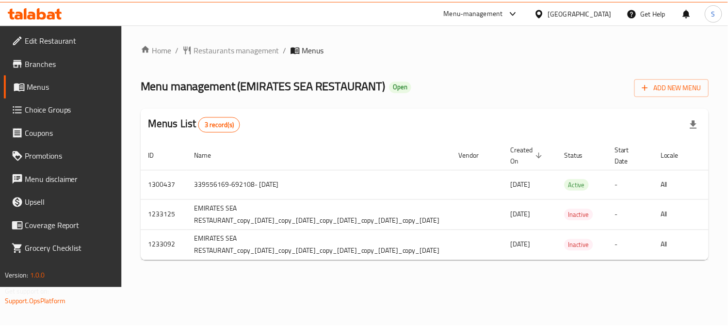
scroll to position [0, 182]
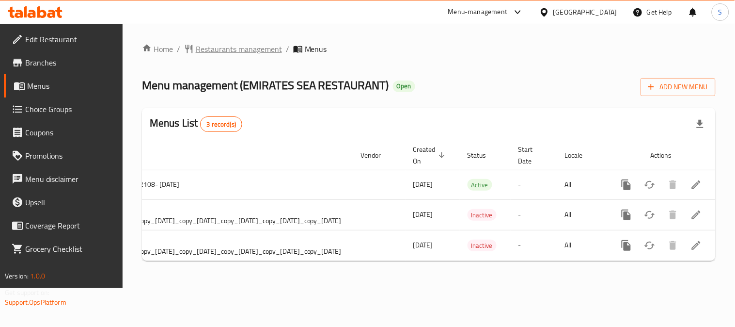
click at [237, 47] on span "Restaurants management" at bounding box center [239, 49] width 86 height 12
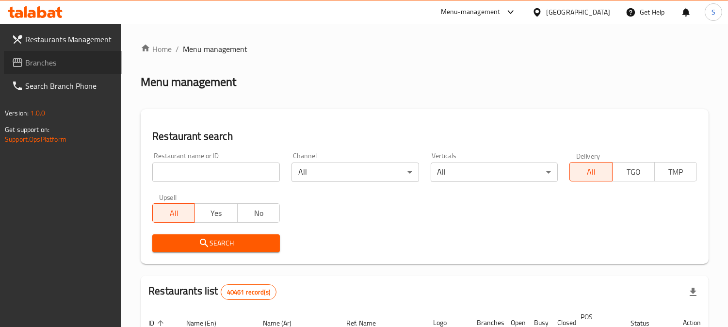
click at [52, 69] on link "Branches" at bounding box center [63, 62] width 118 height 23
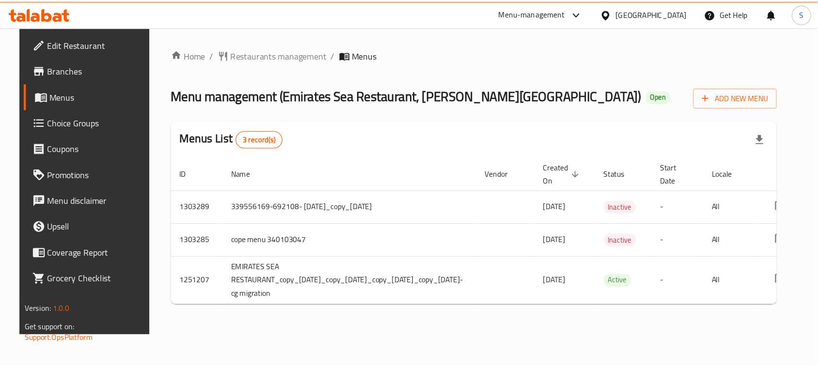
scroll to position [0, 120]
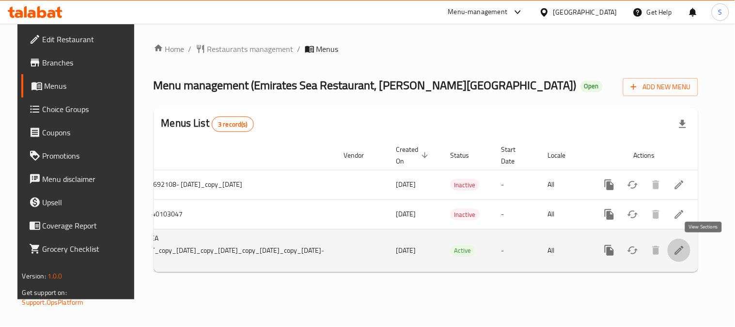
click at [685, 251] on icon "enhanced table" at bounding box center [680, 250] width 12 height 12
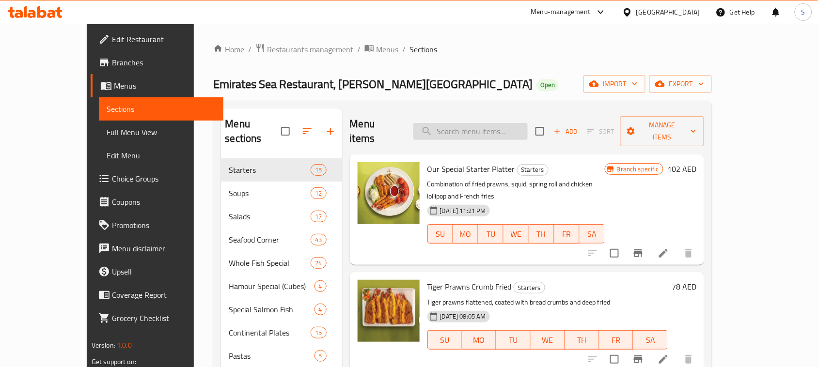
click at [497, 131] on input "search" at bounding box center [470, 131] width 114 height 17
paste input "LOBSTER THERMIDOR"
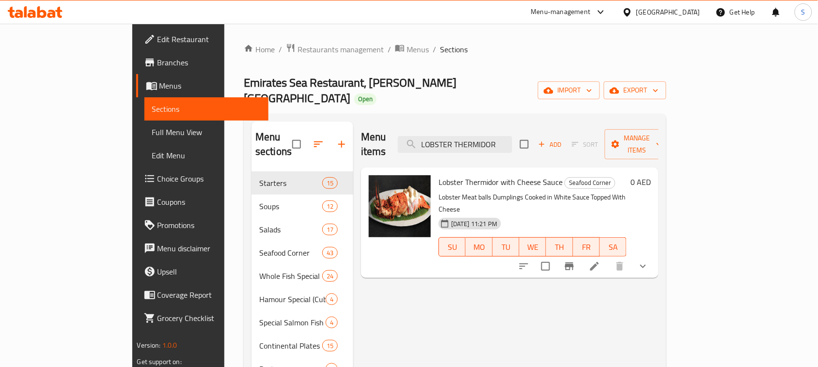
type input "LOBSTER THERMIDOR"
click at [601, 261] on icon at bounding box center [595, 267] width 12 height 12
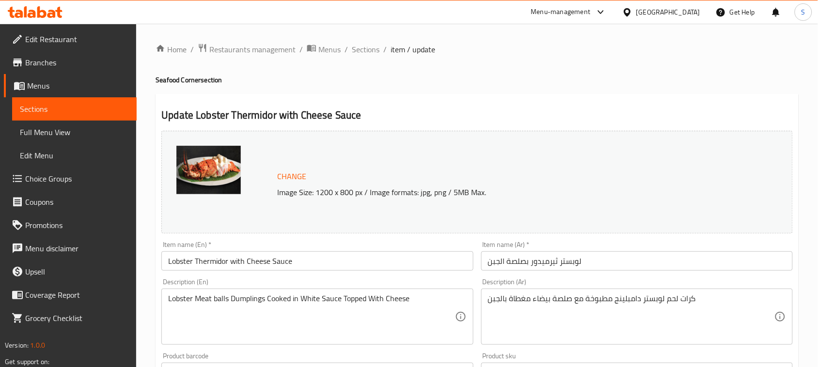
click at [327, 260] on input "Lobster Thermidor with Cheese Sauce" at bounding box center [317, 261] width 312 height 19
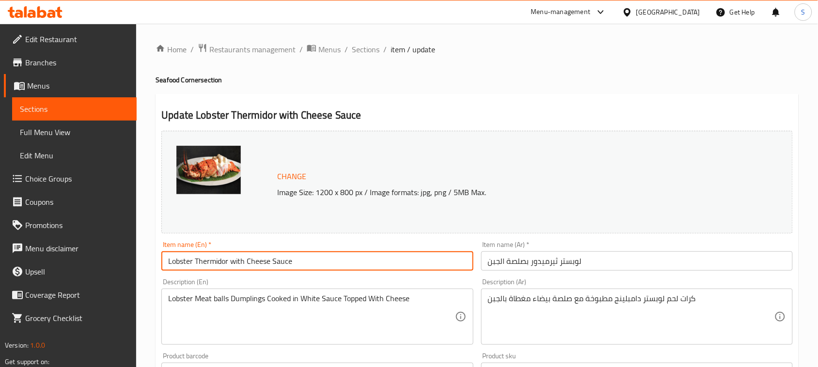
click at [327, 260] on input "Lobster Thermidor with Cheese Sauce" at bounding box center [317, 261] width 312 height 19
paste input "text"
type input "Lobster Thermidor"
click at [616, 264] on input "لوبستر ثيرميدور بصلصة الجبن" at bounding box center [637, 261] width 312 height 19
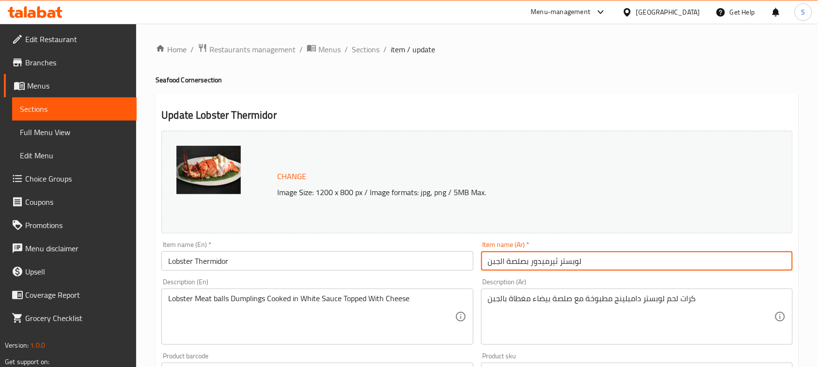
click at [616, 264] on input "لوبستر ثيرميدور بصلصة الجبن" at bounding box center [637, 261] width 312 height 19
paste input "جراد بحر ثيرميدور"
type input "جراد بحر ثيرميدور"
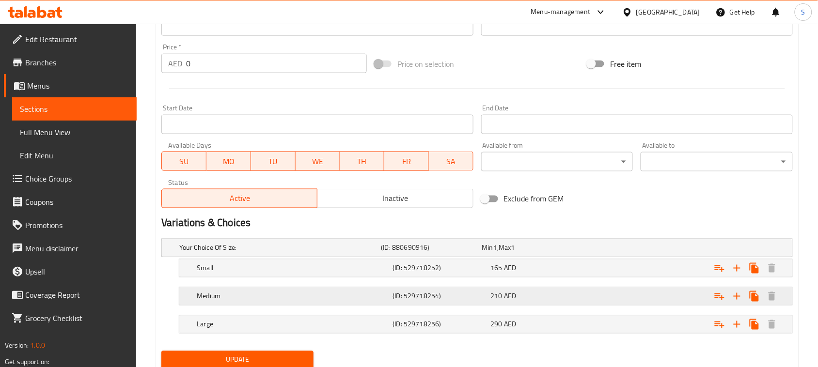
scroll to position [364, 0]
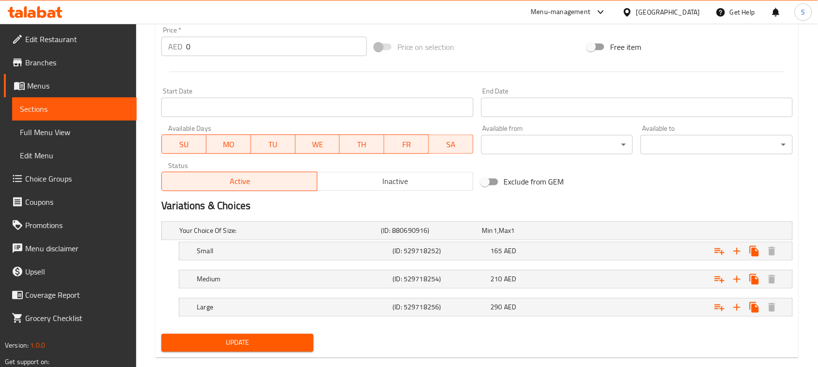
click at [238, 326] on span "Update" at bounding box center [237, 343] width 137 height 12
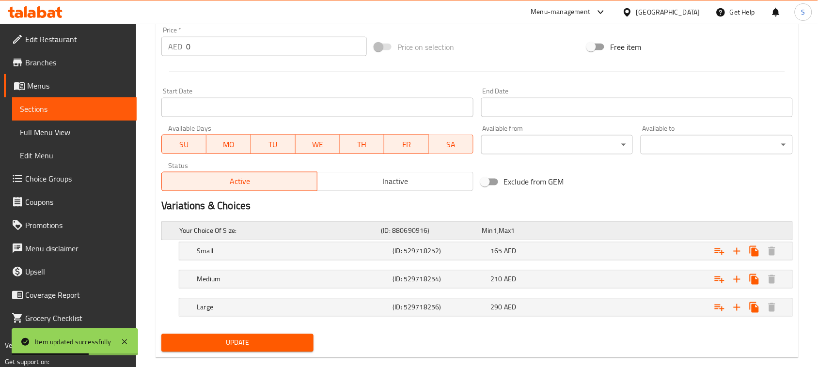
click at [379, 240] on div "Your Choice Of Size: (ID: 880690916) Min 1 , Max 1" at bounding box center [479, 231] width 605 height 21
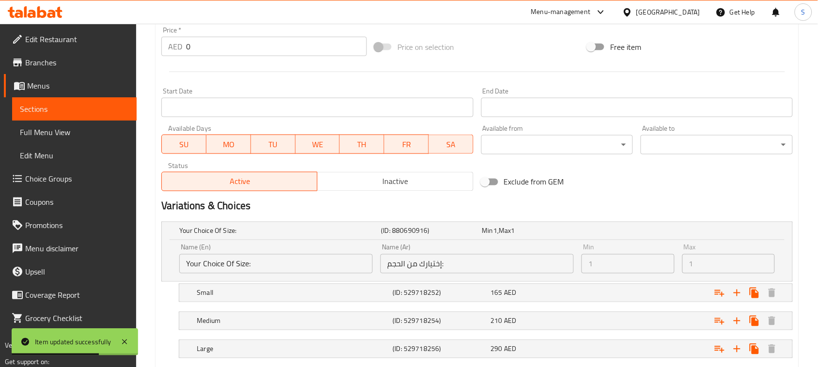
scroll to position [423, 0]
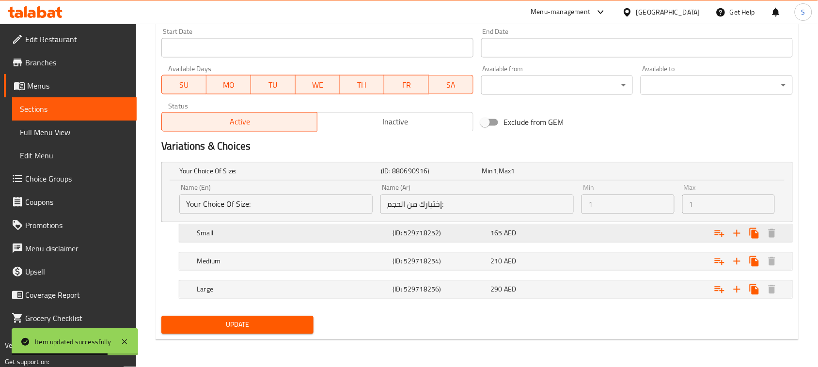
click at [363, 176] on h5 "Small" at bounding box center [278, 172] width 198 height 10
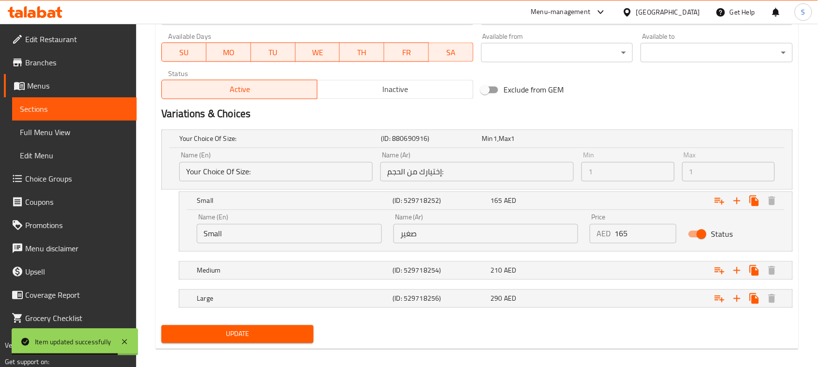
scroll to position [465, 0]
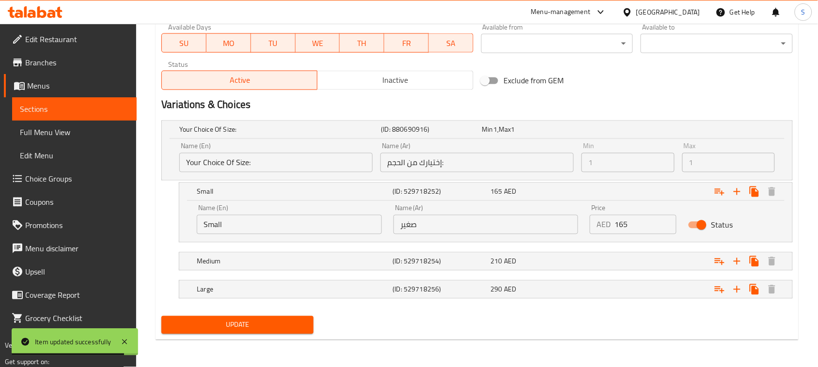
click at [359, 137] on div "Medium" at bounding box center [278, 130] width 202 height 14
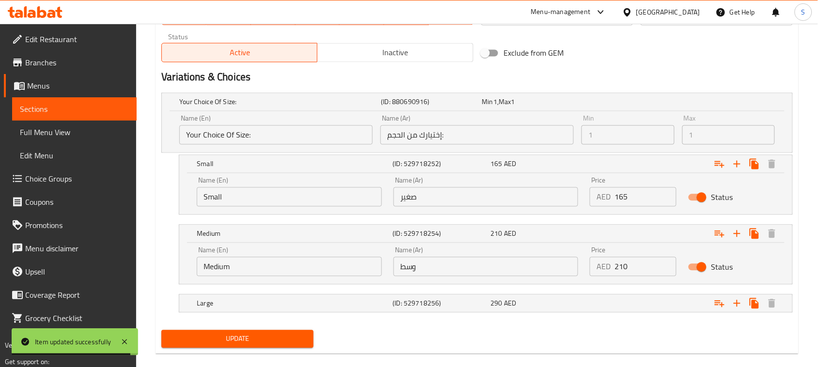
scroll to position [507, 0]
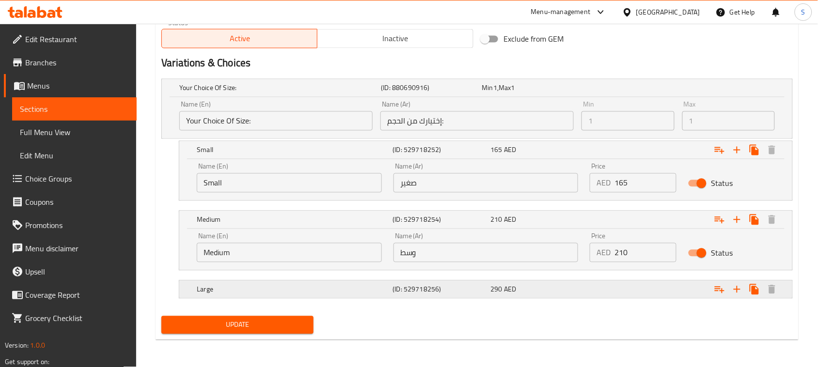
click at [363, 93] on h5 "Large" at bounding box center [278, 88] width 198 height 10
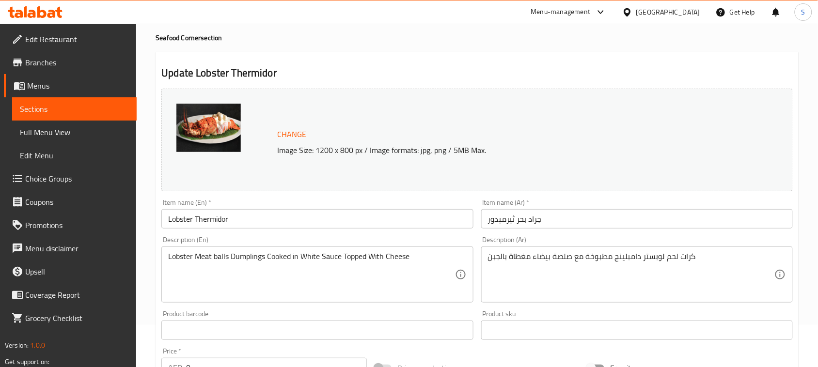
scroll to position [0, 0]
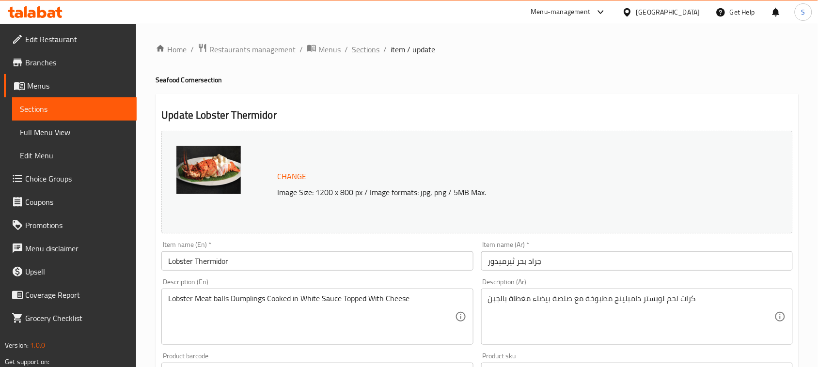
click at [364, 44] on span "Sections" at bounding box center [366, 50] width 28 height 12
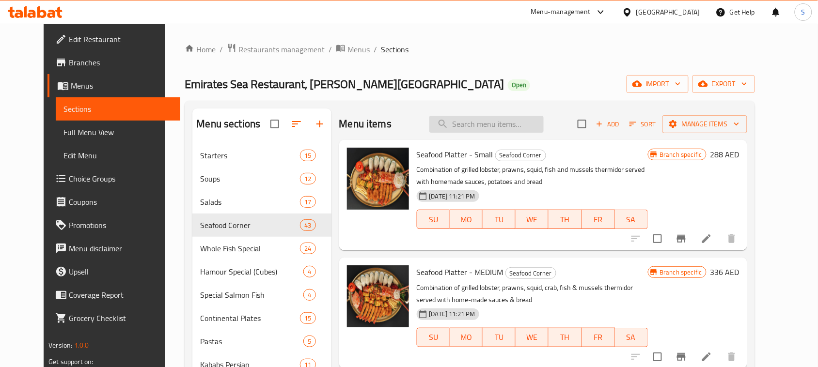
click at [497, 117] on input "search" at bounding box center [486, 124] width 114 height 17
paste input "Lobster Thermidor"
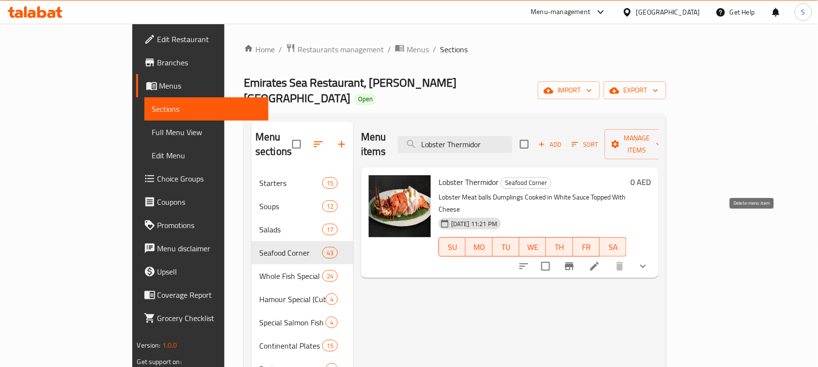
type input "Lobster Thermidor"
click at [649, 261] on icon "show more" at bounding box center [643, 267] width 12 height 12
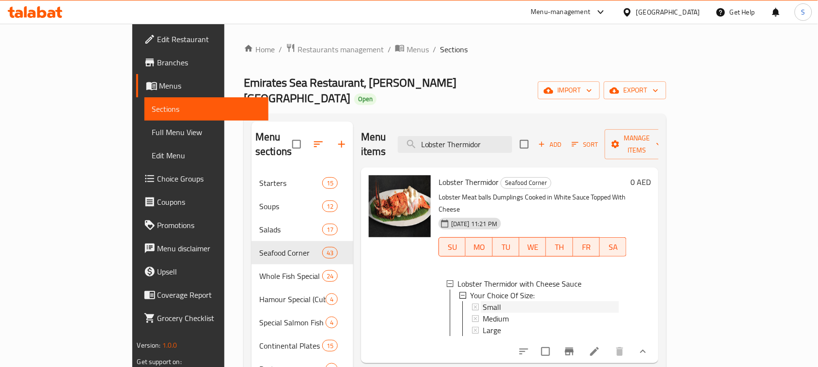
click at [485, 301] on div "Small" at bounding box center [551, 307] width 136 height 12
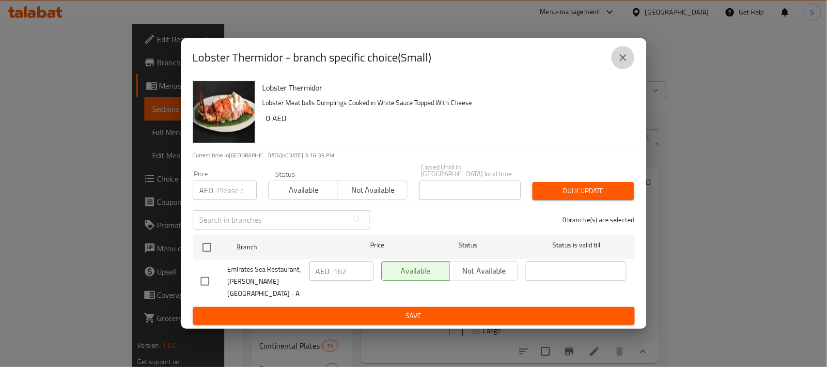
click at [620, 66] on button "close" at bounding box center [623, 57] width 23 height 23
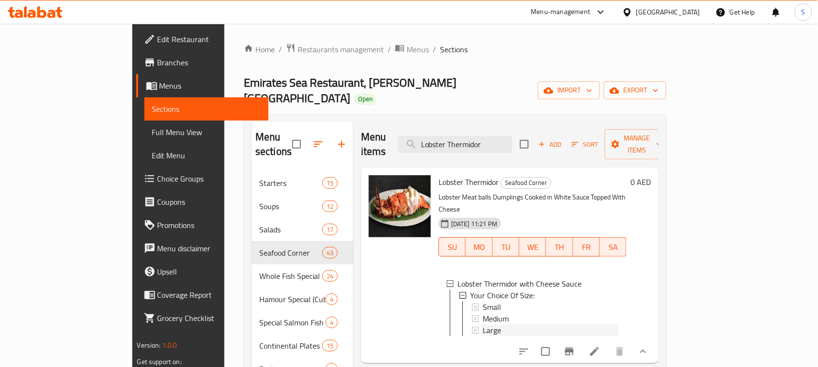
click at [483, 325] on div "Large" at bounding box center [551, 331] width 136 height 12
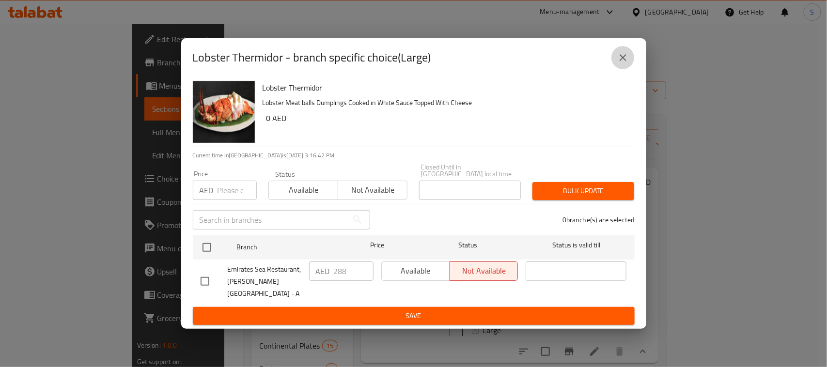
click at [630, 59] on button "close" at bounding box center [623, 57] width 23 height 23
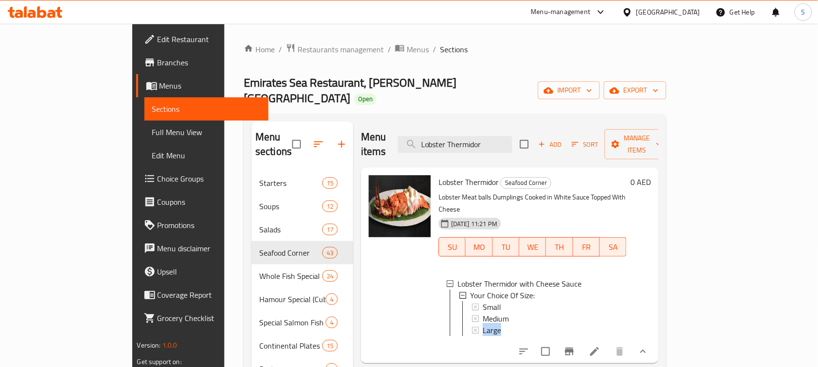
drag, startPoint x: 494, startPoint y: 288, endPoint x: 499, endPoint y: 274, distance: 15.3
click at [499, 301] on div "Small Medium Large" at bounding box center [545, 318] width 147 height 35
click at [499, 313] on div "Medium" at bounding box center [551, 319] width 136 height 12
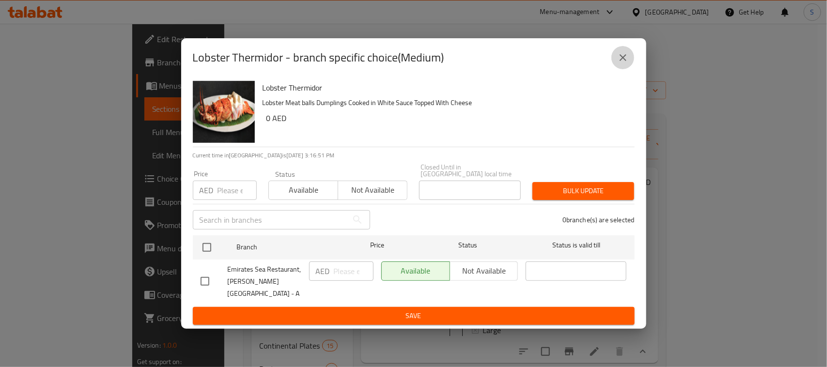
click at [629, 52] on button "close" at bounding box center [623, 57] width 23 height 23
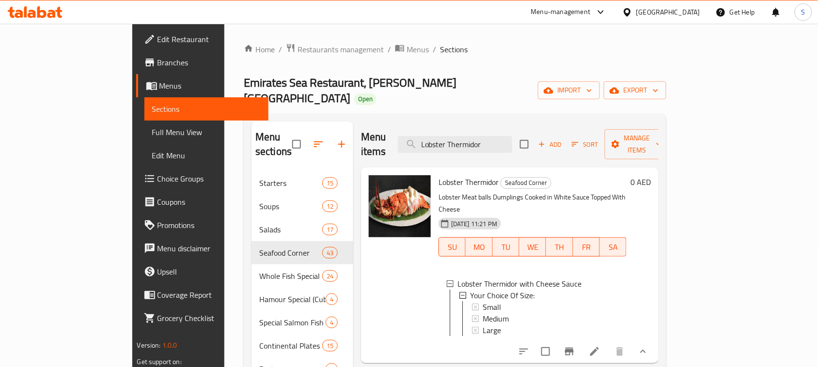
click at [543, 313] on div "Medium" at bounding box center [551, 319] width 136 height 12
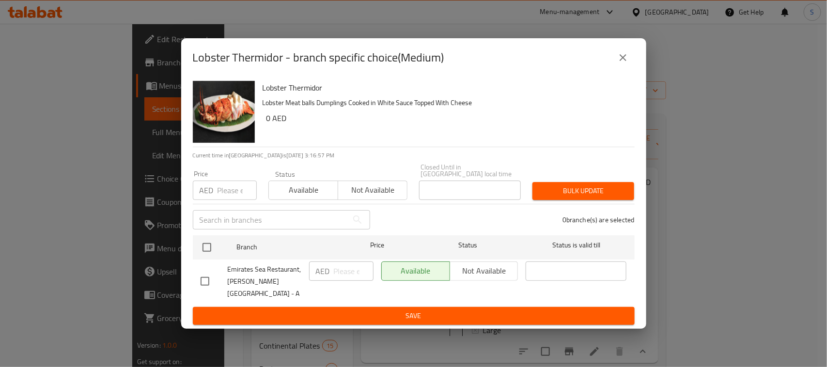
click at [621, 56] on icon "close" at bounding box center [623, 57] width 7 height 7
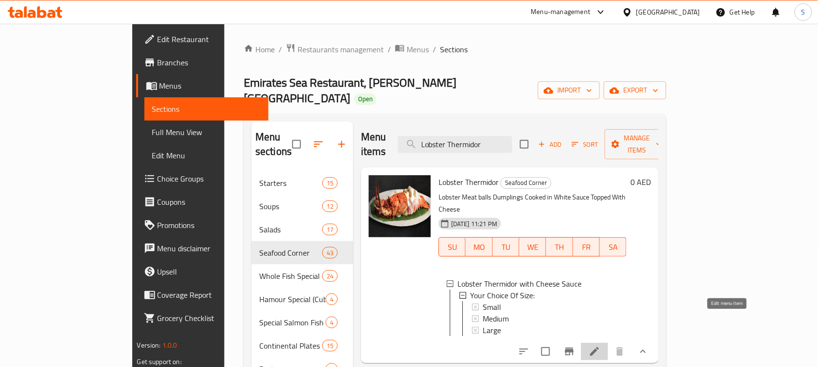
click at [601, 326] on icon at bounding box center [595, 352] width 12 height 12
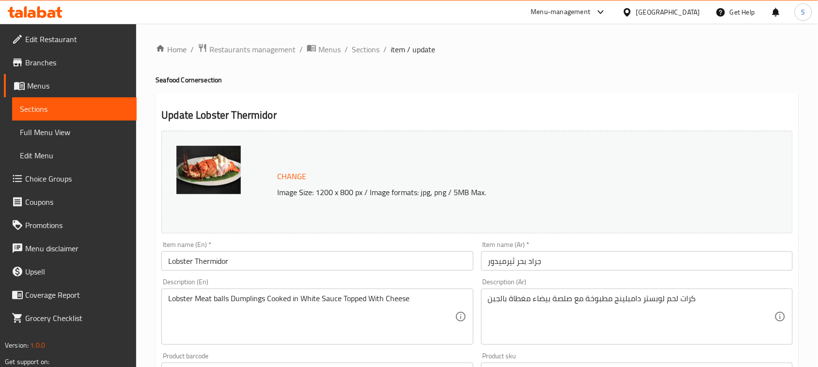
click at [357, 48] on span "Sections" at bounding box center [366, 50] width 28 height 12
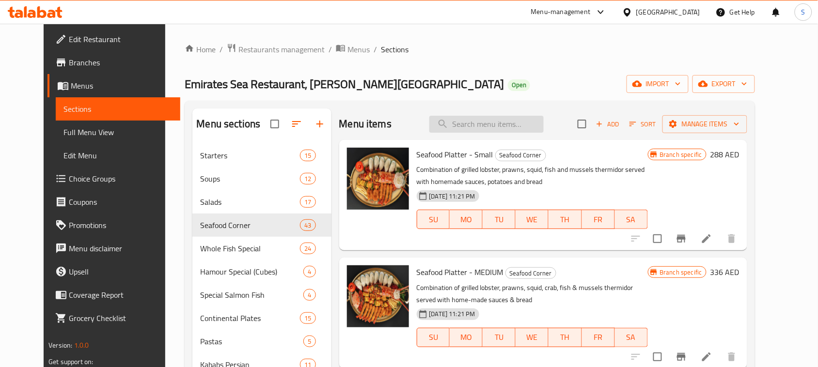
click at [513, 125] on input "search" at bounding box center [486, 124] width 114 height 17
paste input "King Prawns In Peanut Butter Sauce"
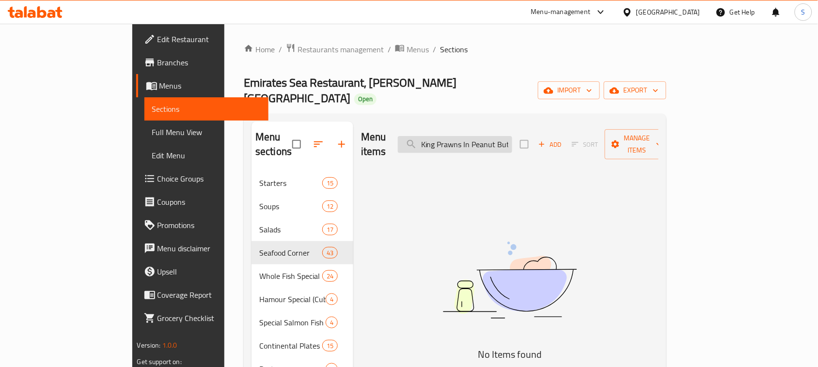
click at [512, 136] on input "King Prawns In Peanut Butter Sauce" at bounding box center [455, 144] width 114 height 17
paste input "Lobster Thermidor"
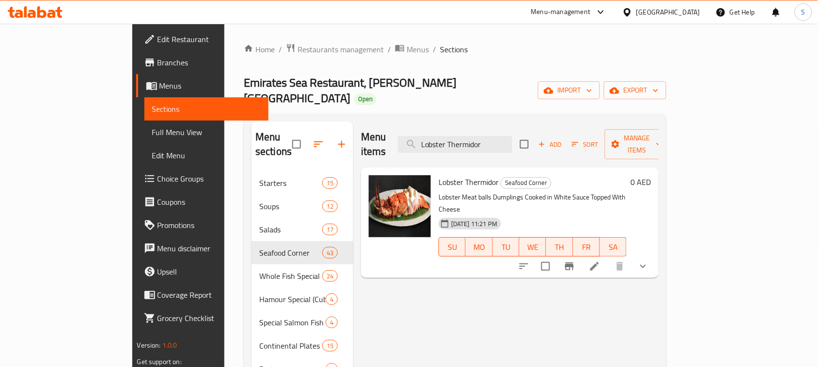
type input "Lobster Thermidor"
click at [655, 255] on button "show more" at bounding box center [643, 266] width 23 height 23
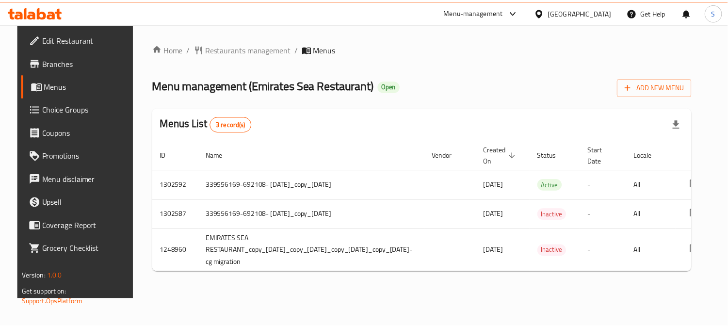
scroll to position [0, 127]
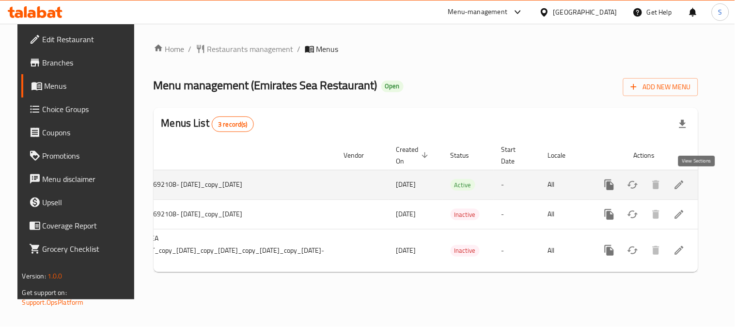
click at [685, 184] on icon "enhanced table" at bounding box center [680, 185] width 12 height 12
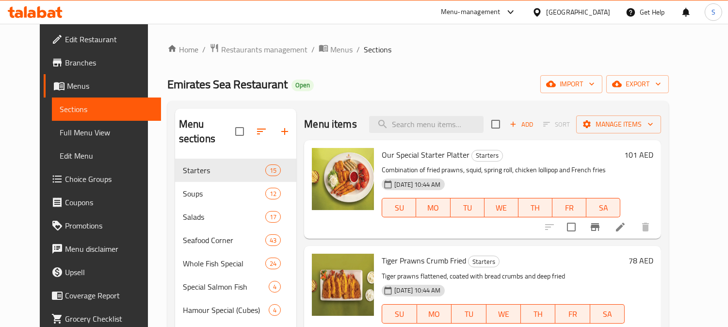
click at [65, 57] on span "Branches" at bounding box center [109, 63] width 89 height 12
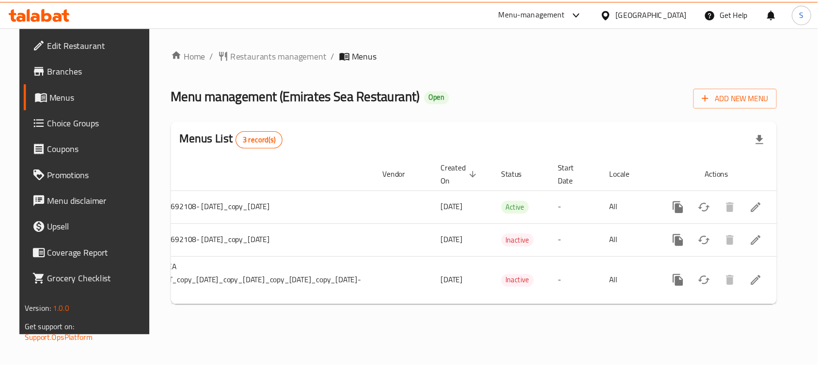
scroll to position [0, 127]
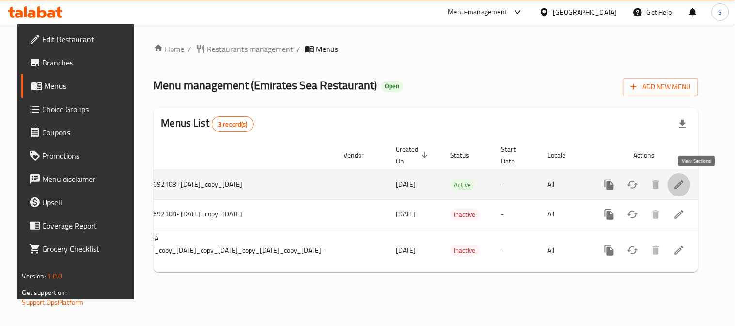
click at [685, 183] on icon "enhanced table" at bounding box center [680, 185] width 12 height 12
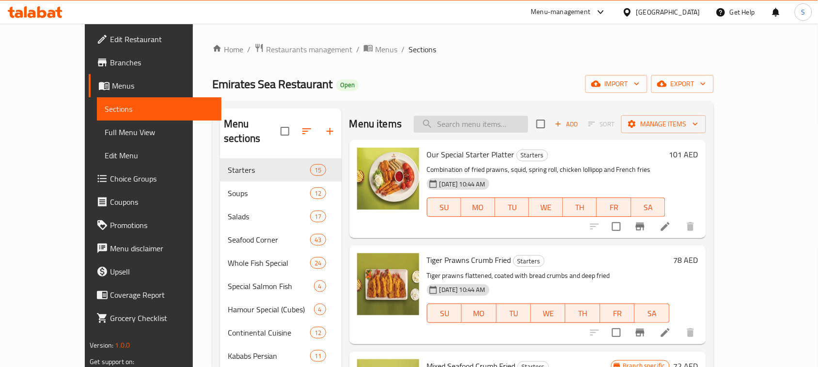
click at [509, 125] on input "search" at bounding box center [471, 124] width 114 height 17
paste input "LOBSTER THERMIDOR"
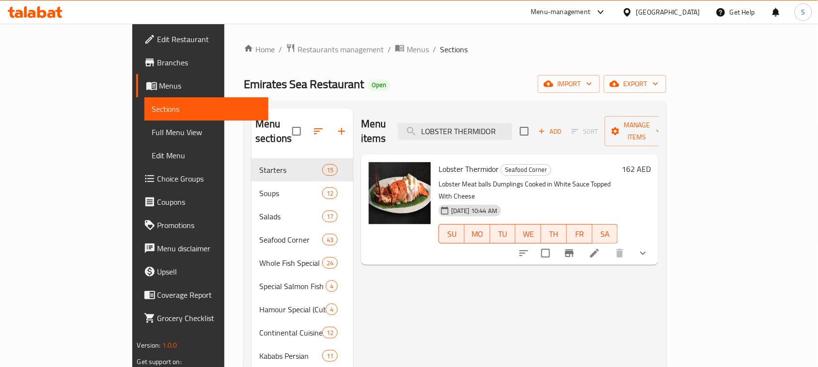
type input "LOBSTER THERMIDOR"
drag, startPoint x: 466, startPoint y: 154, endPoint x: 405, endPoint y: 147, distance: 62.0
click at [435, 158] on div "Lobster Thermidor Seafood Corner Lobster Meat balls Dumplings Cooked in White S…" at bounding box center [528, 209] width 187 height 103
copy span "Lobster Thermidor"
click at [601, 248] on icon at bounding box center [595, 254] width 12 height 12
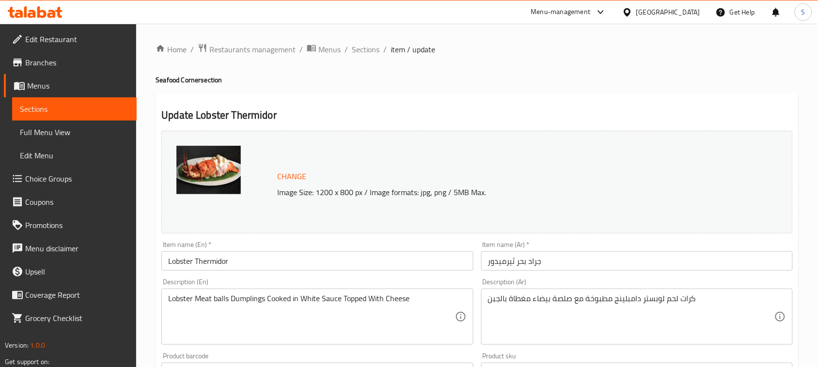
click at [592, 265] on input "جراد بحر ثيرميدور" at bounding box center [637, 261] width 312 height 19
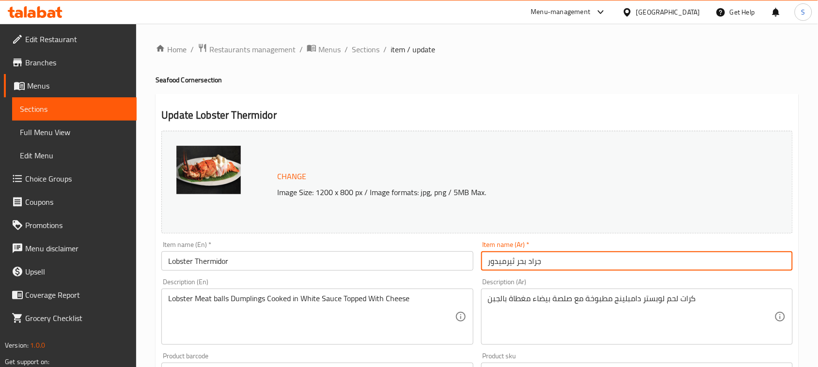
click at [592, 265] on input "جراد بحر ثيرميدور" at bounding box center [637, 261] width 312 height 19
paste input "Lobster Thermidor"
type input "جراد بحر ثيرميدور"
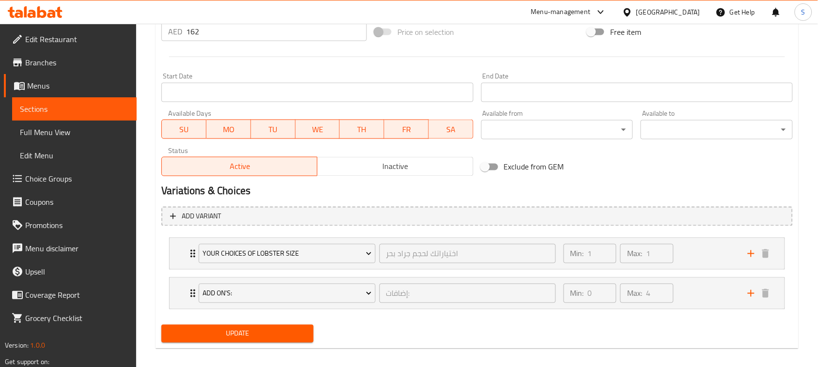
scroll to position [387, 0]
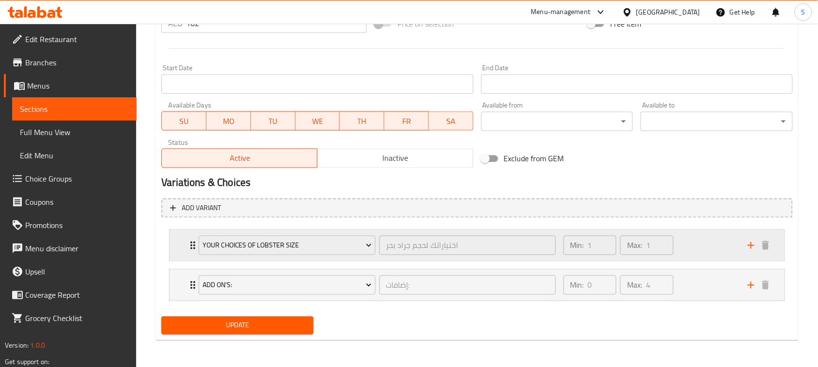
click at [180, 251] on div "Your Choices Of Lobster Size اختياراتك لحجم جراد بحر ​ Min: 1 ​ Max: 1 ​" at bounding box center [477, 245] width 615 height 31
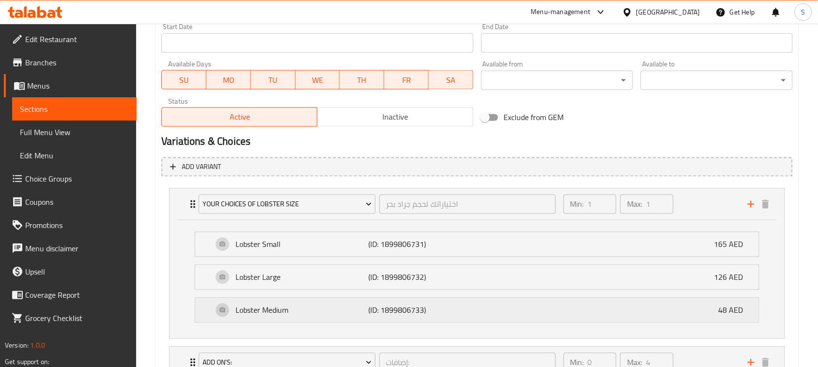
scroll to position [507, 0]
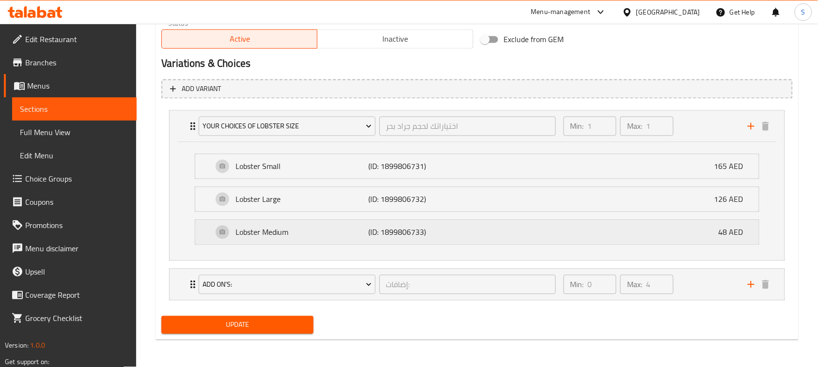
click at [460, 238] on div "Lobster Medium (ID: 1899806733) 48 AED" at bounding box center [480, 233] width 535 height 24
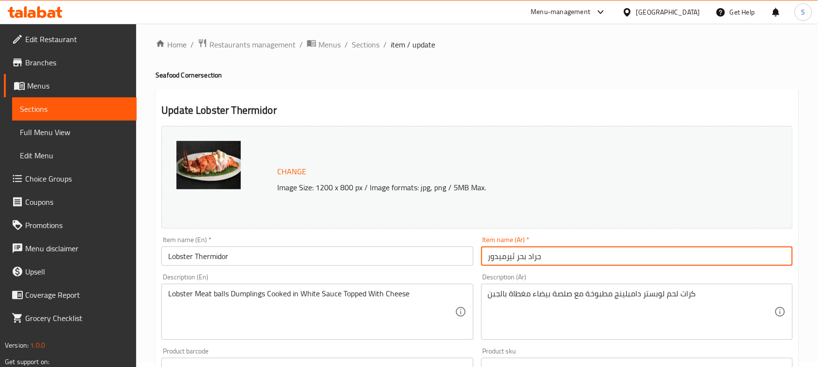
scroll to position [0, 0]
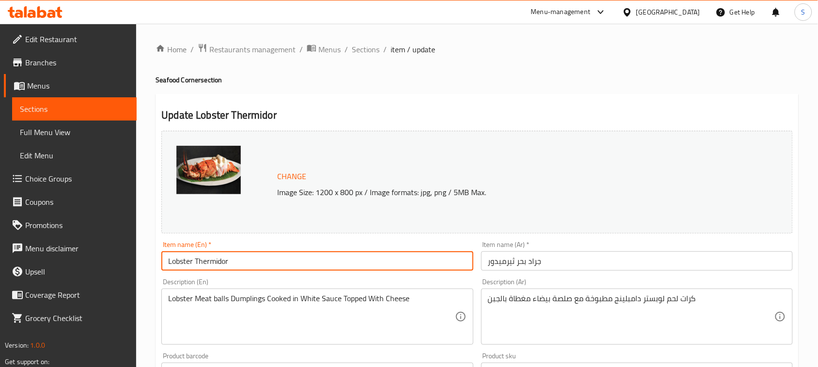
click at [286, 258] on input "Lobster Thermidor" at bounding box center [317, 261] width 312 height 19
click at [371, 48] on span "Sections" at bounding box center [366, 50] width 28 height 12
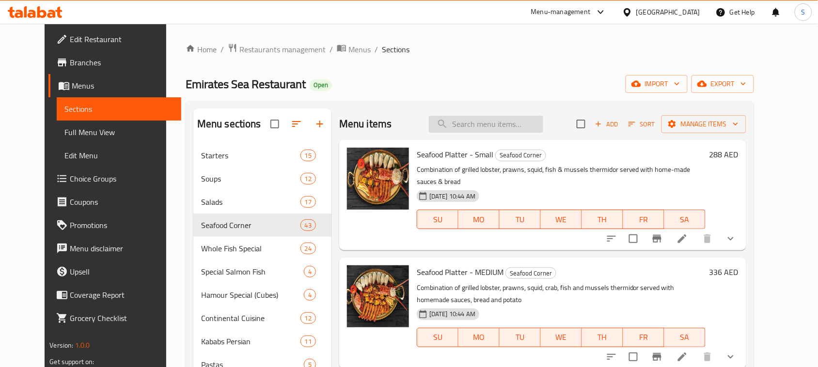
click at [502, 121] on input "search" at bounding box center [486, 124] width 114 height 17
paste input "Lobster Thermidor"
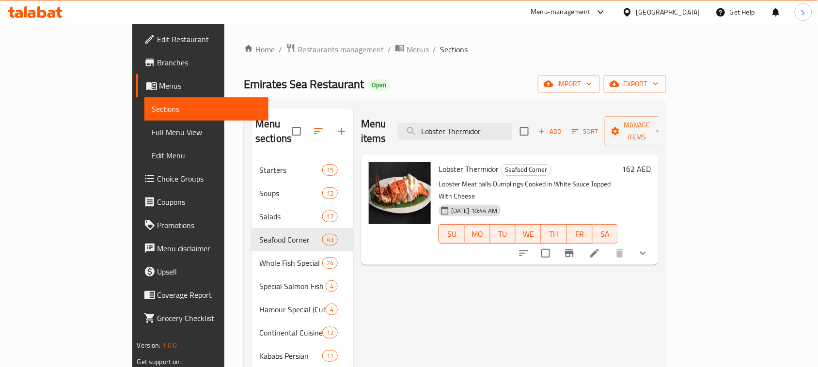
type input "Lobster Thermidor"
click at [655, 242] on button "show more" at bounding box center [643, 253] width 23 height 23
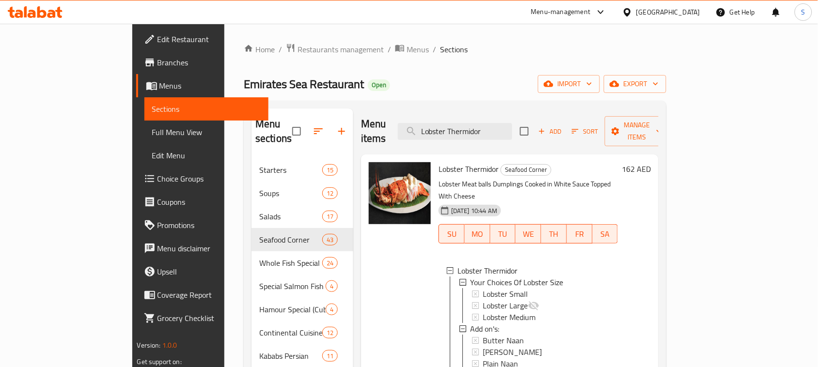
scroll to position [1, 0]
click at [491, 287] on span "Lobster Small" at bounding box center [505, 293] width 45 height 12
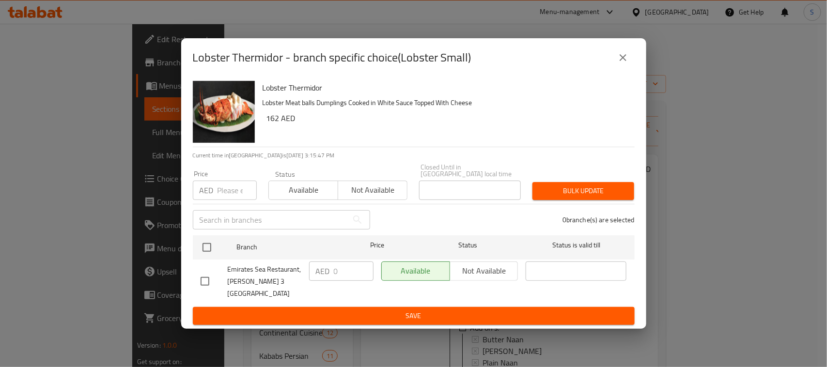
click at [620, 55] on button "close" at bounding box center [623, 57] width 23 height 23
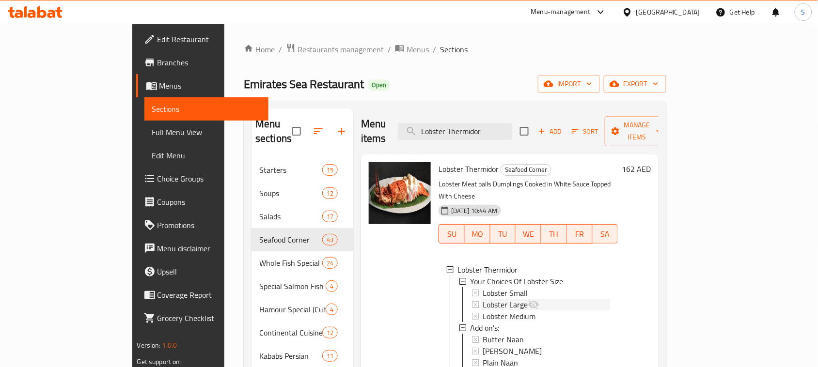
click at [483, 299] on span "Lobster Large" at bounding box center [505, 305] width 45 height 12
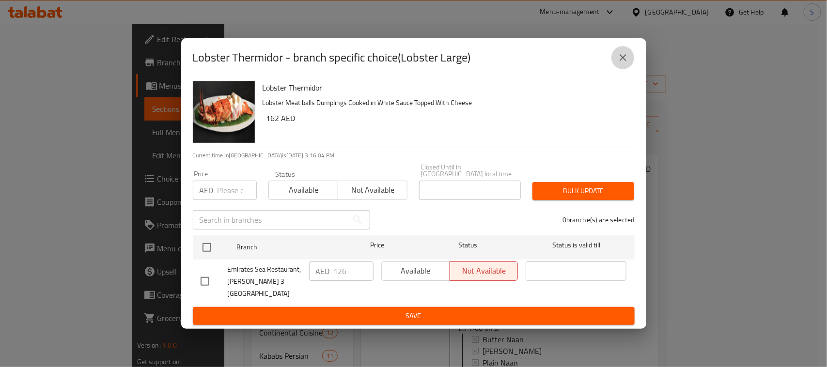
click at [621, 58] on icon "close" at bounding box center [624, 58] width 12 height 12
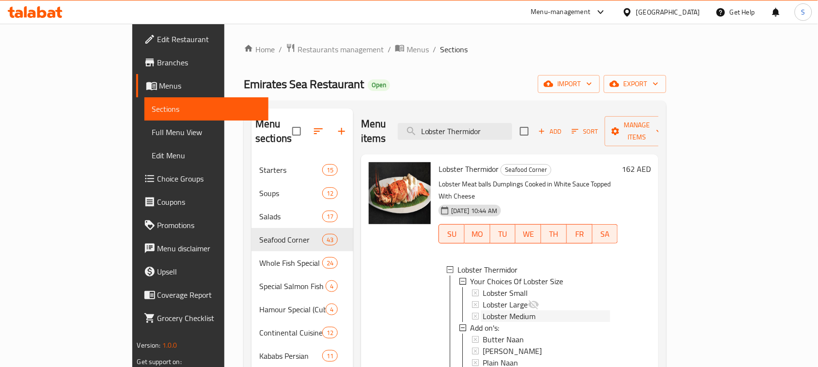
click at [483, 311] on span "Lobster Medium" at bounding box center [509, 317] width 53 height 12
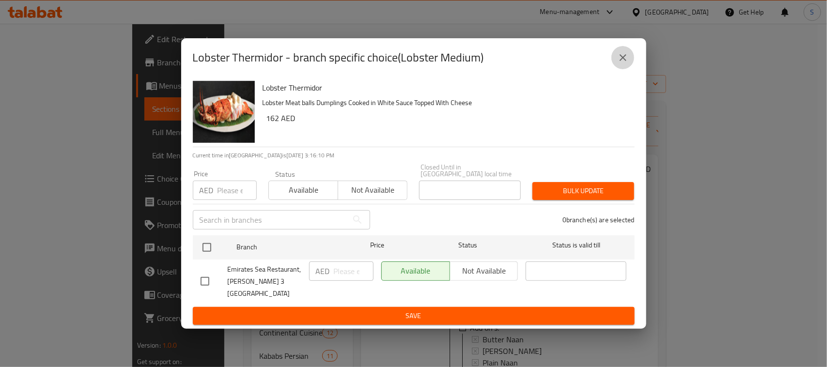
click at [628, 62] on icon "close" at bounding box center [624, 58] width 12 height 12
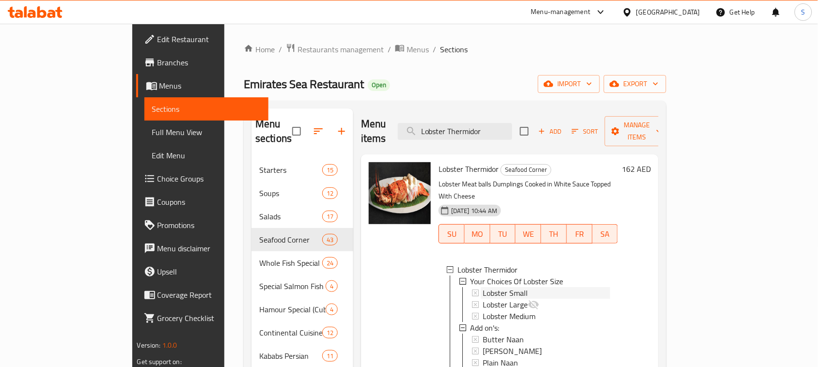
click at [483, 287] on span "Lobster Small" at bounding box center [505, 293] width 45 height 12
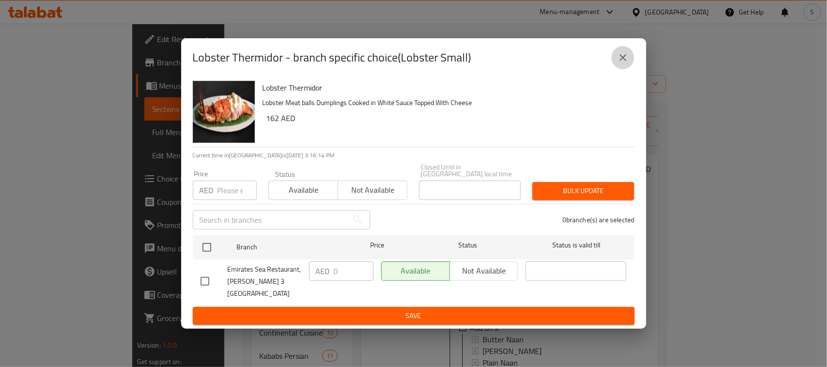
click at [621, 63] on icon "close" at bounding box center [624, 58] width 12 height 12
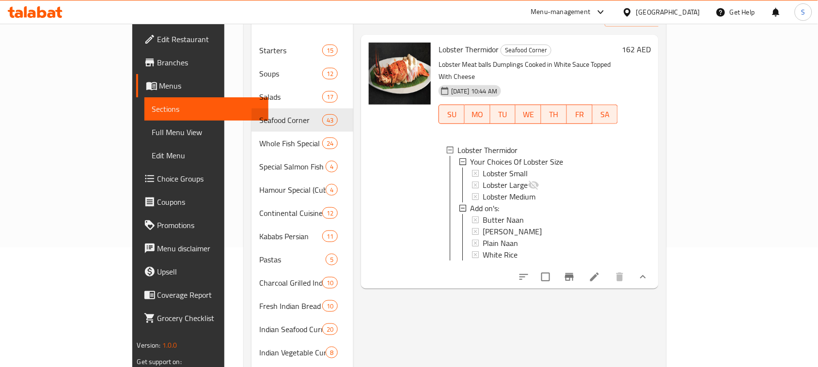
scroll to position [121, 0]
click at [601, 270] on icon at bounding box center [595, 276] width 12 height 12
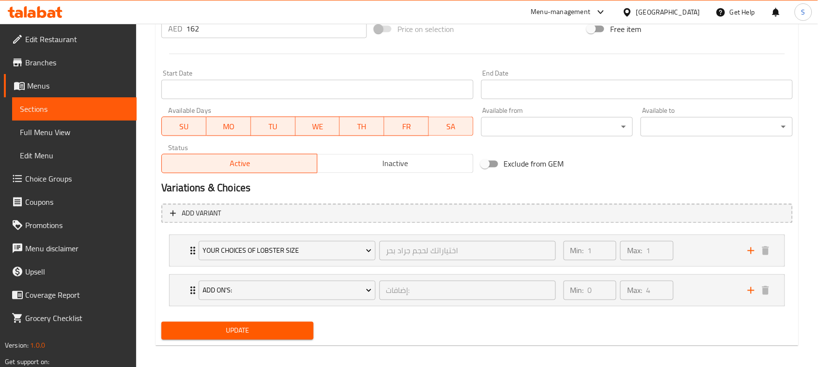
scroll to position [387, 0]
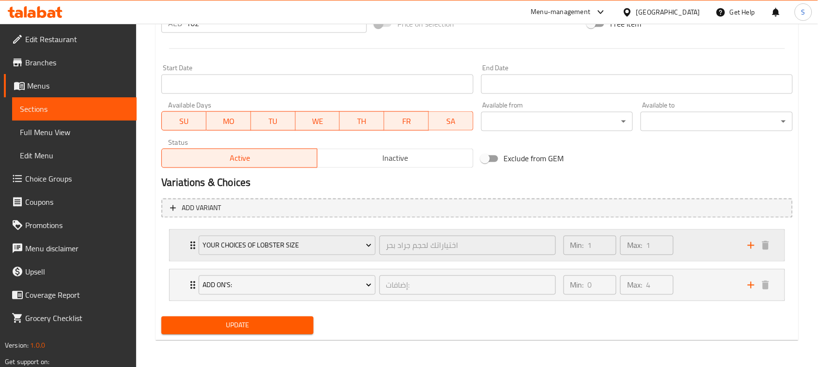
click at [182, 241] on div "Your Choices Of Lobster Size اختياراتك لحجم جراد بحر ​ Min: 1 ​ Max: 1 ​" at bounding box center [477, 245] width 615 height 31
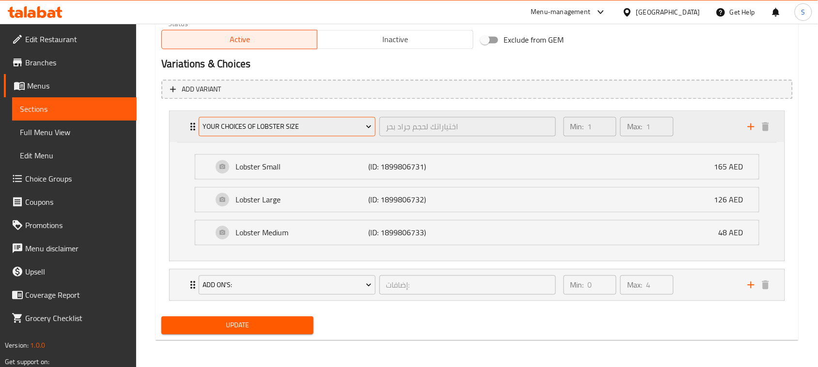
scroll to position [507, 0]
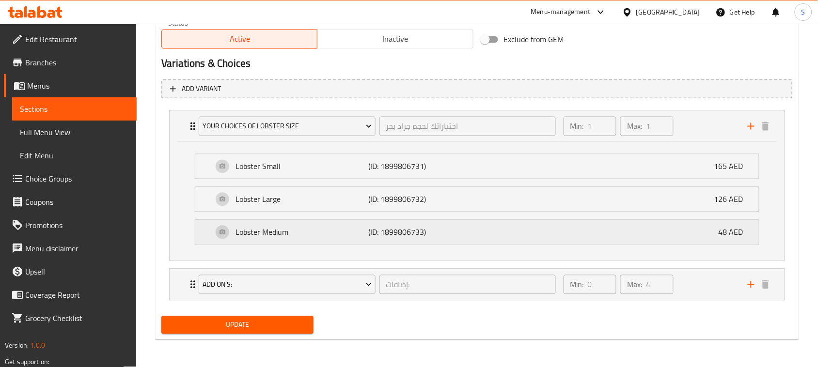
click at [323, 227] on p "Lobster Medium" at bounding box center [302, 233] width 133 height 12
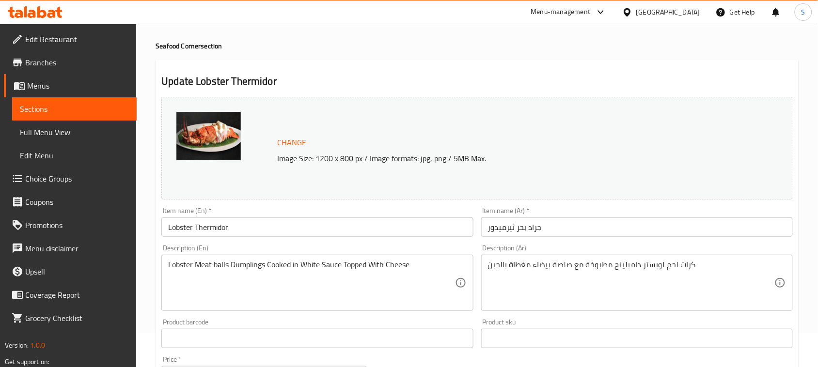
scroll to position [0, 0]
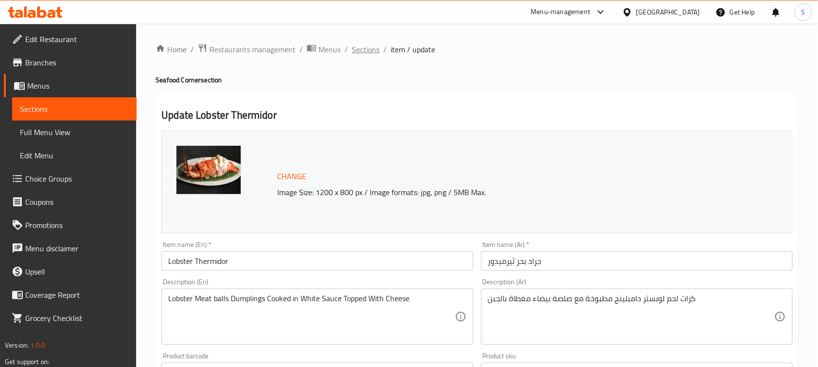
click at [369, 49] on span "Sections" at bounding box center [366, 50] width 28 height 12
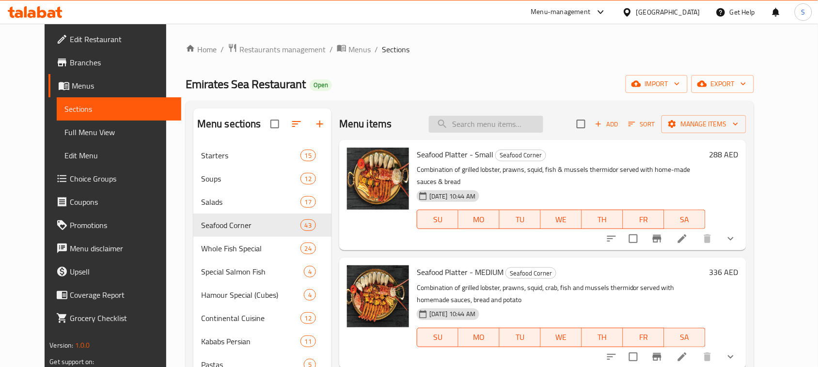
click at [515, 122] on input "search" at bounding box center [486, 124] width 114 height 17
paste input "Lobster Thermidor"
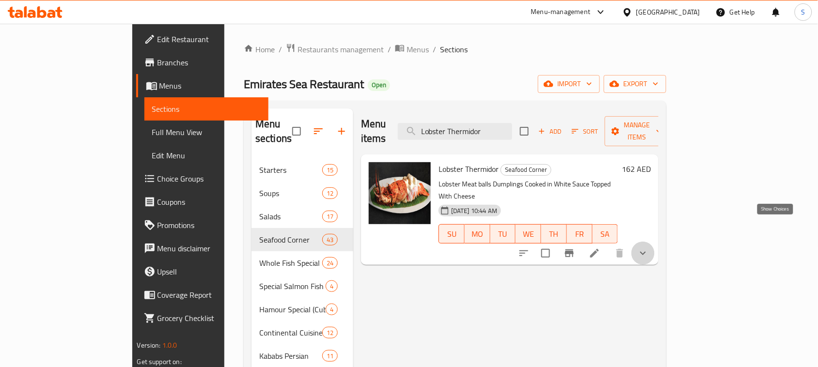
click at [649, 248] on icon "show more" at bounding box center [643, 254] width 12 height 12
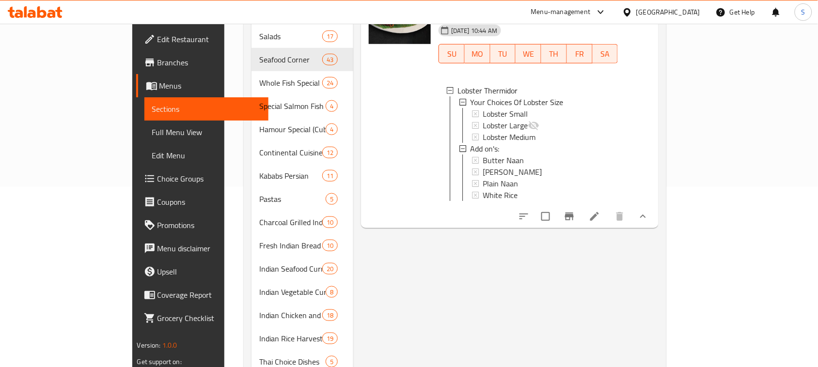
scroll to position [182, 0]
click at [483, 130] on span "Lobster Medium" at bounding box center [509, 136] width 53 height 12
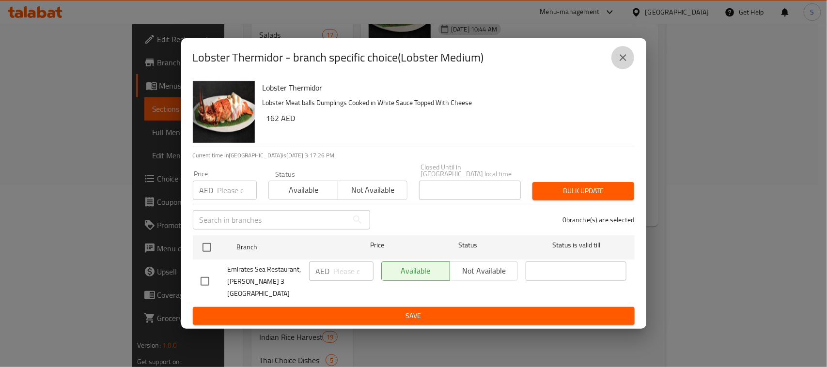
click at [617, 55] on button "close" at bounding box center [623, 57] width 23 height 23
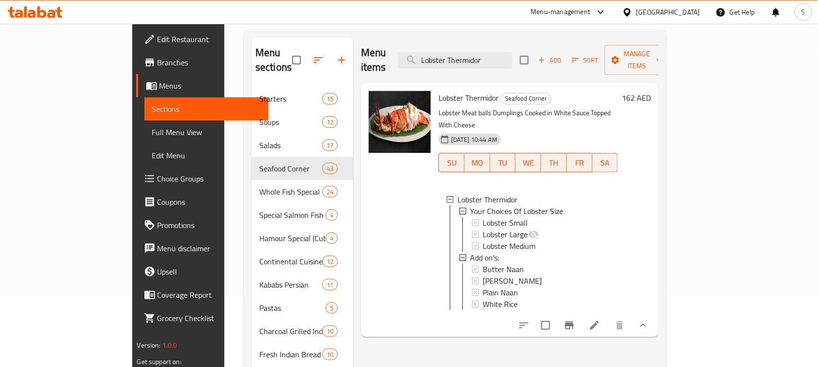
scroll to position [0, 0]
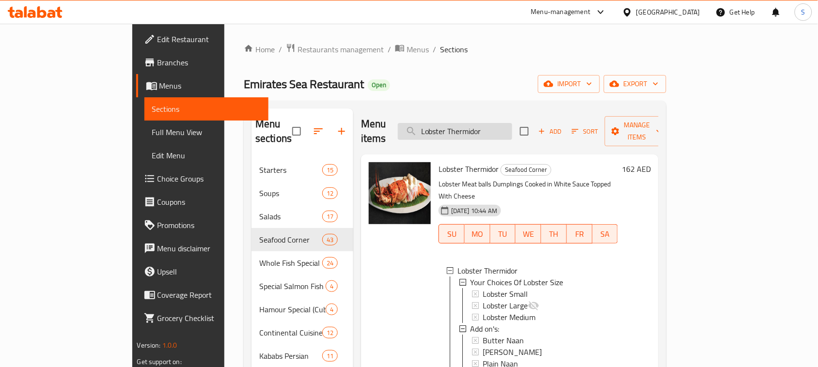
click at [512, 123] on input "Lobster Thermidor" at bounding box center [455, 131] width 114 height 17
paste input ".KING PRAWNS"
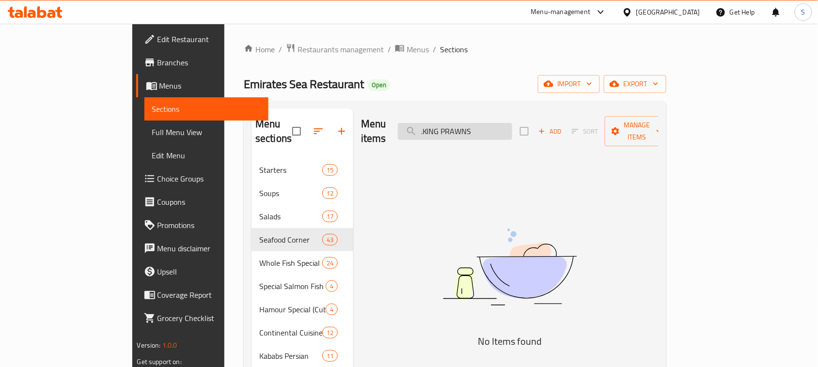
click at [512, 123] on input ".KING PRAWNS" at bounding box center [455, 131] width 114 height 17
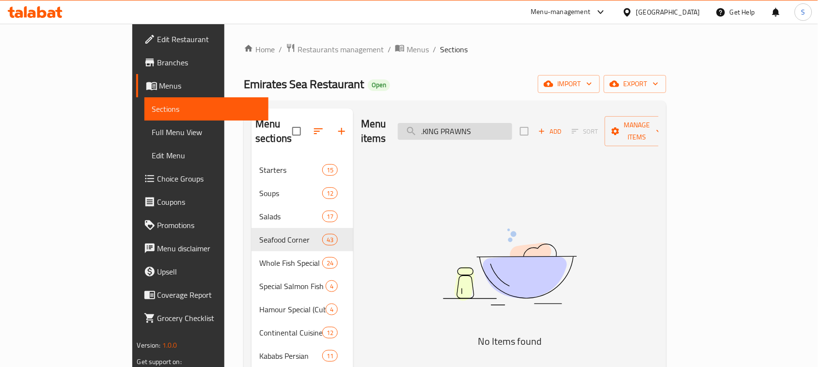
click at [512, 123] on input ".KING PRAWNS" at bounding box center [455, 131] width 114 height 17
paste input "search"
type input "."
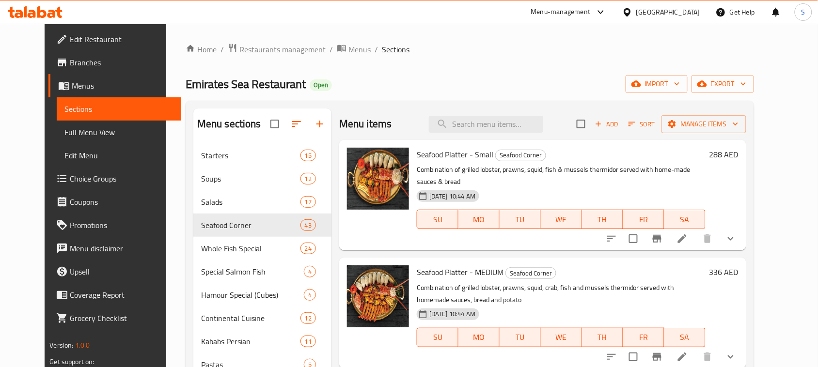
paste input ".KING PRAWNS"
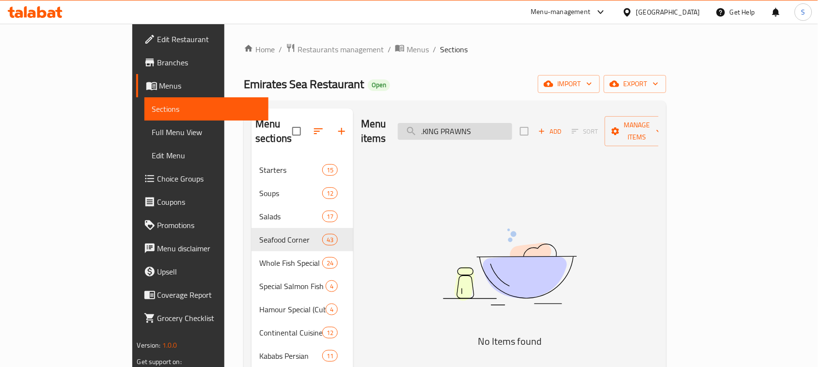
click at [472, 124] on input ".KING PRAWNS" at bounding box center [455, 131] width 114 height 17
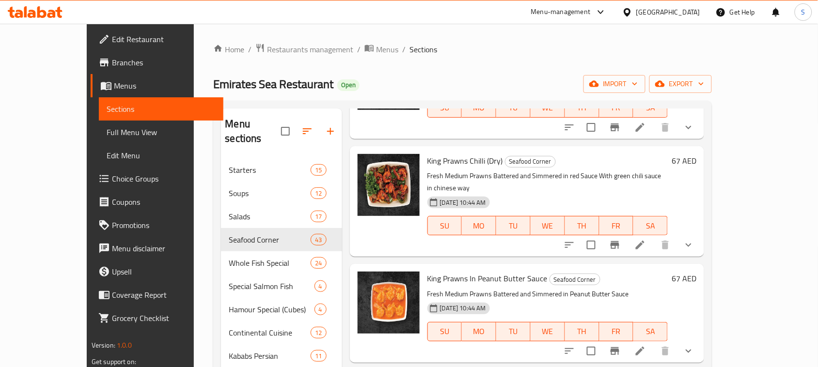
scroll to position [485, 0]
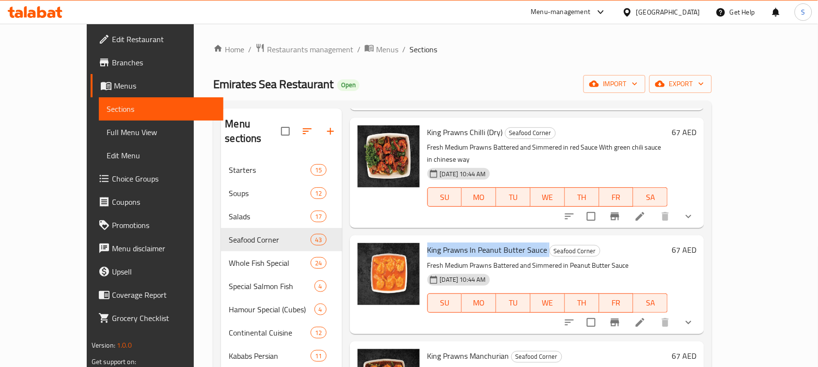
drag, startPoint x: 524, startPoint y: 197, endPoint x: 406, endPoint y: 195, distance: 118.3
click at [428, 243] on h6 "King Prawns In Peanut Butter Sauce Seafood Corner" at bounding box center [548, 250] width 241 height 14
copy h6 "King Prawns In Peanut Butter Sauce"
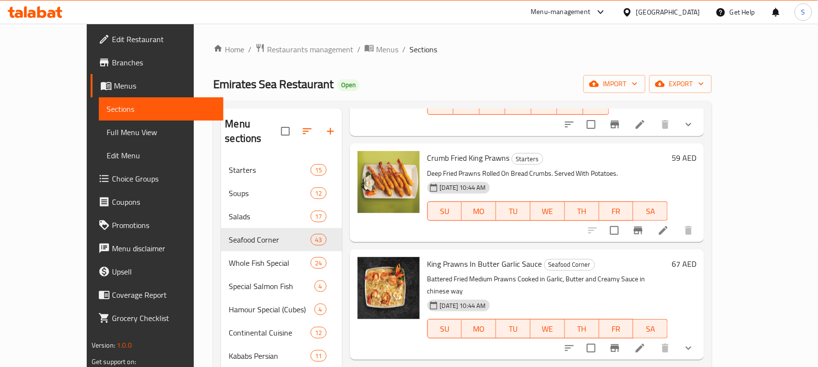
scroll to position [0, 0]
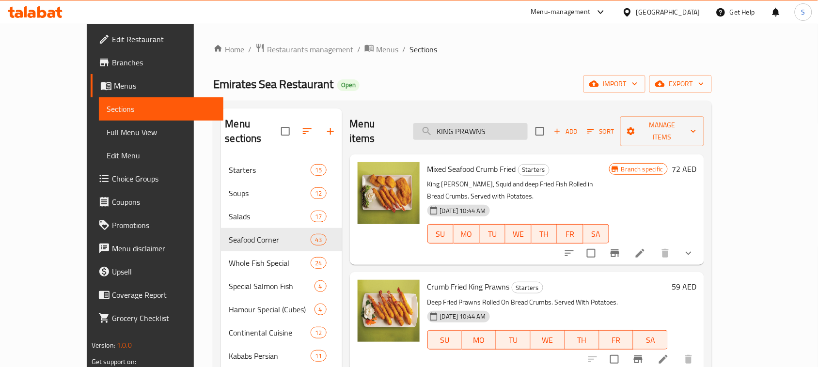
click at [524, 123] on input "KING PRAWNS" at bounding box center [470, 131] width 114 height 17
type input ".KING PRAWNS"
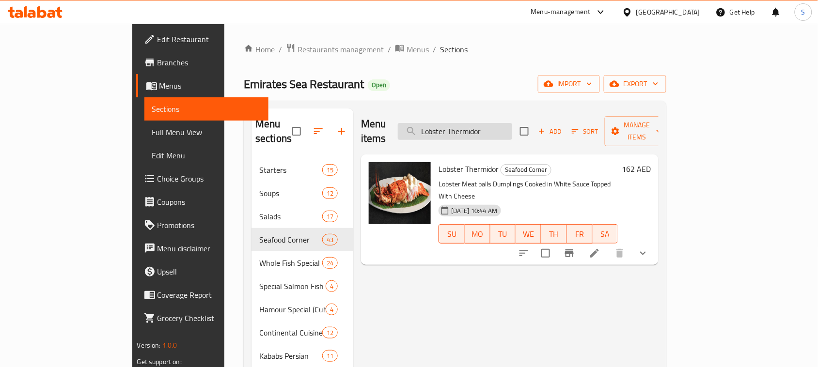
drag, startPoint x: 530, startPoint y: 129, endPoint x: 547, endPoint y: 132, distance: 17.1
click at [512, 129] on input "Lobster Thermidor" at bounding box center [455, 131] width 114 height 17
type input "Lobster Thermidor"
click at [649, 248] on icon "show more" at bounding box center [643, 254] width 12 height 12
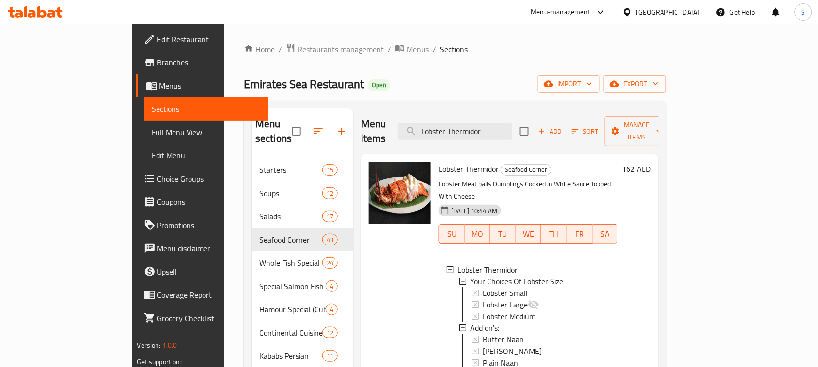
scroll to position [61, 0]
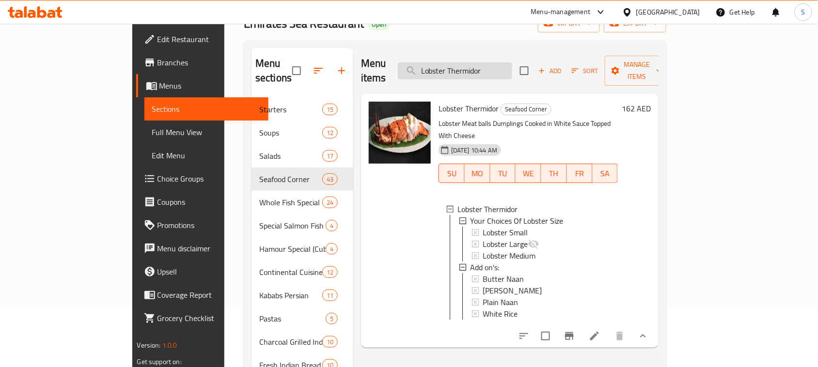
click at [512, 66] on input "Lobster Thermidor" at bounding box center [455, 71] width 114 height 17
click at [608, 326] on li at bounding box center [594, 336] width 27 height 17
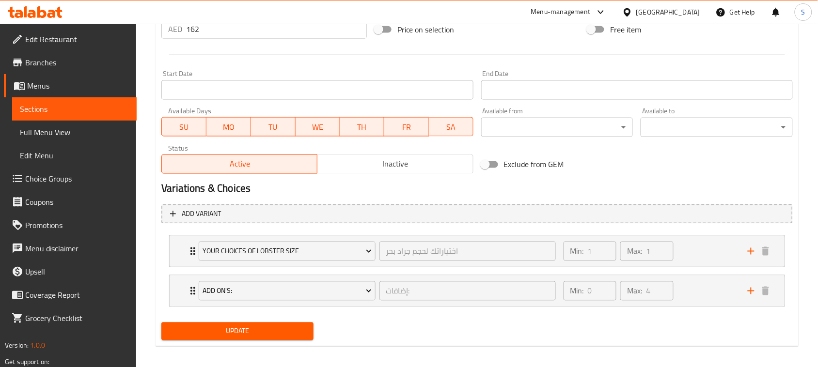
scroll to position [387, 0]
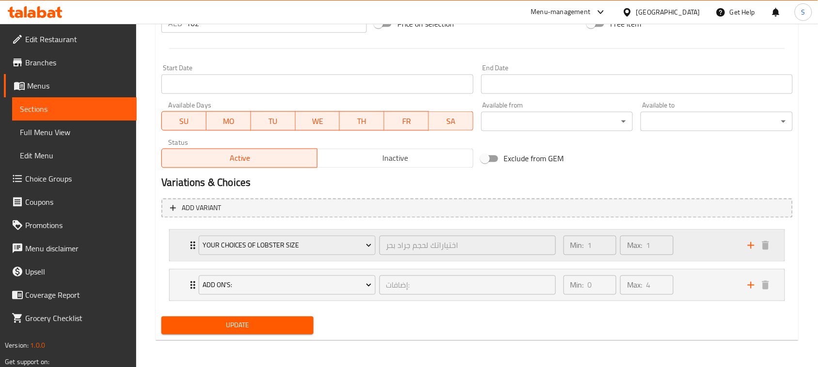
click at [177, 243] on div "Your Choices Of Lobster Size اختياراتك لحجم جراد بحر ​ Min: 1 ​ Max: 1 ​" at bounding box center [477, 245] width 615 height 31
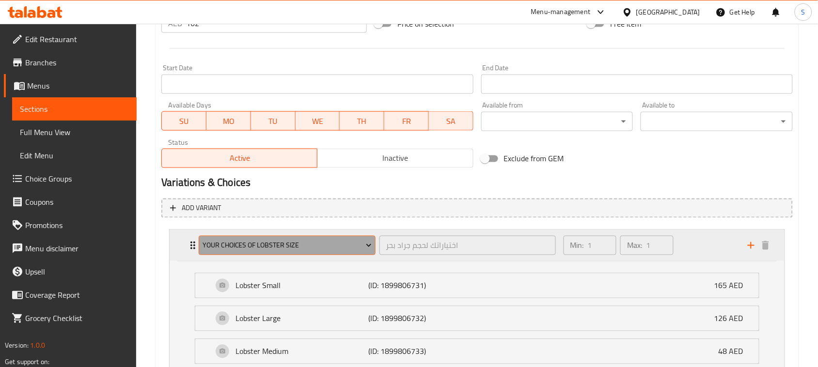
click at [374, 244] on button "Your Choices Of Lobster Size" at bounding box center [287, 245] width 176 height 19
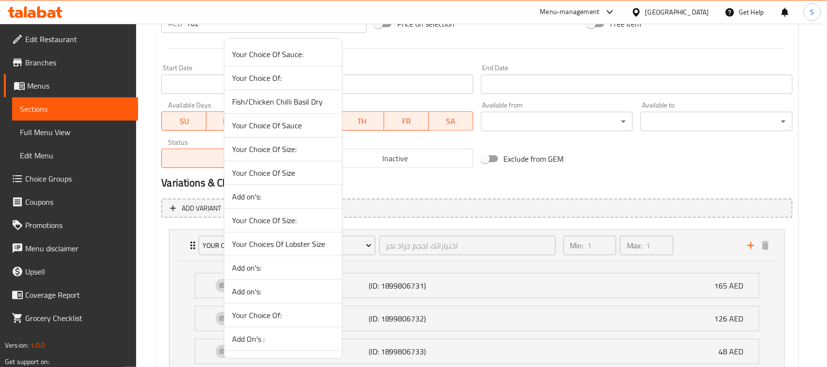
click at [304, 222] on span "Your Choice Of Size:" at bounding box center [283, 221] width 102 height 12
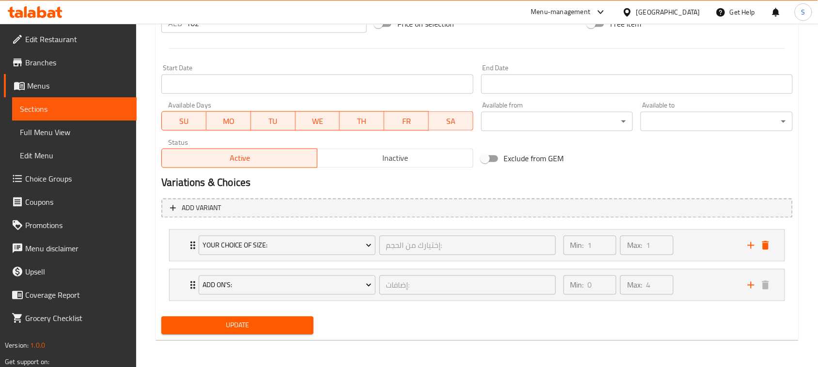
click at [46, 64] on span "Branches" at bounding box center [77, 63] width 104 height 12
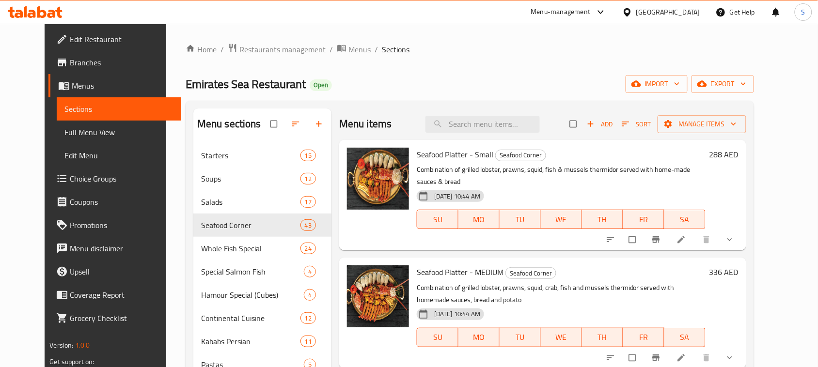
click at [668, 1] on div "United Arab Emirates" at bounding box center [662, 11] width 94 height 23
click at [663, 7] on div "United Arab Emirates" at bounding box center [668, 12] width 64 height 11
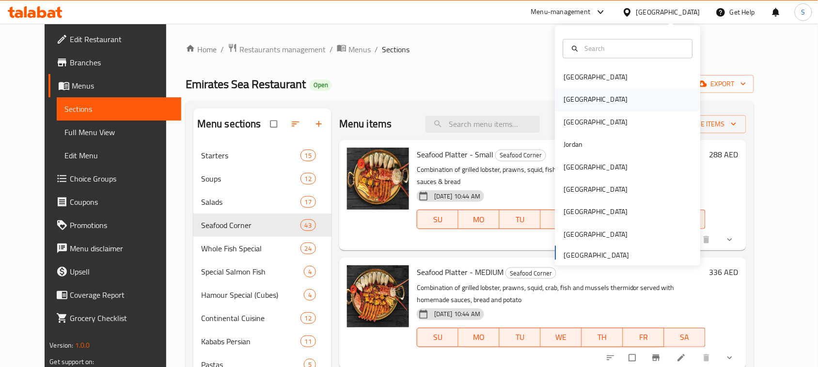
click at [564, 99] on div "[GEOGRAPHIC_DATA]" at bounding box center [596, 100] width 64 height 11
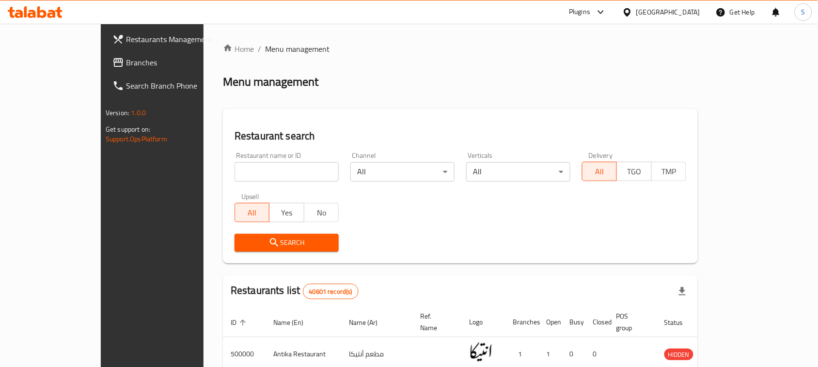
click at [126, 61] on span "Branches" at bounding box center [178, 63] width 104 height 12
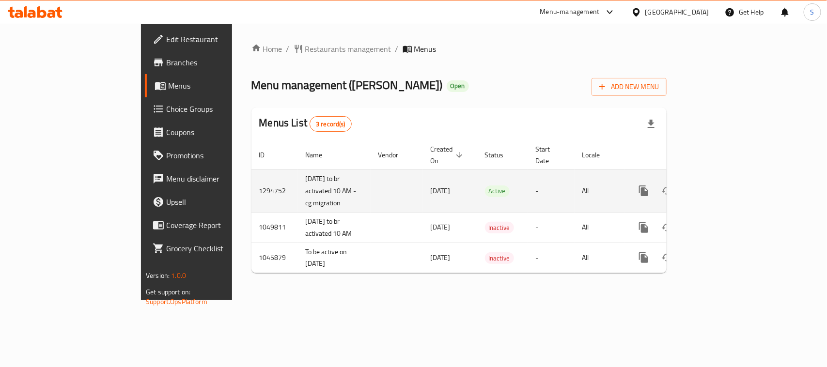
click at [720, 185] on icon "enhanced table" at bounding box center [714, 191] width 12 height 12
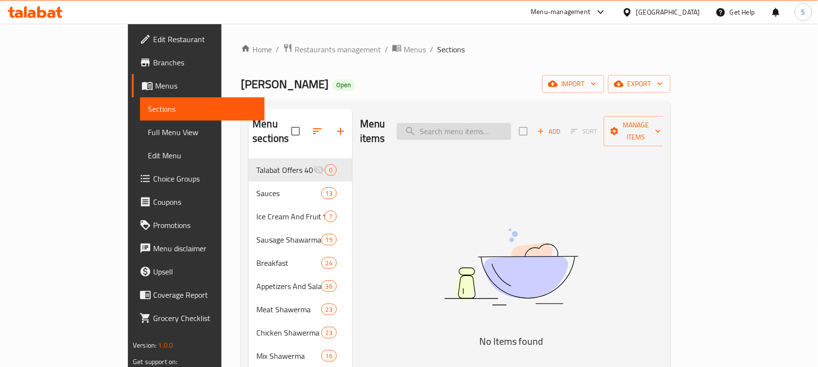
click at [491, 124] on input "search" at bounding box center [454, 131] width 114 height 17
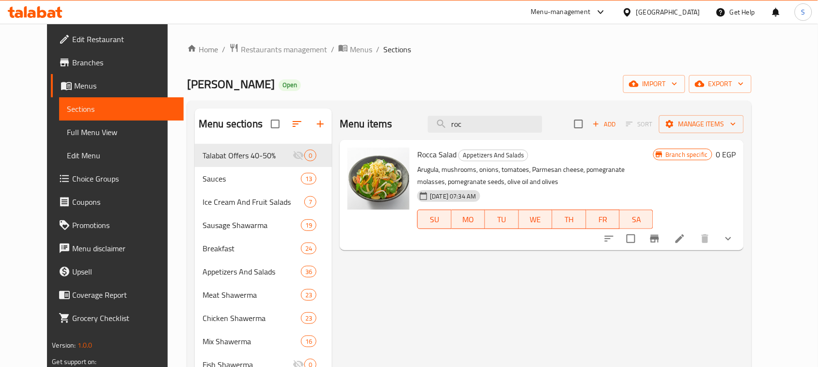
type input "roc"
click at [740, 229] on button "show more" at bounding box center [728, 238] width 23 height 23
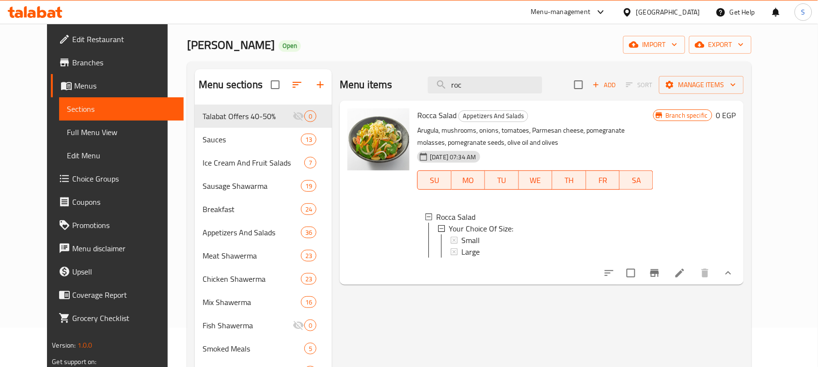
scroll to position [61, 0]
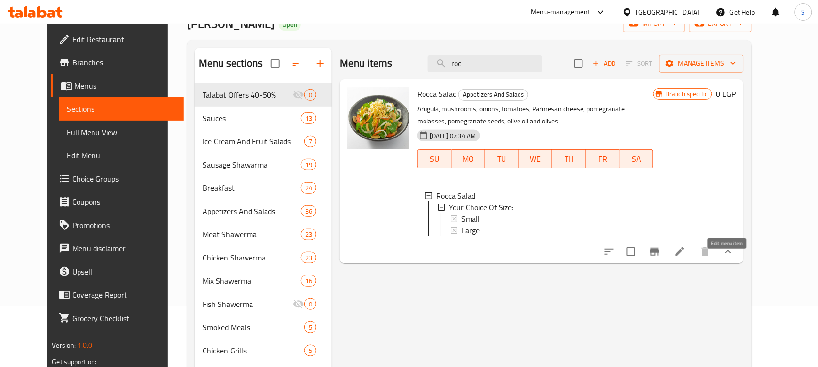
click at [686, 258] on icon at bounding box center [680, 252] width 12 height 12
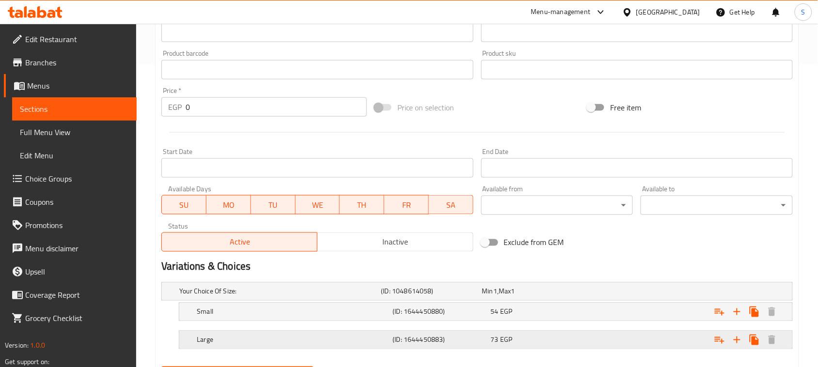
scroll to position [354, 0]
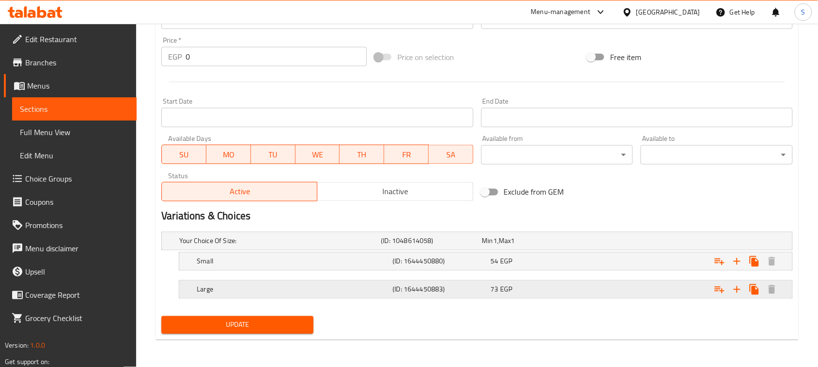
click at [586, 243] on div "Expand" at bounding box center [682, 241] width 202 height 4
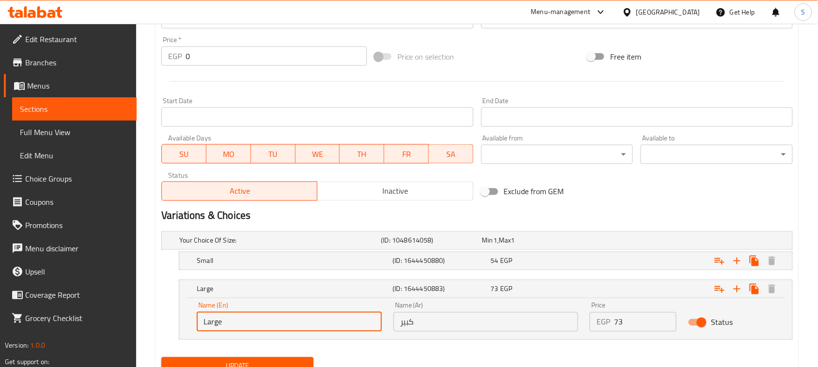
click at [333, 324] on input "Large" at bounding box center [289, 322] width 185 height 19
click at [495, 238] on span "1" at bounding box center [495, 241] width 4 height 13
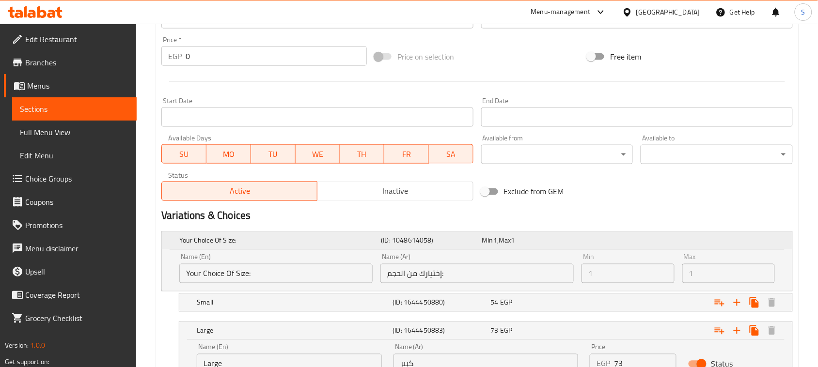
click at [495, 238] on span "1" at bounding box center [495, 241] width 4 height 13
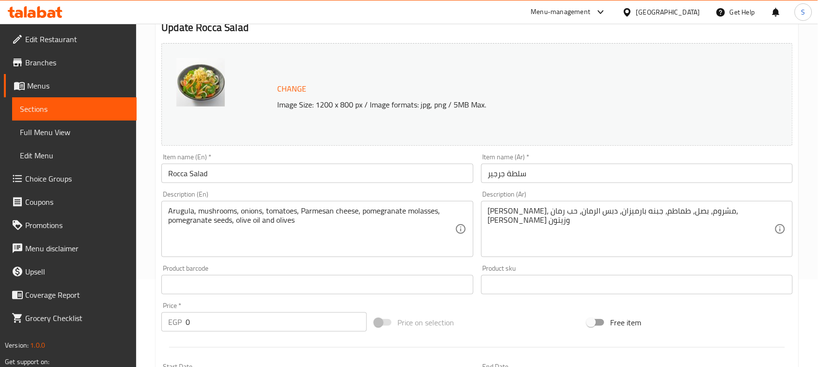
scroll to position [0, 0]
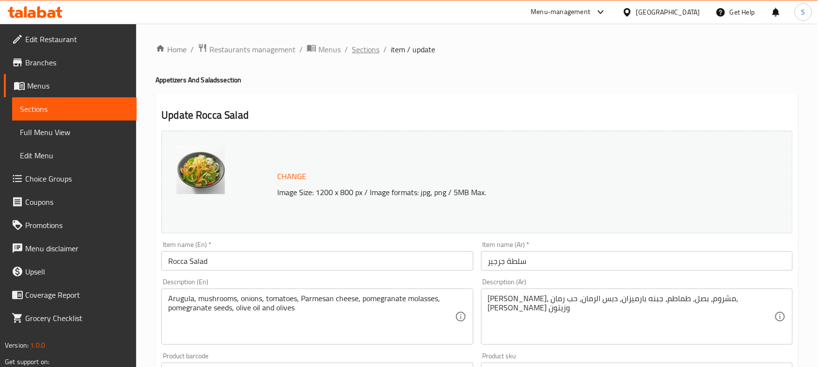
click at [357, 44] on span "Sections" at bounding box center [366, 50] width 28 height 12
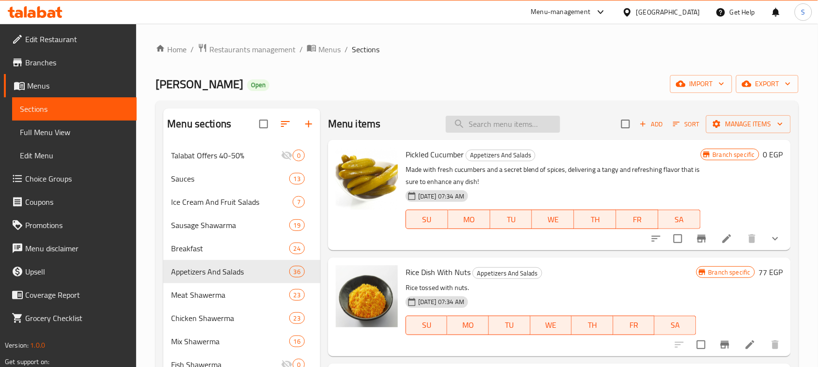
click at [507, 122] on input "search" at bounding box center [503, 124] width 114 height 17
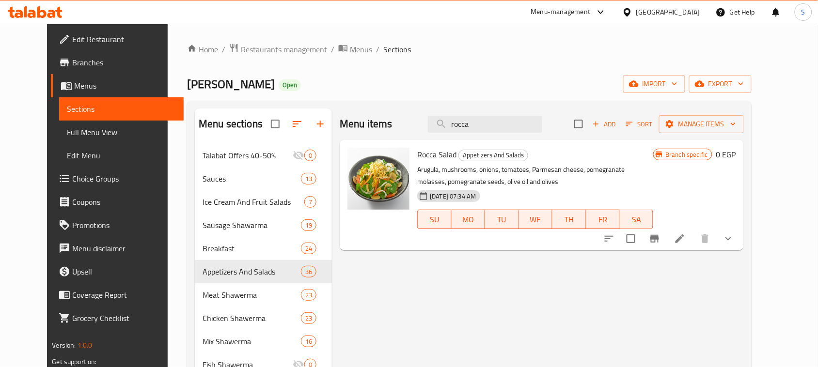
type input "rocca"
click at [549, 184] on p "Arugula, mushrooms, onions, tomatoes, Parmesan cheese, pomegranate molasses, po…" at bounding box center [535, 176] width 236 height 24
click at [686, 240] on icon at bounding box center [680, 239] width 12 height 12
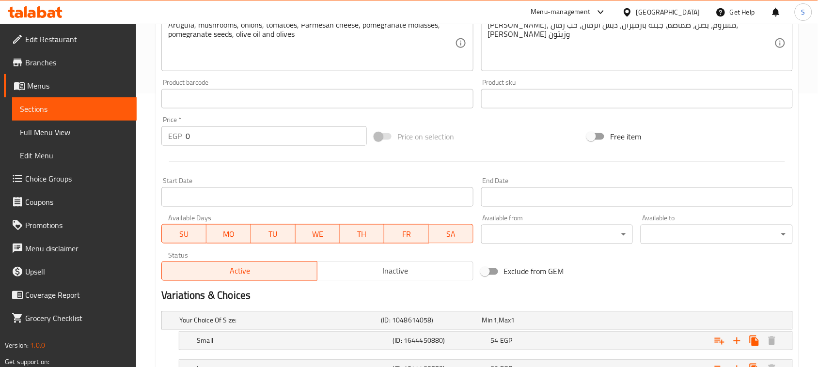
scroll to position [303, 0]
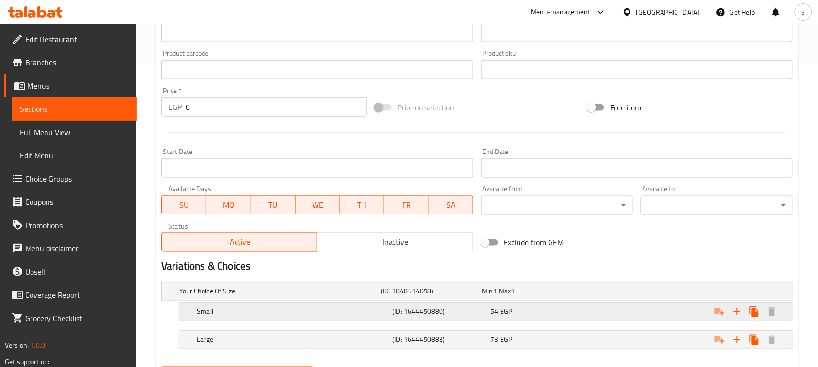
click at [570, 297] on div "54 EGP" at bounding box center [530, 292] width 97 height 10
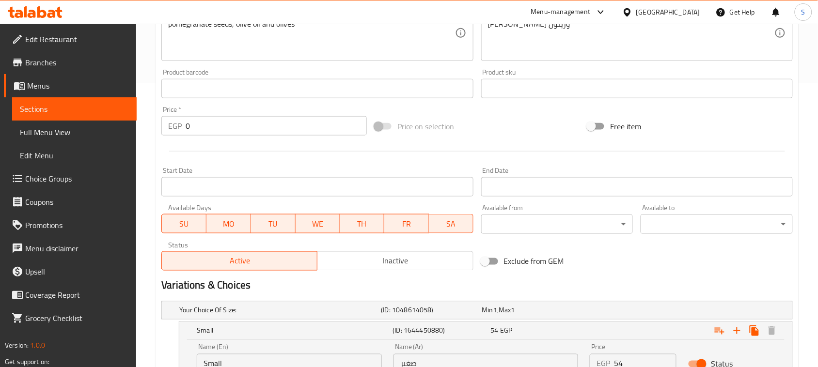
scroll to position [395, 0]
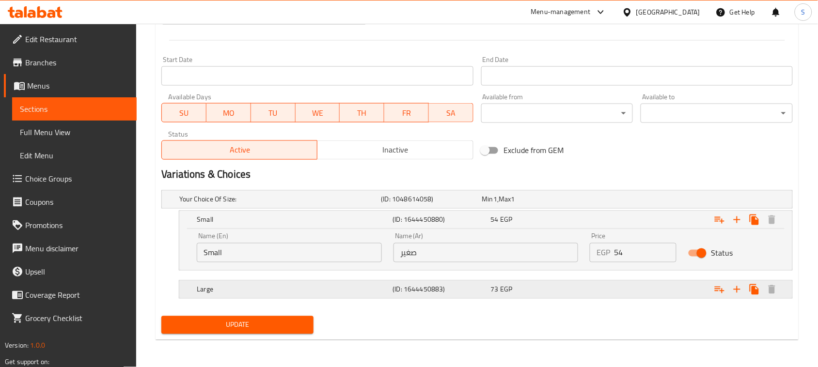
click at [565, 205] on div "73 EGP" at bounding box center [530, 200] width 97 height 10
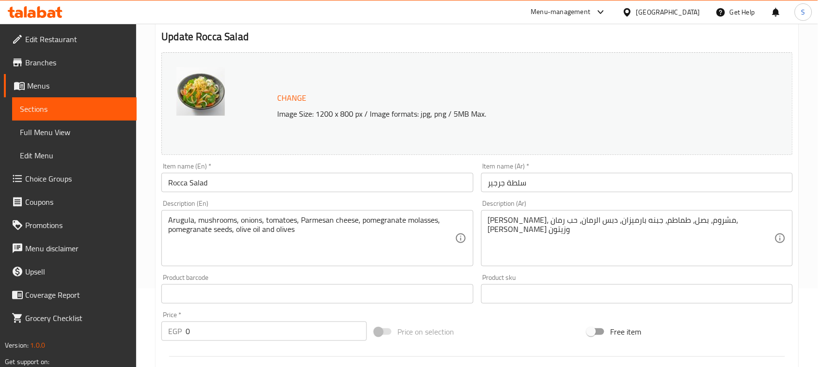
scroll to position [73, 0]
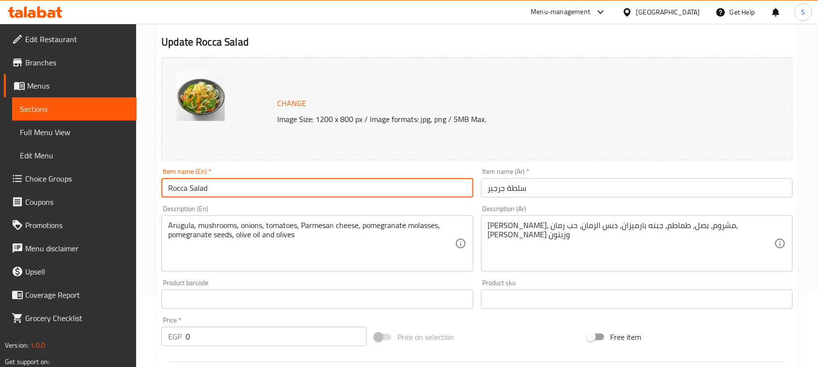
click at [384, 186] on input "Rocca Salad" at bounding box center [317, 187] width 312 height 19
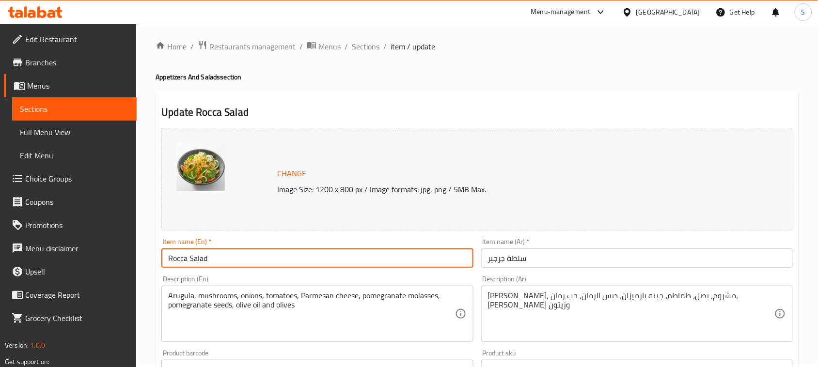
scroll to position [0, 0]
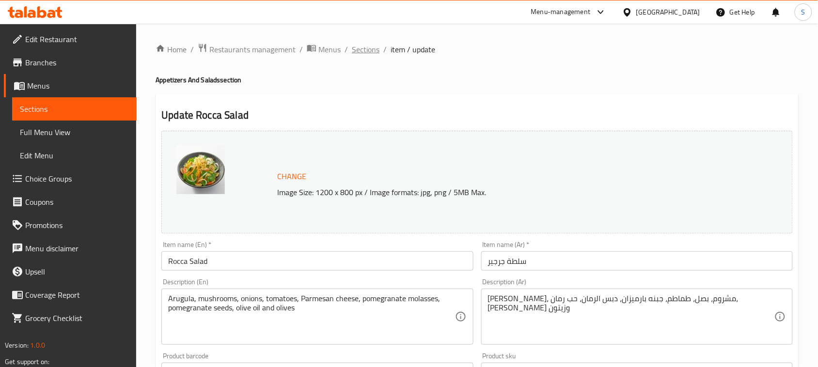
click at [364, 48] on span "Sections" at bounding box center [366, 50] width 28 height 12
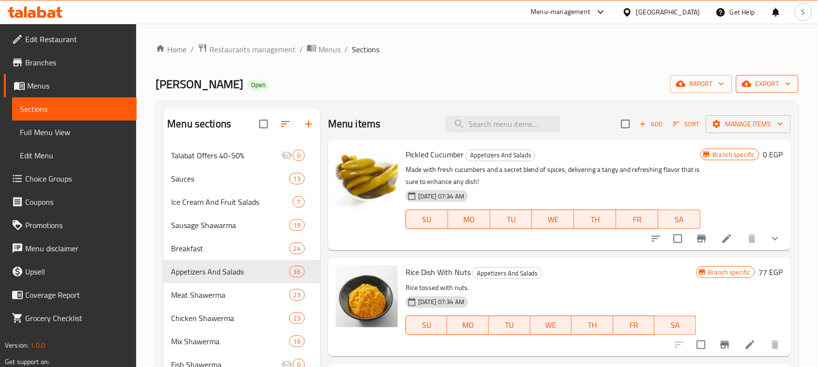
click at [742, 88] on button "export" at bounding box center [767, 84] width 63 height 18
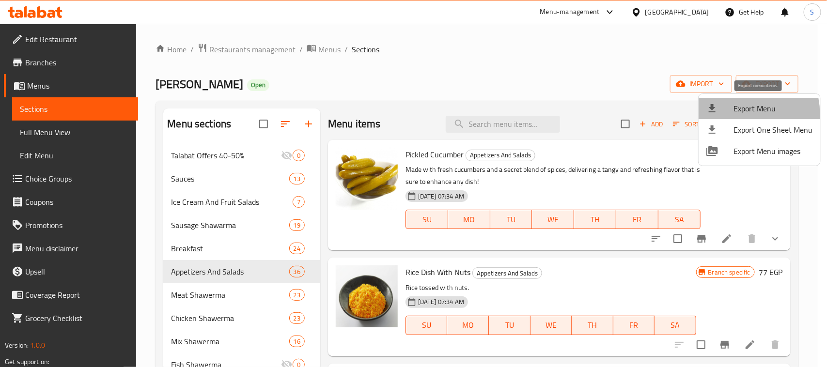
click at [734, 114] on span "Export Menu" at bounding box center [773, 109] width 79 height 12
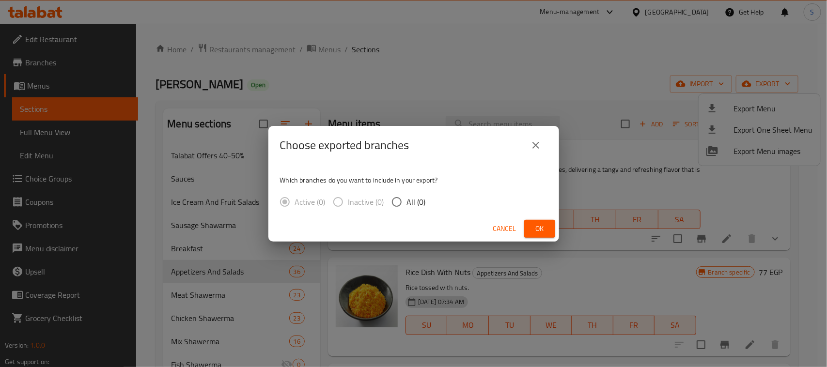
click at [398, 199] on input "All (0)" at bounding box center [397, 202] width 20 height 20
radio input "true"
click at [548, 227] on button "Ok" at bounding box center [539, 229] width 31 height 18
click at [539, 224] on span "Ok" at bounding box center [540, 229] width 16 height 12
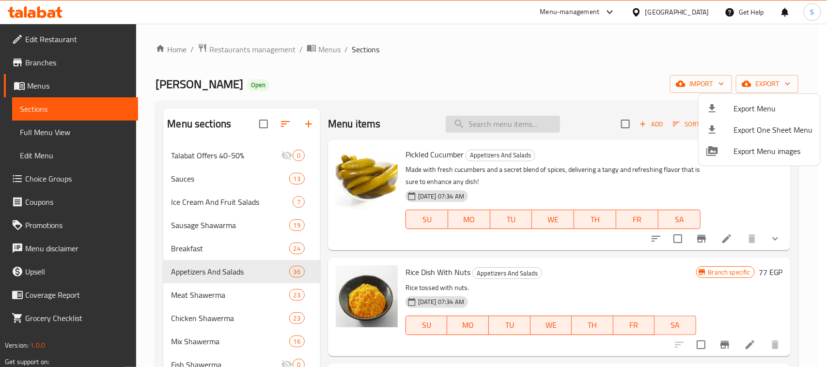
click at [514, 122] on div at bounding box center [413, 183] width 827 height 367
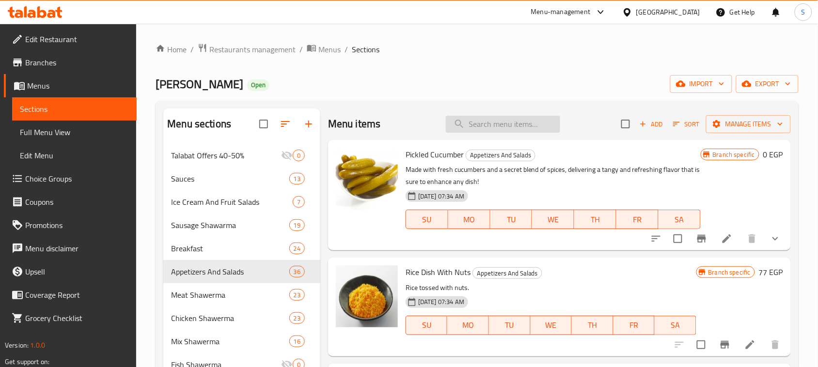
click at [504, 116] on input "search" at bounding box center [503, 124] width 114 height 17
paste input "Rocca Salad"
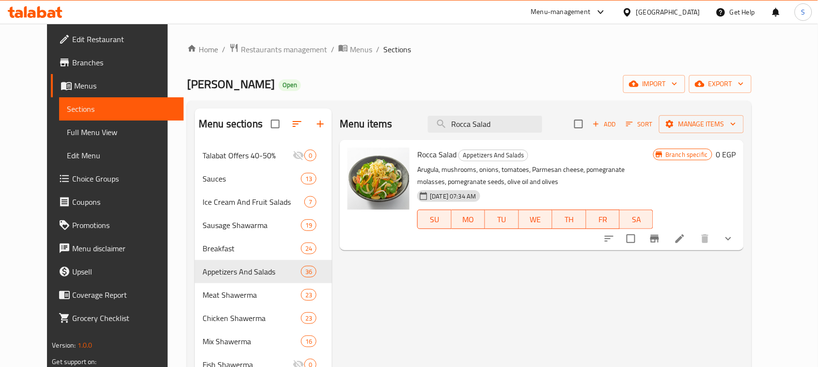
type input "Rocca Salad"
click at [734, 245] on icon "show more" at bounding box center [729, 239] width 12 height 12
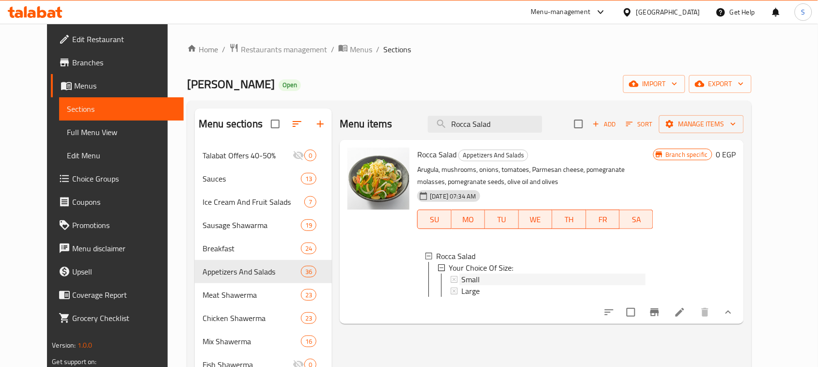
click at [466, 278] on span "Small" at bounding box center [470, 280] width 18 height 12
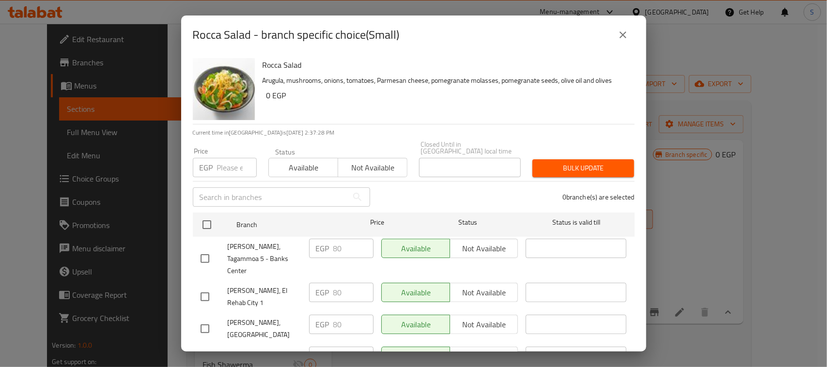
click at [730, 43] on div "Rocca Salad - branch specific choice(Small) Rocca Salad Arugula, mushrooms, oni…" at bounding box center [413, 183] width 827 height 367
click at [623, 40] on icon "close" at bounding box center [624, 35] width 12 height 12
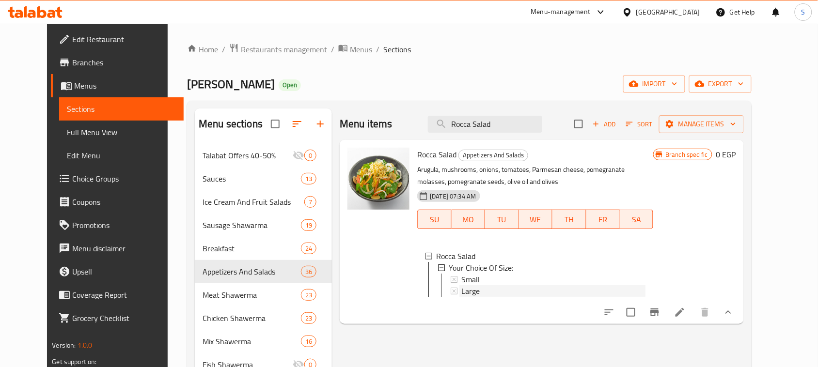
click at [460, 295] on div "Large" at bounding box center [553, 291] width 186 height 12
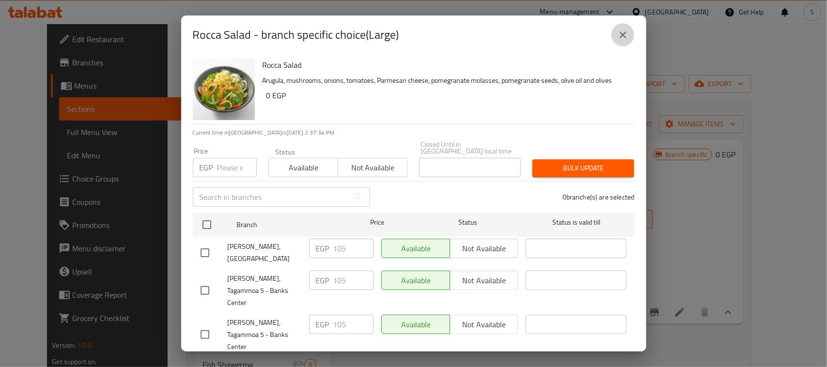
click at [621, 25] on button "close" at bounding box center [623, 34] width 23 height 23
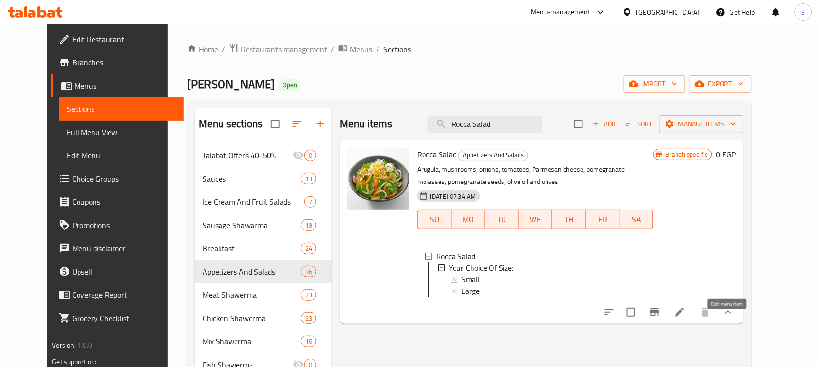
click at [686, 316] on icon at bounding box center [680, 313] width 12 height 12
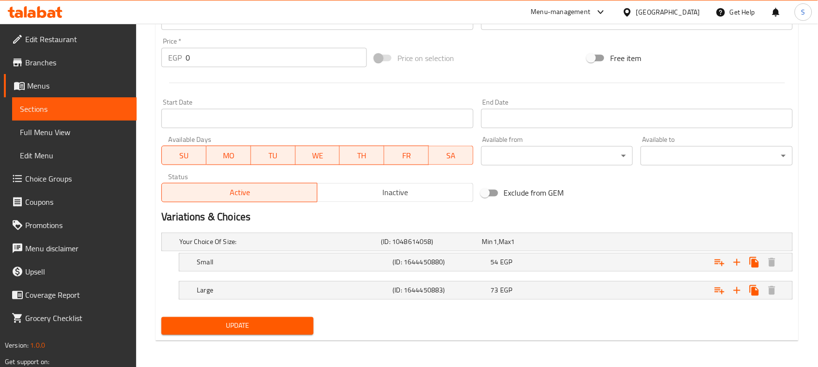
scroll to position [354, 0]
click at [572, 241] on div "Min 1 , Max 1" at bounding box center [530, 242] width 97 height 10
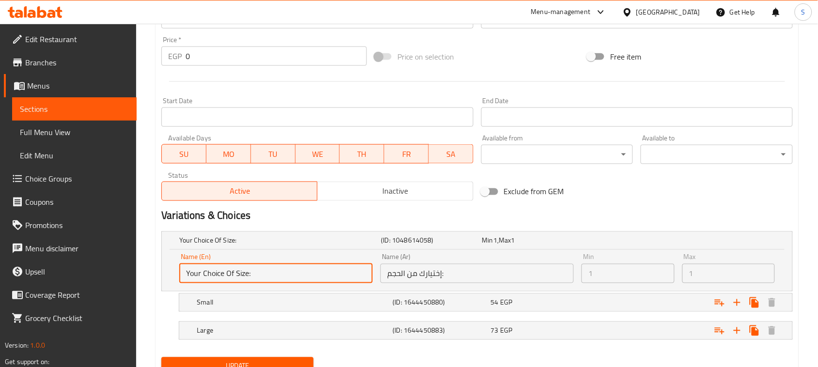
click at [314, 274] on input "Your Choice Of Size:" at bounding box center [275, 273] width 193 height 19
click at [272, 275] on input "Your Choice Of Size:" at bounding box center [275, 273] width 193 height 19
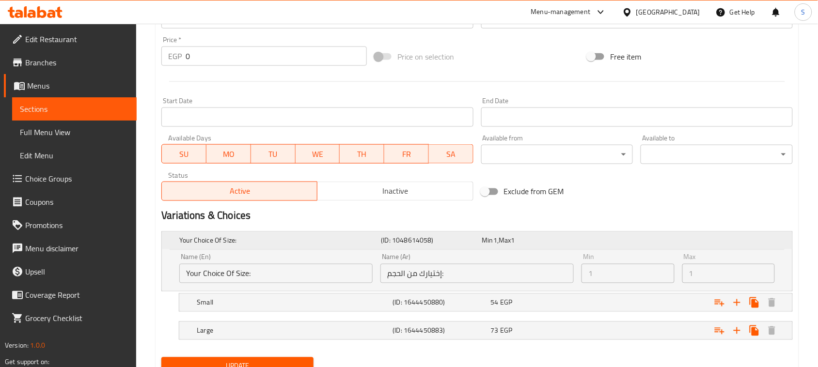
click at [275, 240] on h5 "Your Choice Of Size:" at bounding box center [278, 241] width 198 height 10
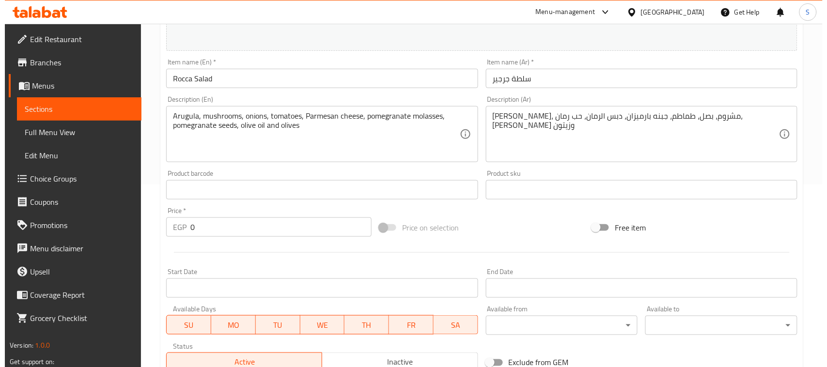
scroll to position [0, 0]
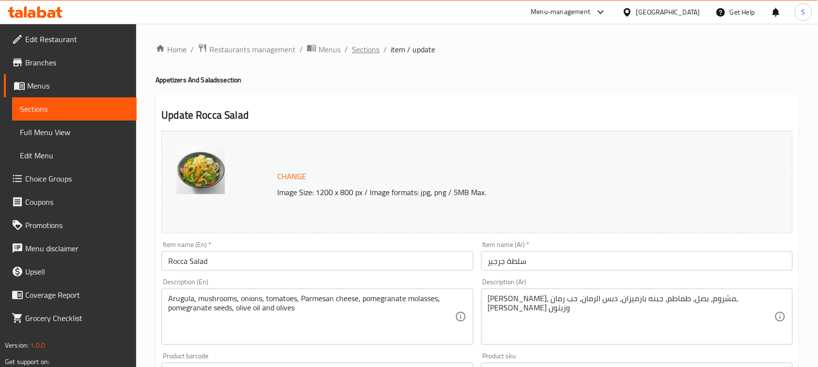
click at [373, 48] on span "Sections" at bounding box center [366, 50] width 28 height 12
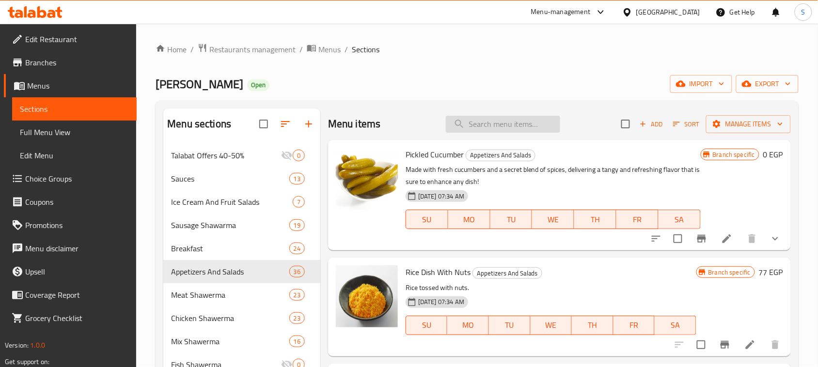
click at [526, 129] on input "search" at bounding box center [503, 124] width 114 height 17
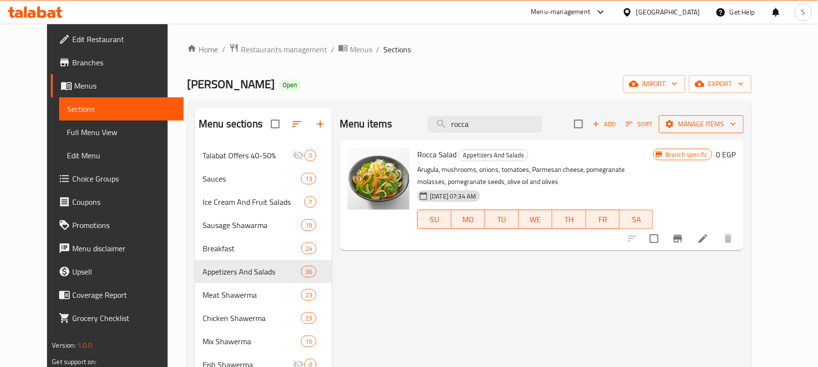
type input "rocca"
click at [736, 127] on span "Manage items" at bounding box center [701, 124] width 69 height 12
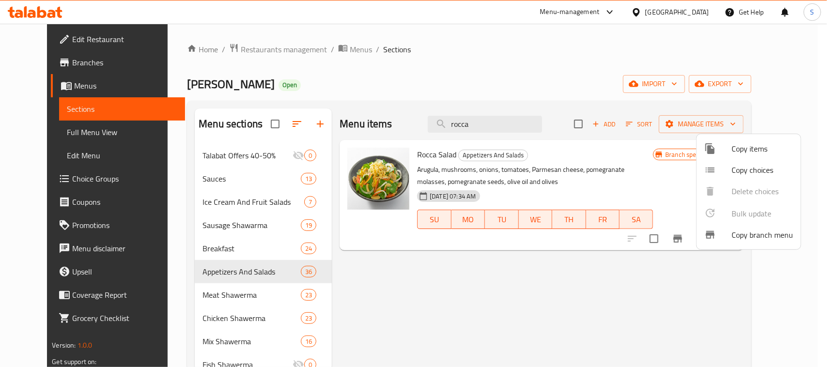
click at [745, 145] on span "Copy items" at bounding box center [763, 149] width 62 height 12
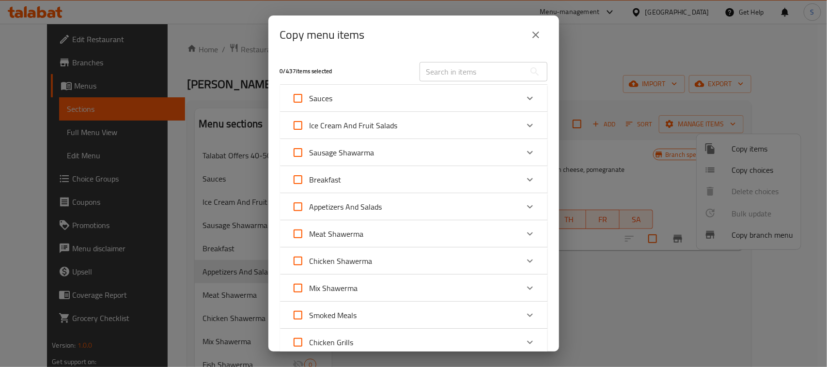
click at [474, 74] on input "text" at bounding box center [473, 71] width 106 height 19
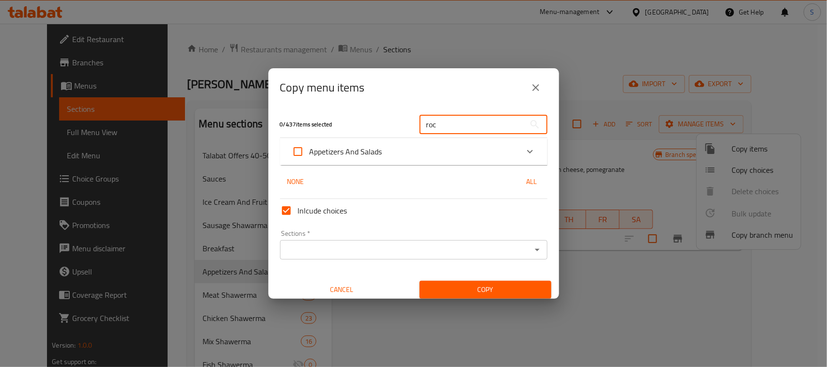
type input "roc"
click at [430, 161] on div "Appetizers And Salads" at bounding box center [405, 151] width 227 height 23
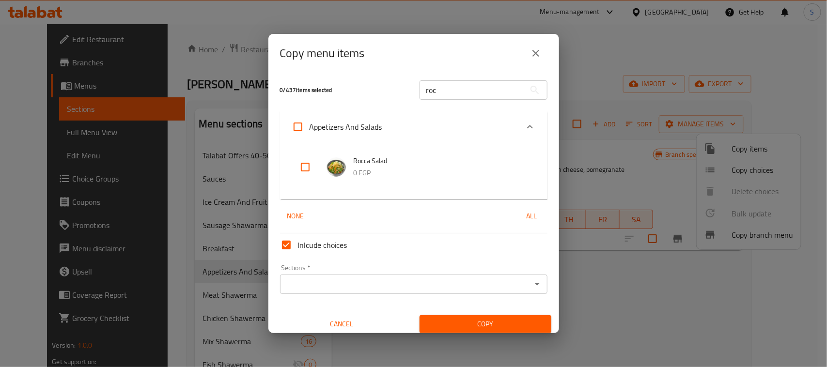
click at [301, 161] on input "checkbox" at bounding box center [305, 167] width 23 height 23
checkbox input "true"
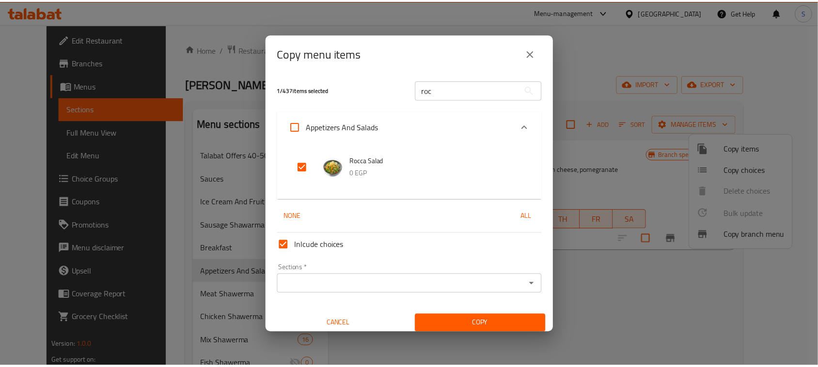
scroll to position [5, 0]
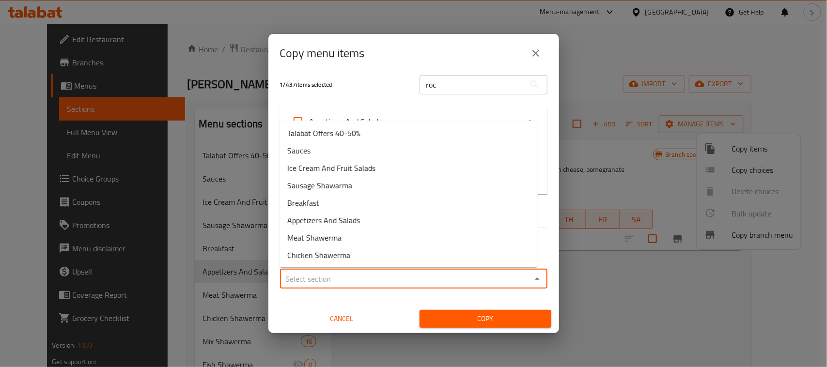
click at [487, 279] on input "Sections   *" at bounding box center [406, 279] width 246 height 14
click at [382, 224] on li "Appetizers And Salads" at bounding box center [409, 220] width 258 height 17
type input "Appetizers And Salads"
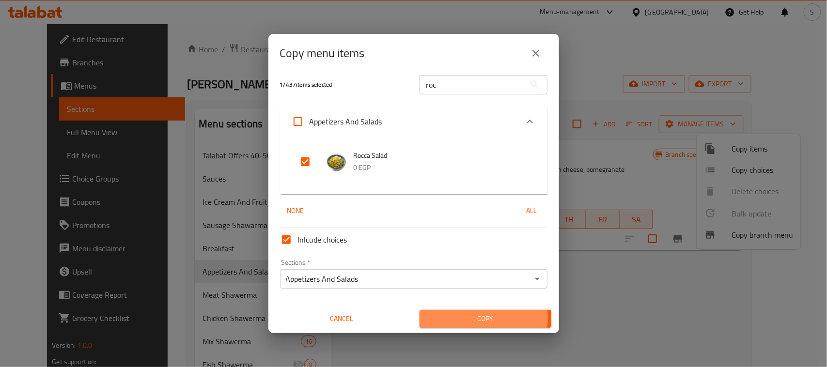
click at [470, 318] on span "Copy" at bounding box center [486, 319] width 116 height 12
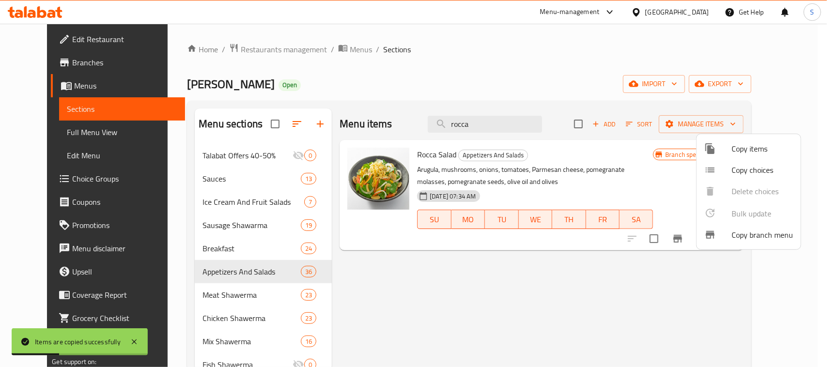
click at [548, 67] on div at bounding box center [413, 183] width 827 height 367
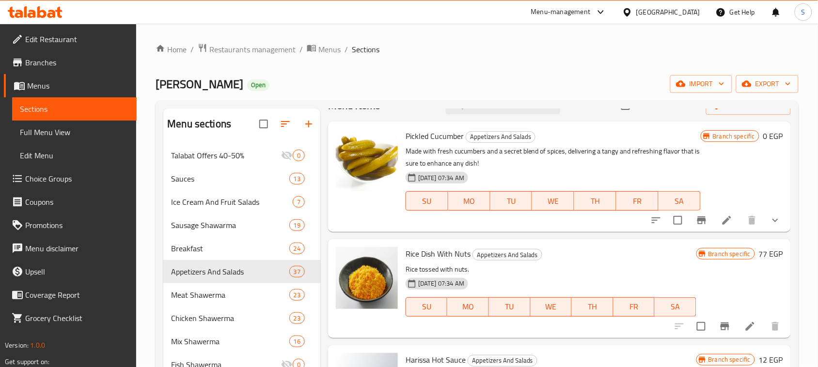
scroll to position [0, 0]
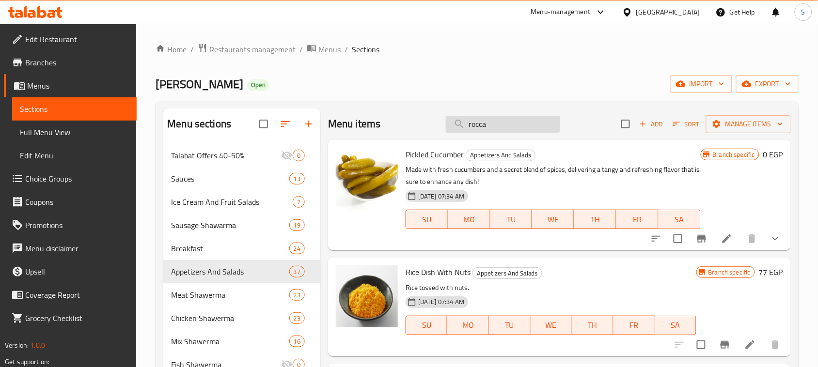
click at [518, 128] on input "rocca" at bounding box center [503, 124] width 114 height 17
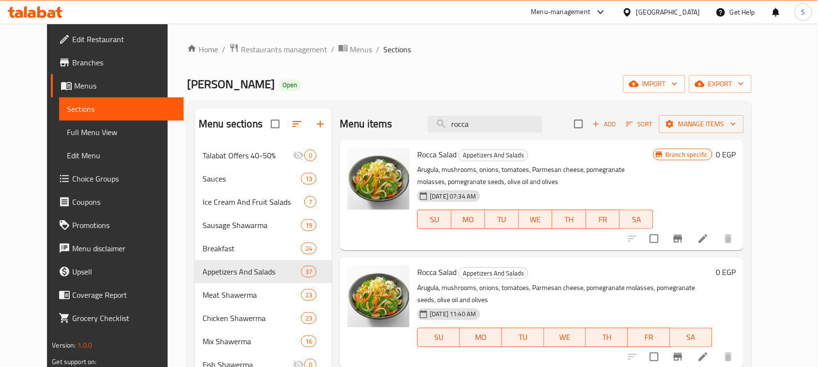
scroll to position [61, 0]
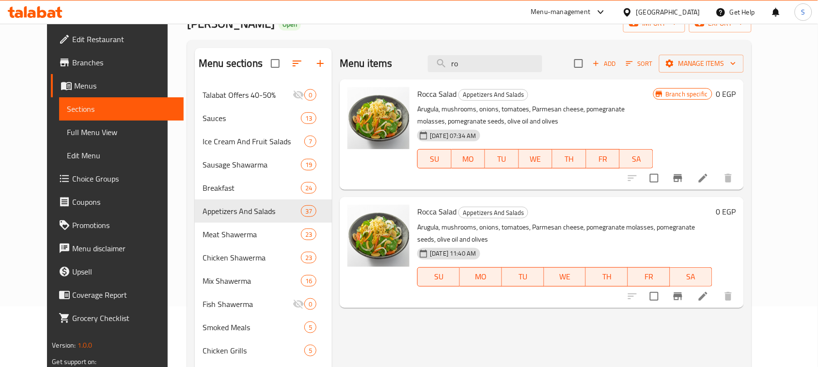
type input "r"
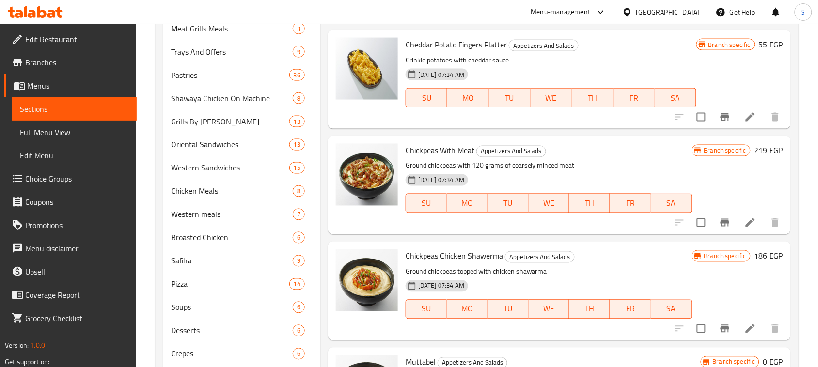
scroll to position [1205, 0]
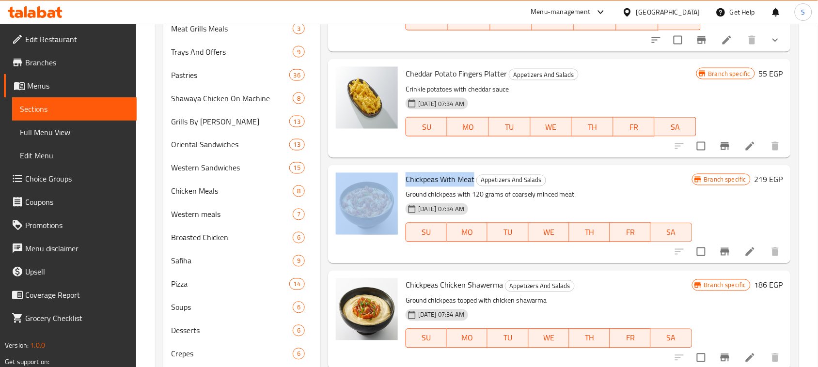
drag, startPoint x: 474, startPoint y: 180, endPoint x: 401, endPoint y: 180, distance: 72.7
click at [401, 180] on div "Chickpeas With Meat Appetizers And Salads Ground chickpeas with 120 grams of co…" at bounding box center [559, 214] width 455 height 91
copy div "Chickpeas With Meat"
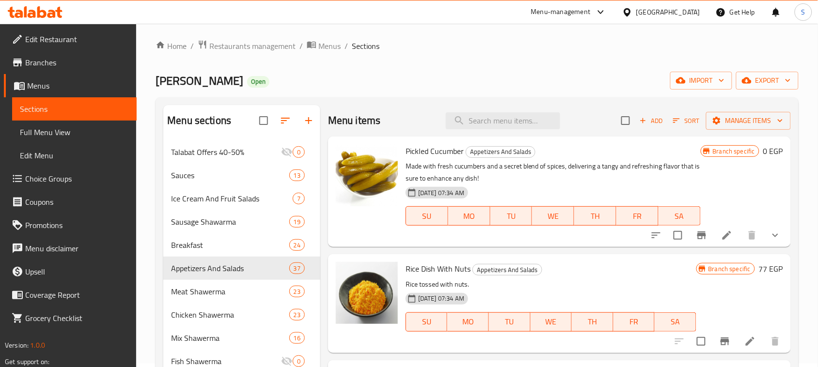
scroll to position [0, 0]
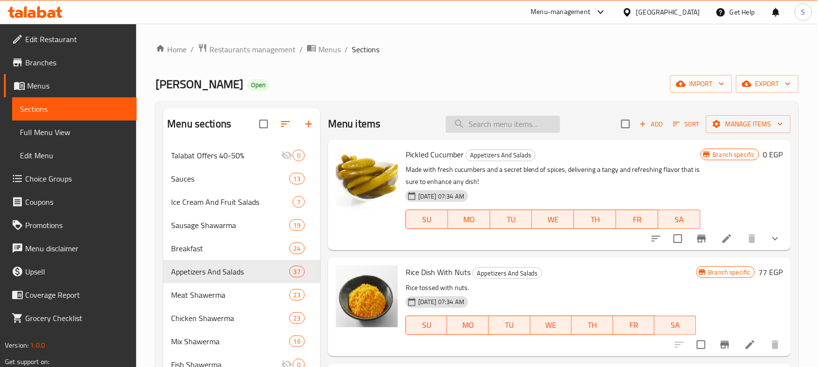
click at [522, 130] on input "search" at bounding box center [503, 124] width 114 height 17
paste input "Chickpeas With Meat"
type input "Chickpeas With Meat"
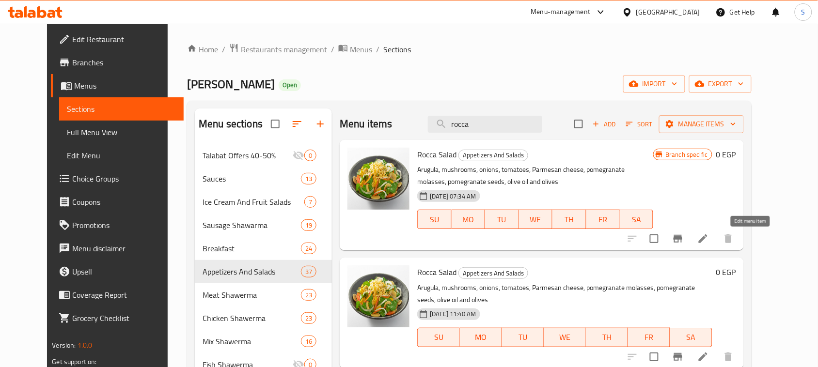
type input "rocca"
click at [709, 238] on icon at bounding box center [703, 239] width 12 height 12
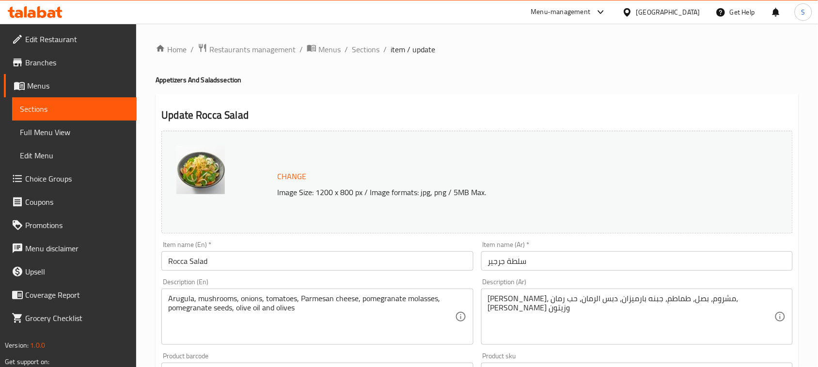
click at [325, 273] on div "Item name (En)   * Rocca Salad Item name (En) *" at bounding box center [317, 256] width 319 height 37
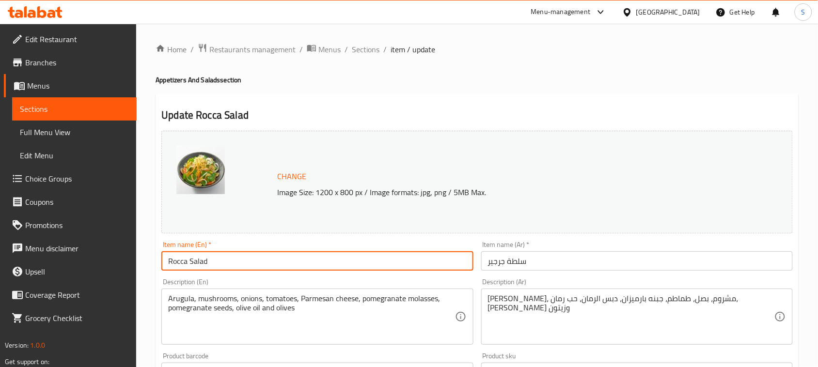
drag, startPoint x: 335, startPoint y: 258, endPoint x: 343, endPoint y: 258, distance: 7.8
click at [342, 258] on input "Rocca Salad" at bounding box center [317, 261] width 312 height 19
type input "Rocca Salad Small"
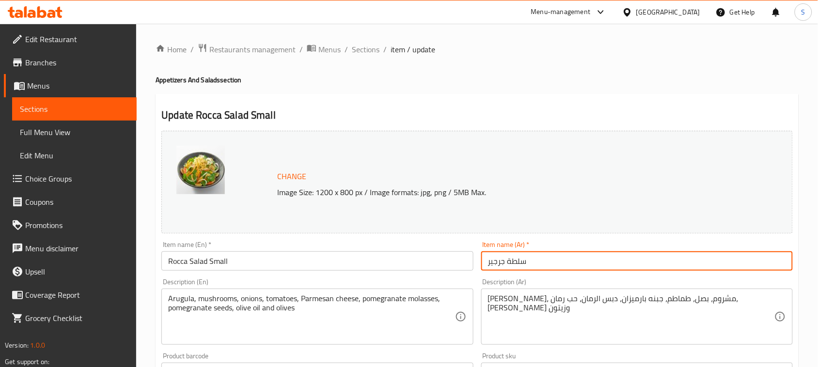
click at [558, 263] on input "سلطة جرجير" at bounding box center [637, 261] width 312 height 19
click at [744, 262] on input "سلطة جرجير صغير" at bounding box center [637, 261] width 312 height 19
type input "سلطة جرجير حجم صغير"
click at [673, 238] on div "Item name (Ar)   * سلطة جرجير حجم صغير Item name (Ar) *" at bounding box center [636, 256] width 319 height 37
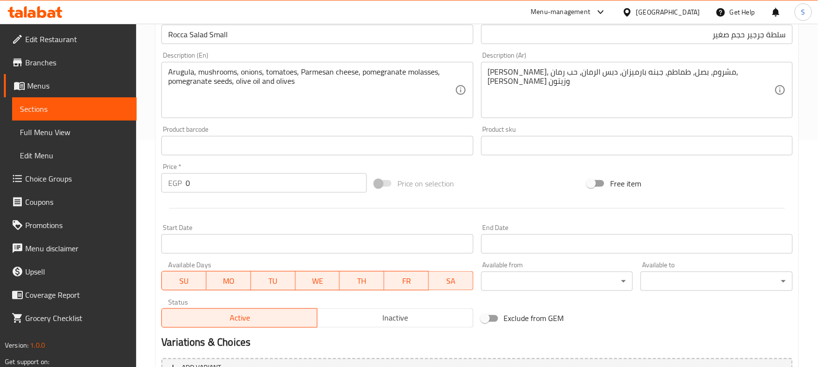
scroll to position [209, 0]
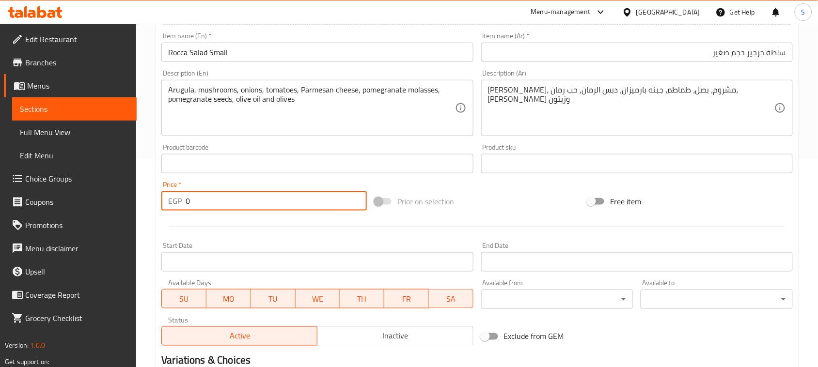
drag, startPoint x: 230, startPoint y: 204, endPoint x: 167, endPoint y: 205, distance: 63.0
click at [167, 205] on div "EGP 0 Price *" at bounding box center [264, 200] width 206 height 19
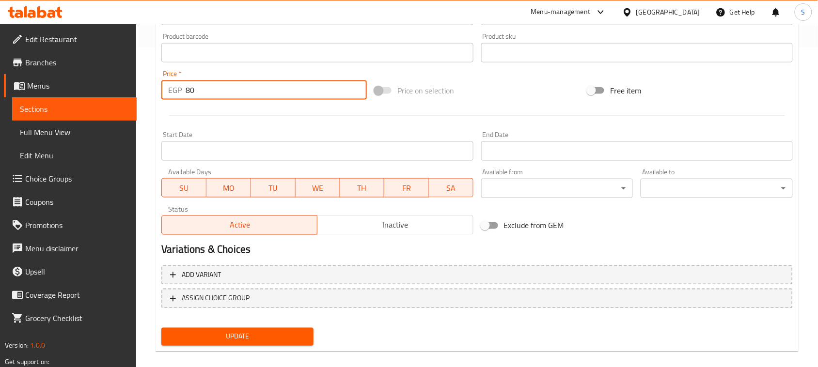
scroll to position [330, 0]
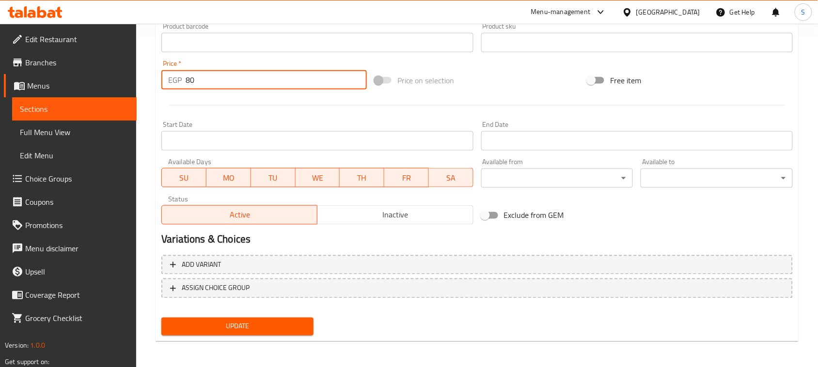
type input "80"
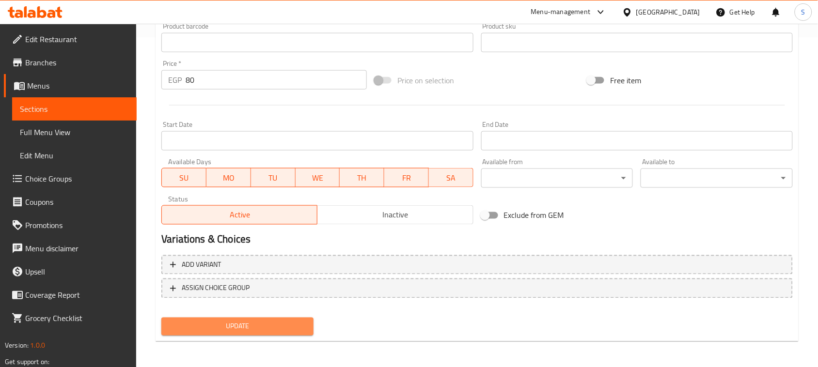
click at [240, 326] on span "Update" at bounding box center [237, 327] width 137 height 12
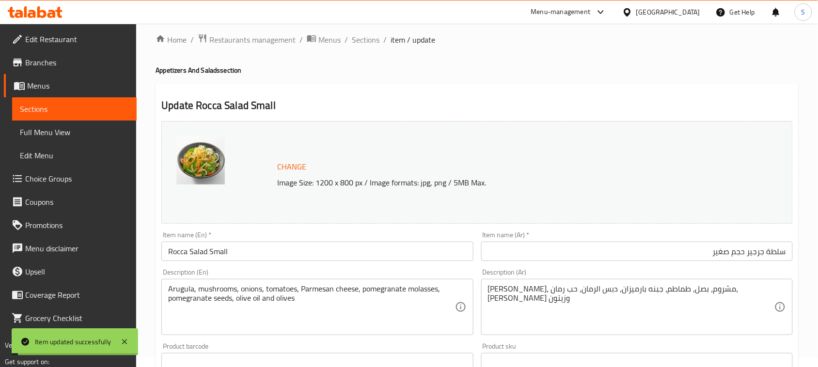
scroll to position [0, 0]
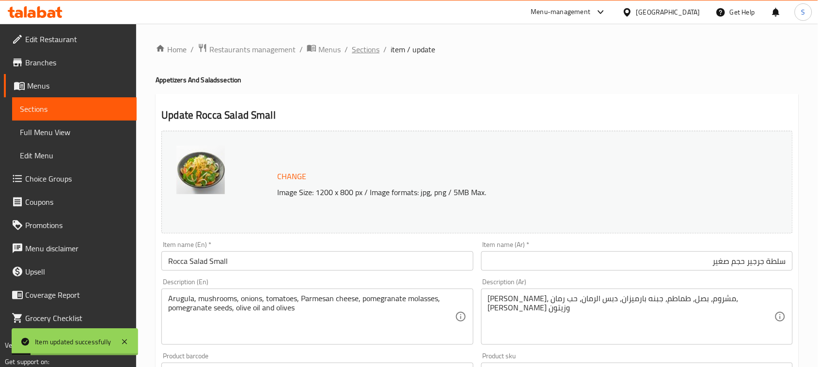
click at [357, 51] on span "Sections" at bounding box center [366, 50] width 28 height 12
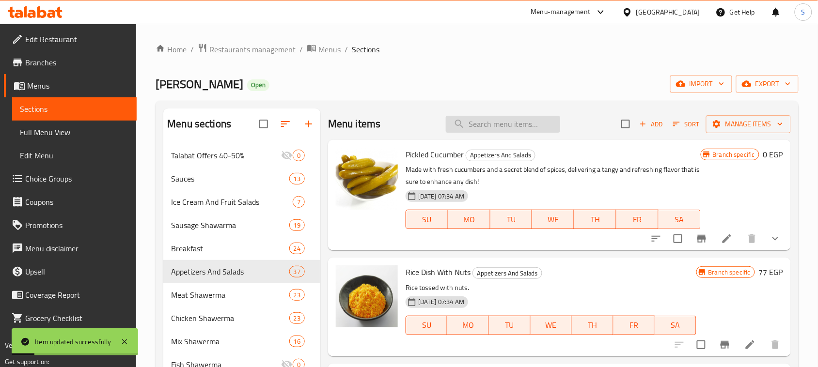
click at [482, 123] on input "search" at bounding box center [503, 124] width 114 height 17
paste input "Chickpeas With Meat"
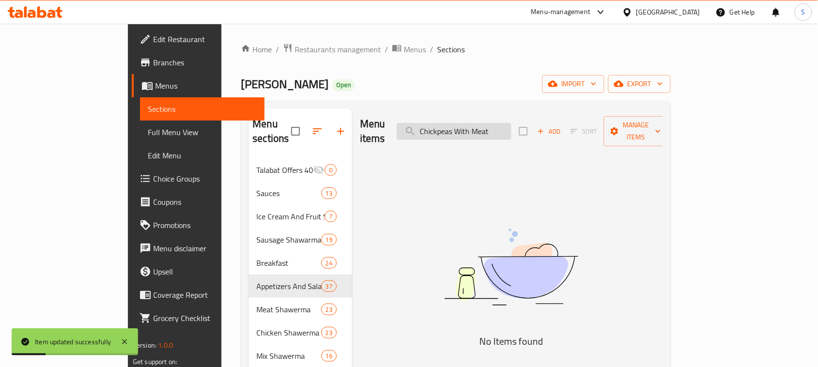
click at [492, 124] on input "Chickpeas With Meat" at bounding box center [454, 131] width 114 height 17
type input "ق"
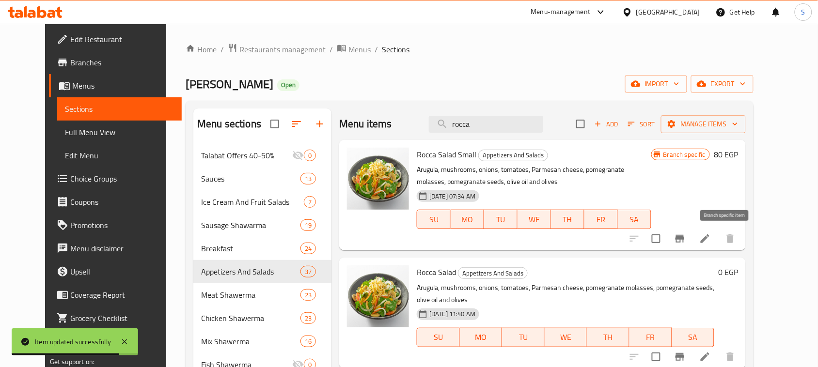
type input "rocca"
click at [684, 243] on icon "Branch-specific-item" at bounding box center [680, 239] width 9 height 8
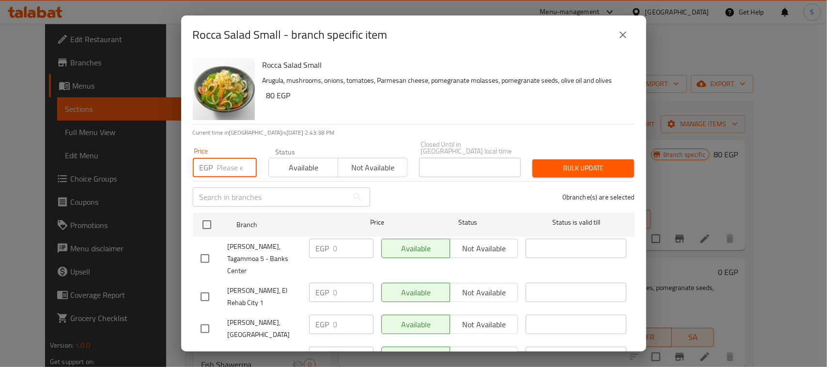
click at [218, 161] on input "number" at bounding box center [237, 167] width 40 height 19
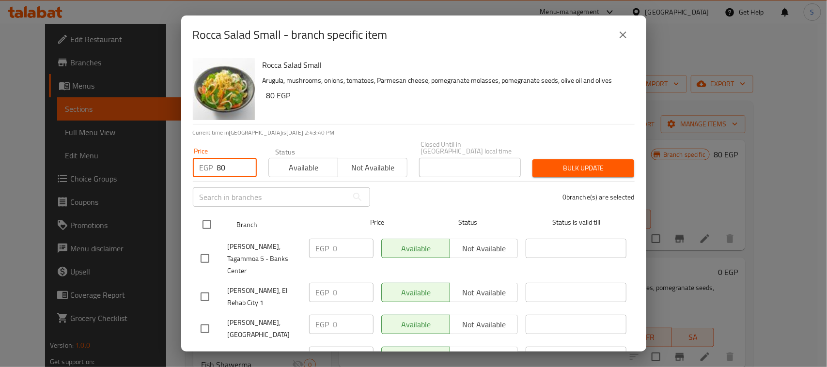
type input "80"
click at [200, 221] on input "checkbox" at bounding box center [207, 225] width 20 height 20
checkbox input "true"
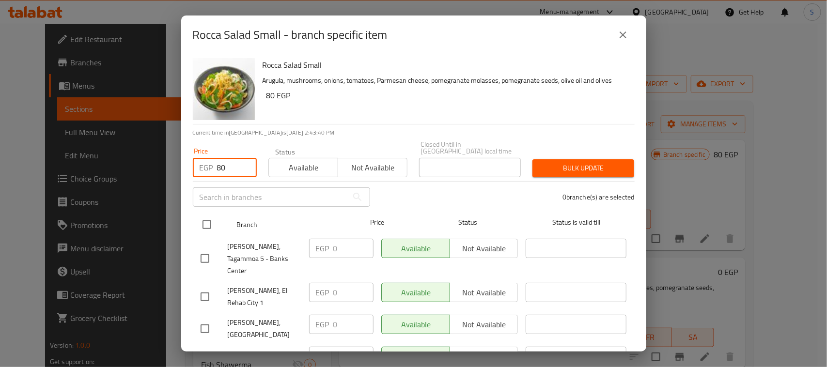
checkbox input "true"
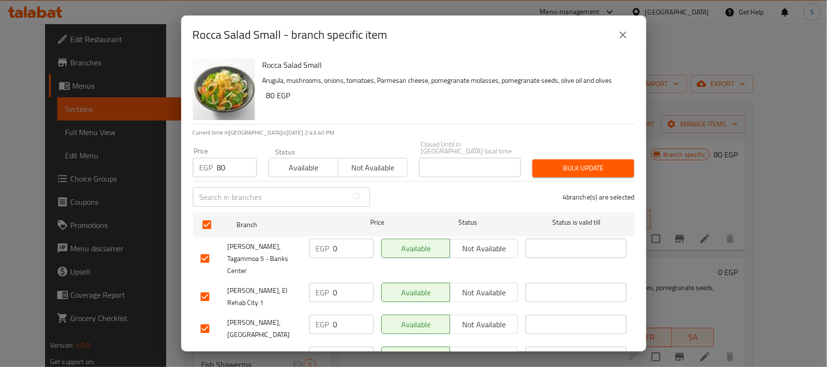
click at [580, 162] on span "Bulk update" at bounding box center [583, 168] width 86 height 12
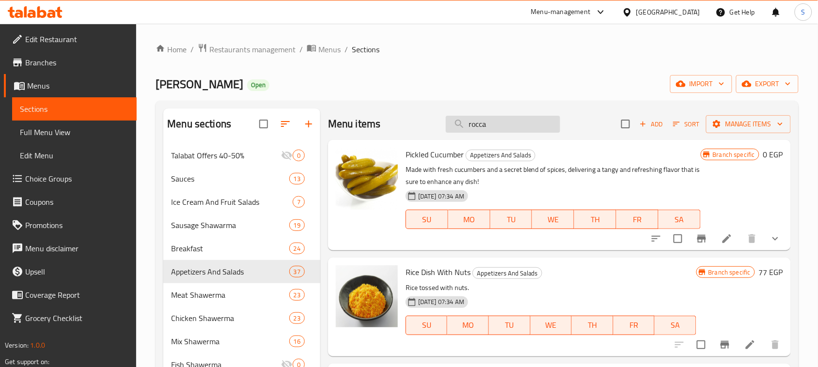
click at [519, 127] on input "rocca" at bounding box center [503, 124] width 114 height 17
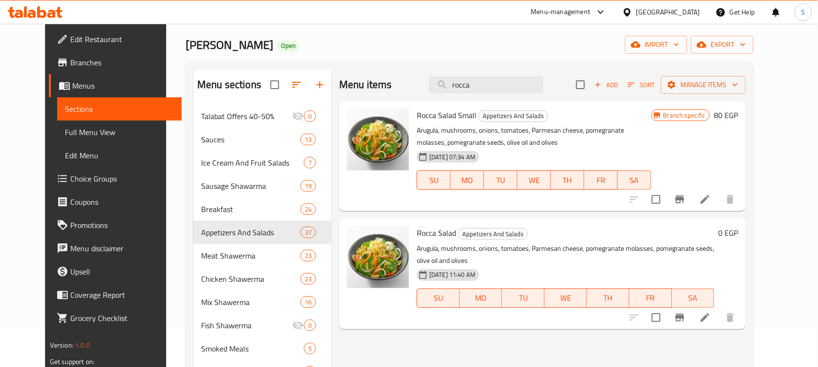
scroll to position [61, 0]
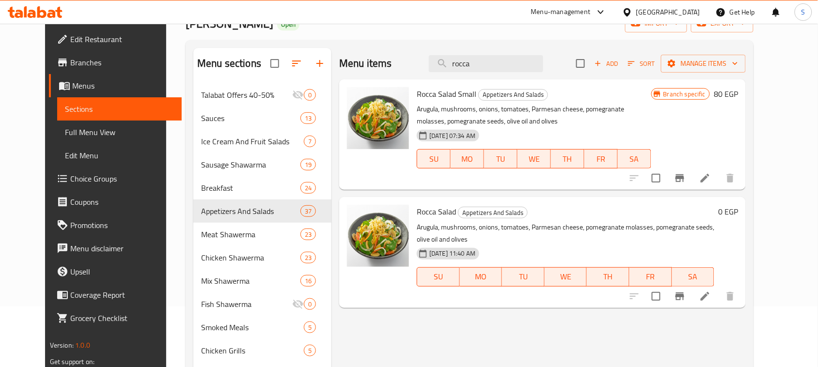
type input "rocca"
click at [711, 291] on icon at bounding box center [705, 297] width 12 height 12
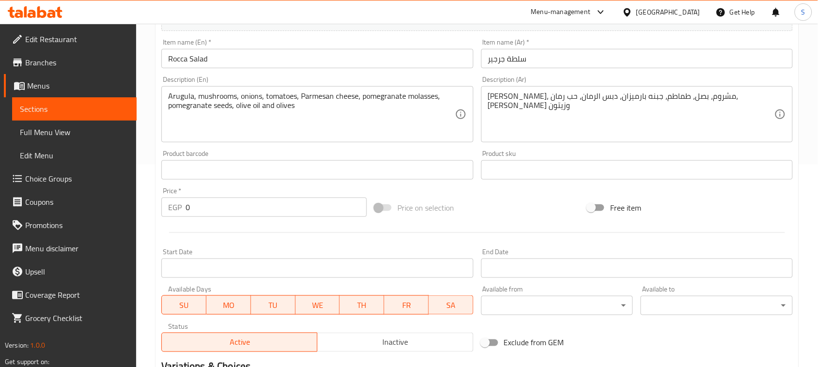
scroll to position [182, 0]
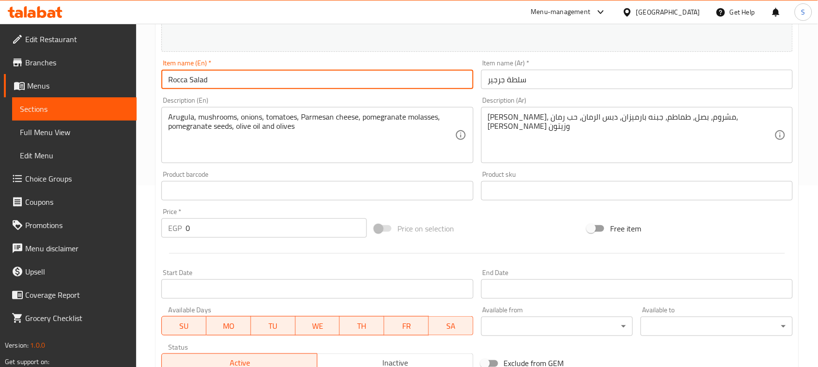
click at [272, 85] on input "Rocca Salad" at bounding box center [317, 79] width 312 height 19
type input "Rocca Salad Large"
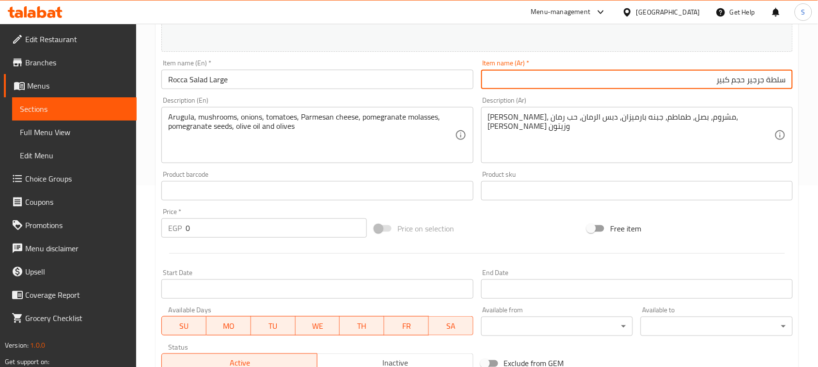
type input "سلطة جرجير حجم كبير"
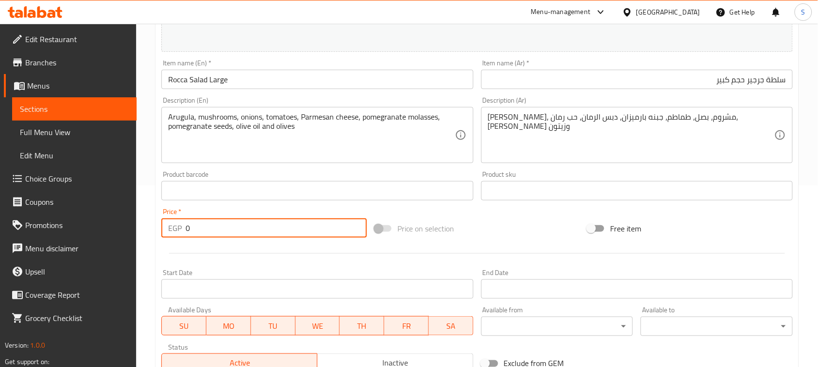
drag, startPoint x: 195, startPoint y: 222, endPoint x: 146, endPoint y: 229, distance: 49.5
click at [146, 229] on div "Home / Restaurants management / Menus / Sections / item / update Appetizers And…" at bounding box center [477, 179] width 682 height 675
type input "105"
click at [497, 214] on div "Change Image Size: 1200 x 800 px / Image formats: jpg, png / 5MB Max. Item name…" at bounding box center [477, 161] width 639 height 432
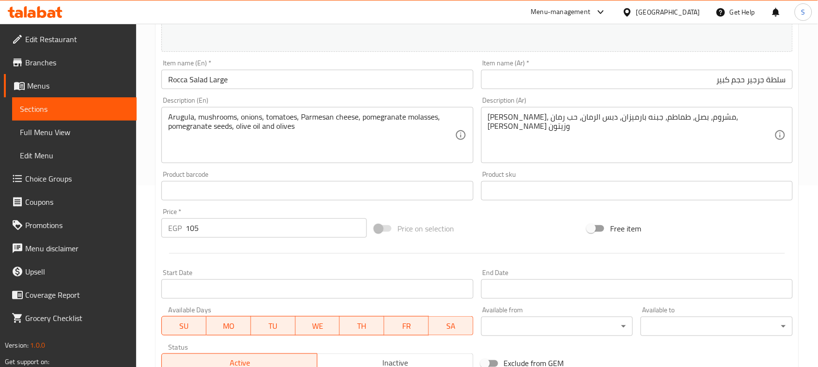
scroll to position [330, 0]
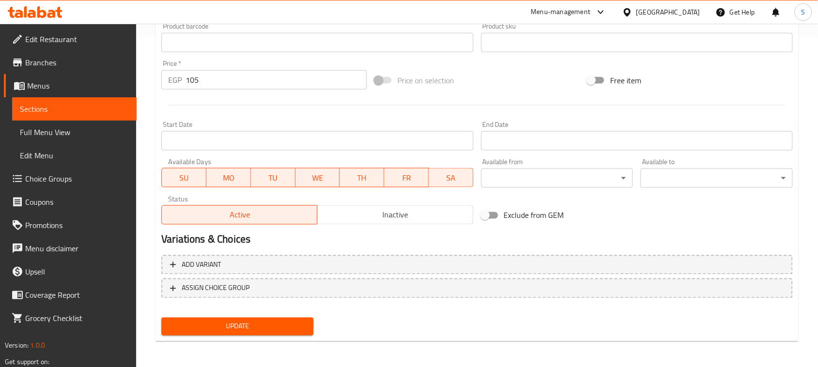
click at [270, 339] on div "Update Rocca Salad Large Change Image Size: 1200 x 800 px / Image formats: jpg,…" at bounding box center [477, 53] width 643 height 578
click at [267, 314] on div "Update" at bounding box center [238, 327] width 160 height 26
click at [272, 323] on span "Update" at bounding box center [237, 327] width 137 height 12
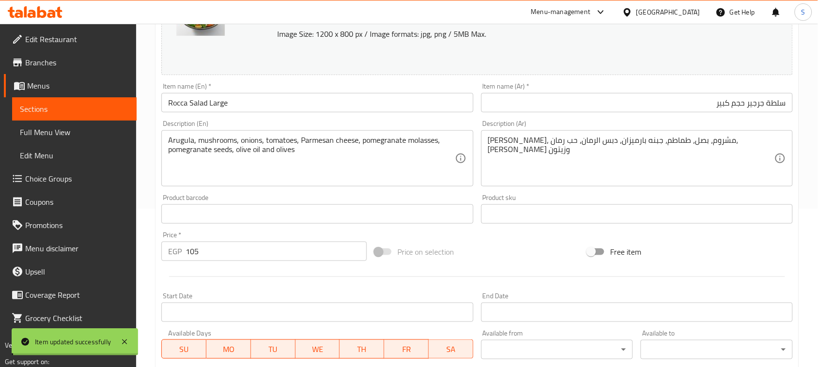
scroll to position [148, 0]
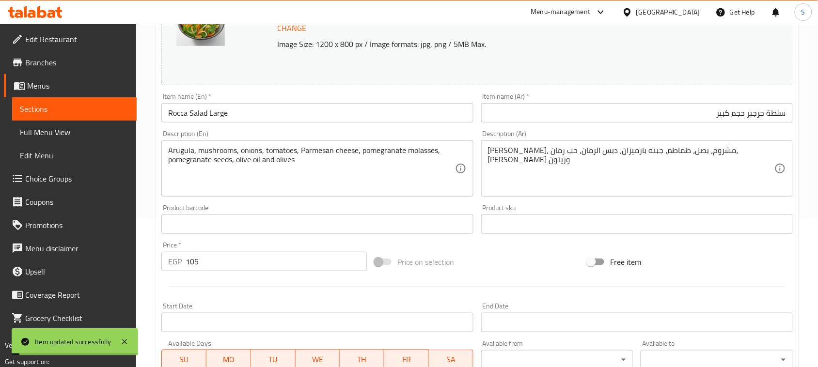
click at [277, 112] on input "Rocca Salad Large" at bounding box center [317, 112] width 312 height 19
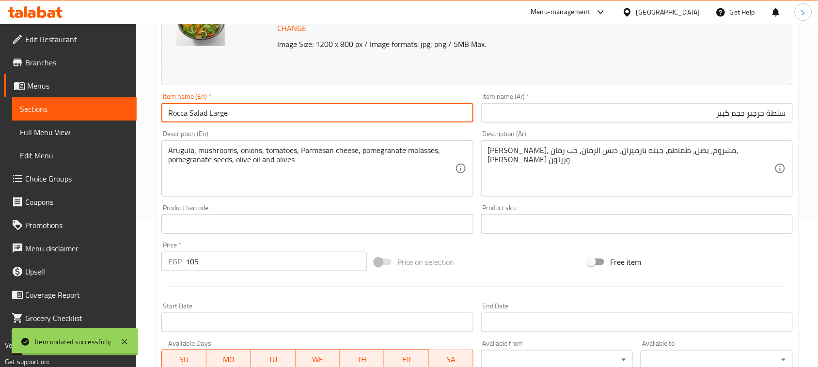
click at [277, 112] on input "Rocca Salad Large" at bounding box center [317, 112] width 312 height 19
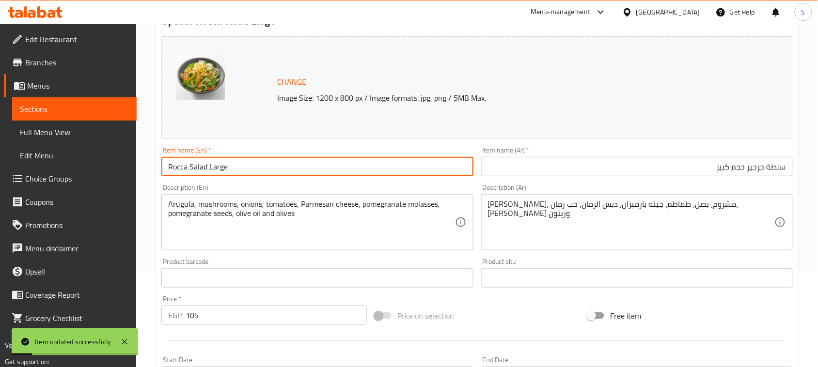
scroll to position [0, 0]
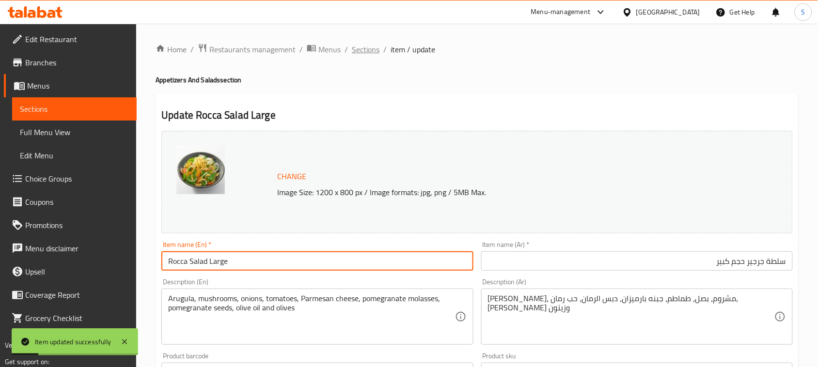
click at [366, 48] on span "Sections" at bounding box center [366, 50] width 28 height 12
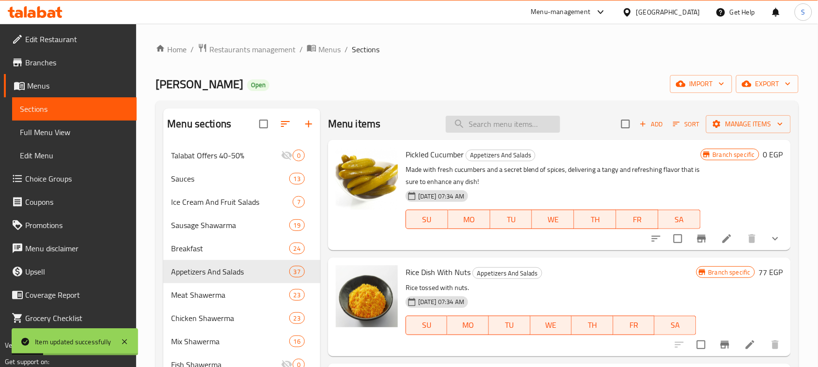
click at [507, 122] on input "search" at bounding box center [503, 124] width 114 height 17
paste input "Rocca Salad Large"
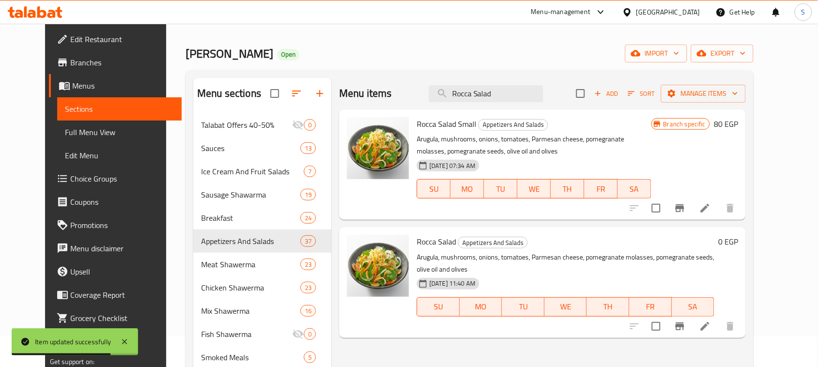
scroll to position [61, 0]
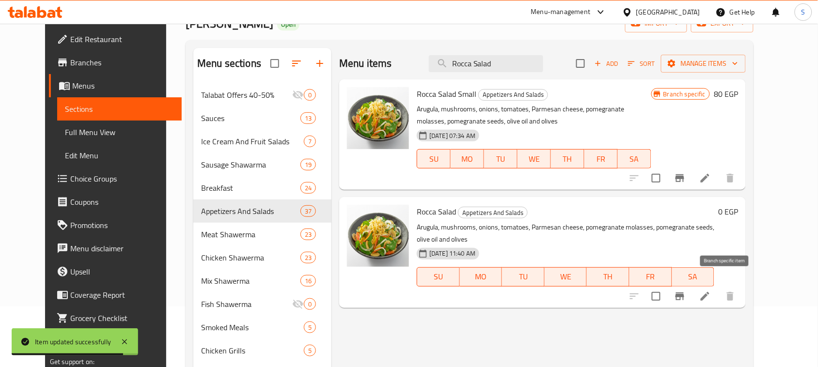
type input "Rocca Salad"
click at [684, 293] on icon "Branch-specific-item" at bounding box center [680, 297] width 9 height 8
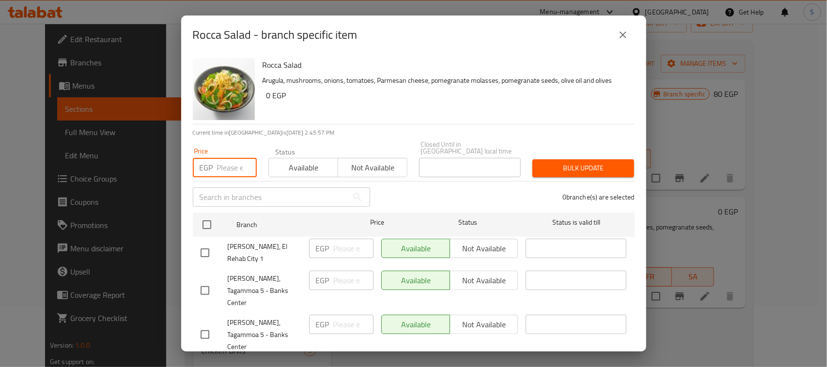
click at [228, 163] on input "number" at bounding box center [237, 167] width 40 height 19
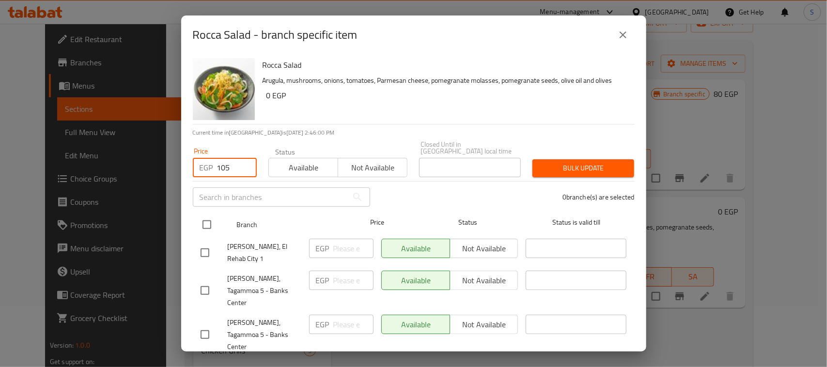
type input "105"
click at [202, 220] on input "checkbox" at bounding box center [207, 225] width 20 height 20
checkbox input "true"
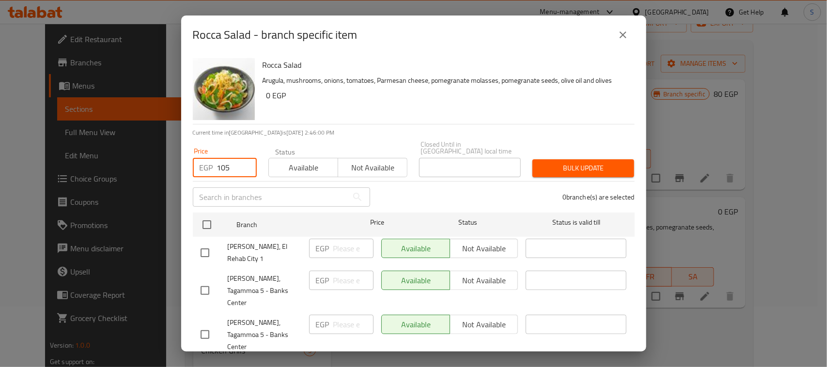
checkbox input "true"
click at [588, 162] on span "Bulk update" at bounding box center [583, 168] width 86 height 12
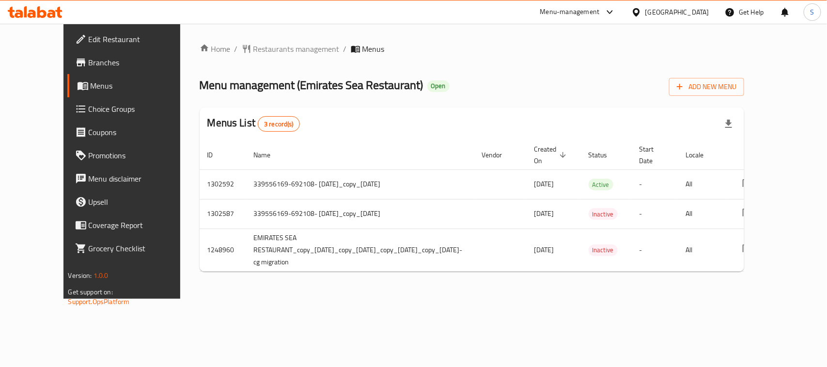
drag, startPoint x: 495, startPoint y: 282, endPoint x: 624, endPoint y: 294, distance: 129.5
click at [624, 294] on div "Home / Restaurants management / Menus Menu management ( Emirates Sea Restaurant…" at bounding box center [472, 161] width 584 height 275
click at [549, 299] on div "Home / Restaurants management / Menus Menu management ( Emirates Sea Restaurant…" at bounding box center [472, 161] width 584 height 275
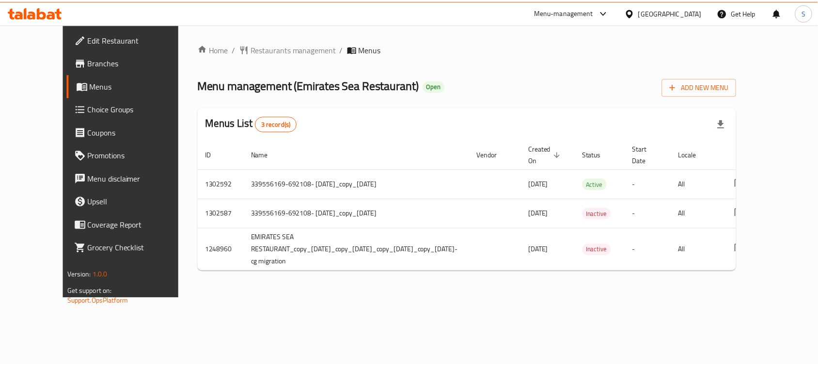
scroll to position [0, 51]
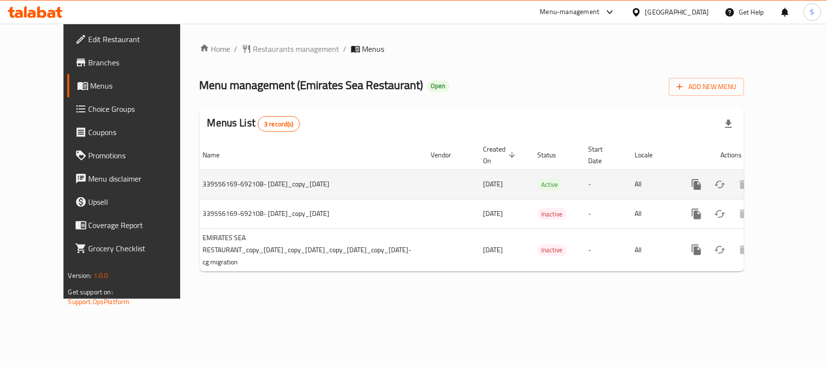
click at [773, 189] on icon "enhanced table" at bounding box center [767, 185] width 12 height 12
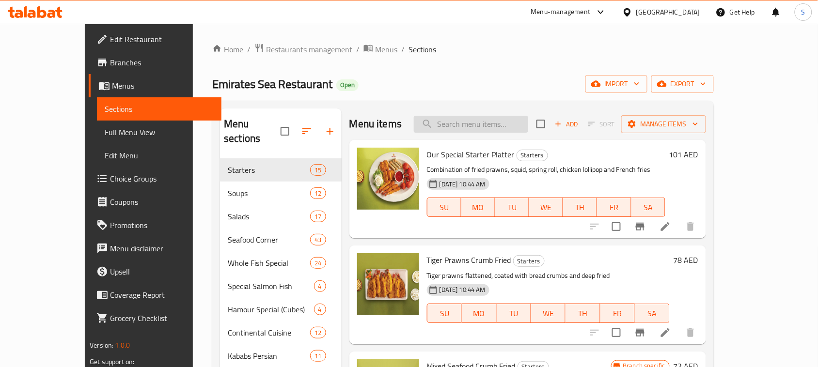
click at [500, 125] on input "search" at bounding box center [471, 124] width 114 height 17
paste input "Brown Rice And Arugula"
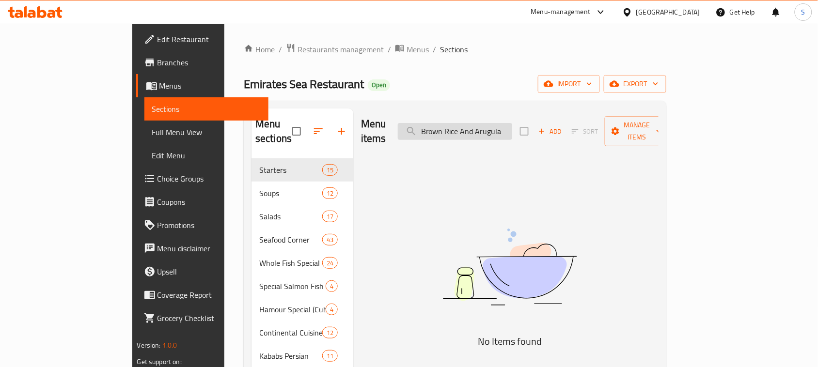
click at [512, 125] on input "Brown Rice And Arugula" at bounding box center [455, 131] width 114 height 17
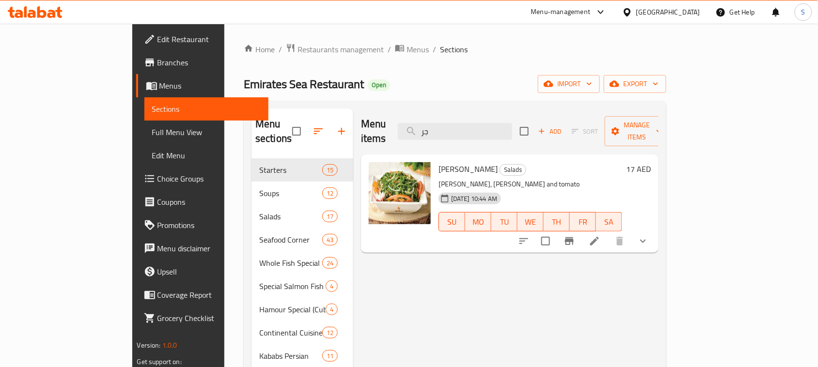
type input "ج"
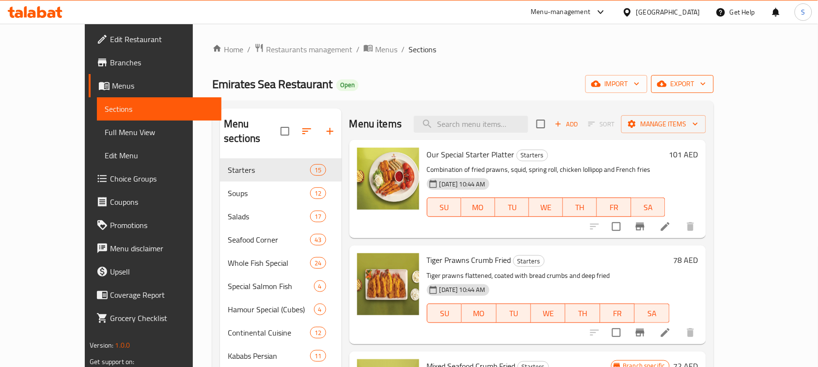
click at [706, 79] on span "export" at bounding box center [682, 84] width 47 height 12
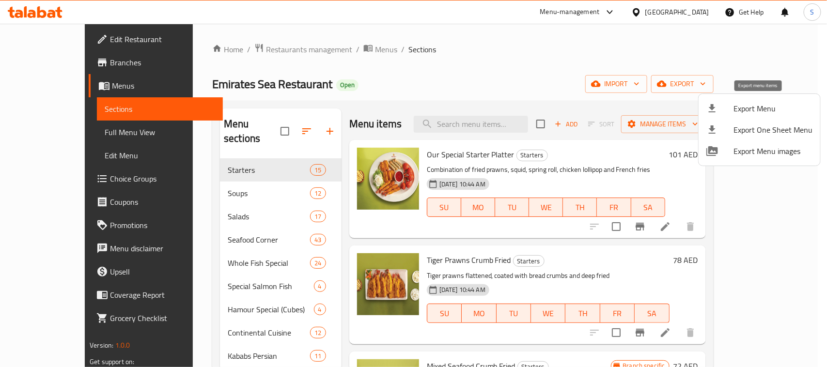
click at [760, 105] on span "Export Menu" at bounding box center [773, 109] width 79 height 12
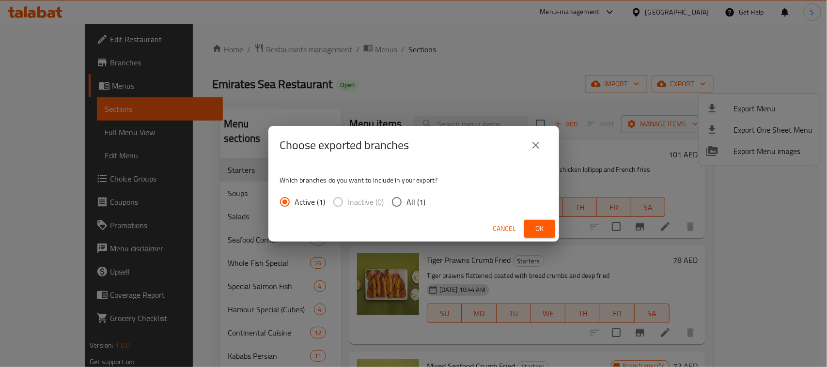
click at [395, 199] on input "All (1)" at bounding box center [397, 202] width 20 height 20
radio input "true"
click at [544, 228] on span "Ok" at bounding box center [540, 229] width 16 height 12
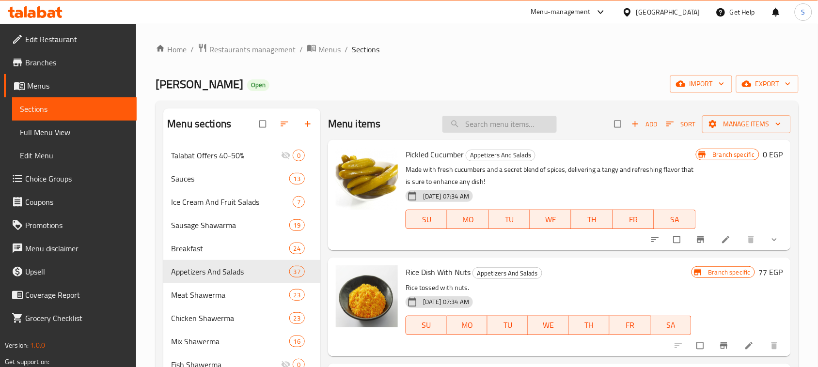
click at [517, 124] on input "search" at bounding box center [500, 124] width 114 height 17
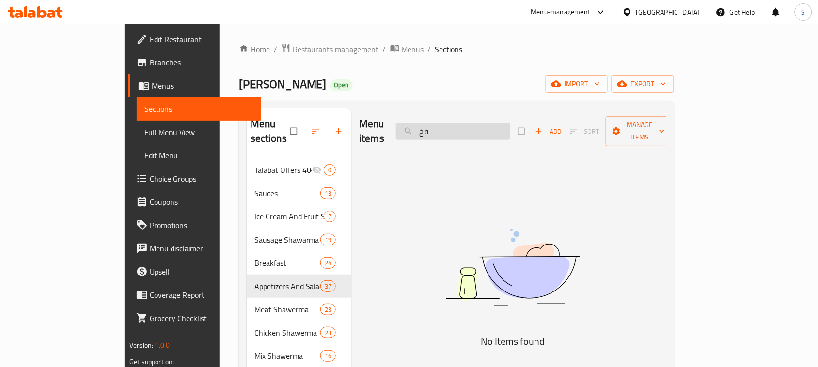
type input "ق"
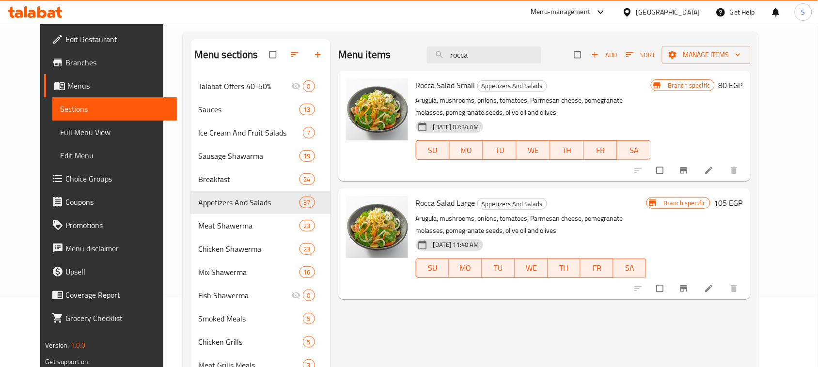
scroll to position [121, 0]
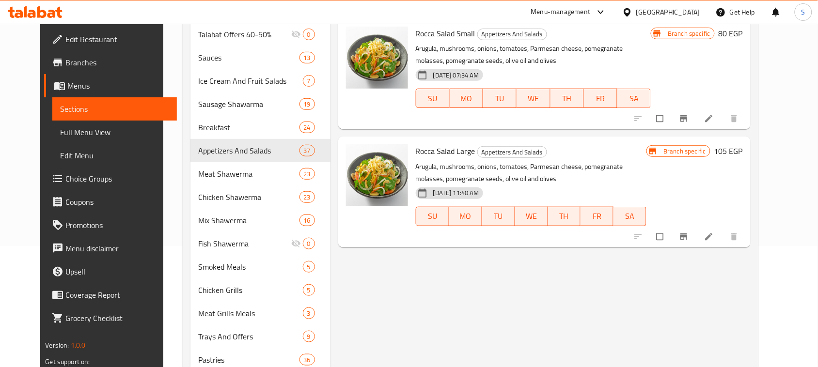
type input "rocca"
click at [697, 231] on button "Branch-specific-item" at bounding box center [684, 236] width 23 height 21
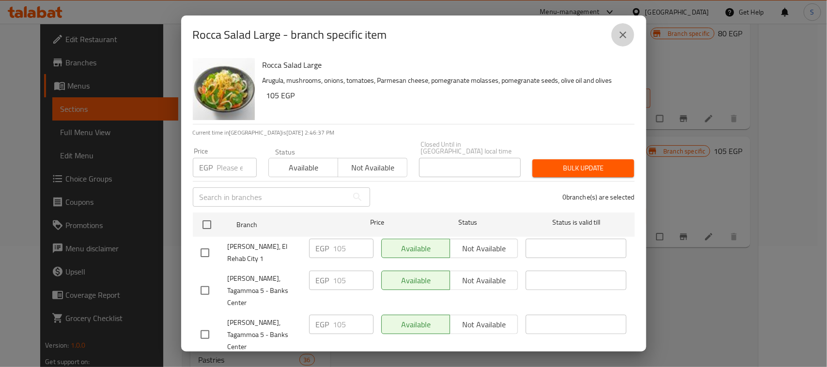
click at [618, 42] on button "close" at bounding box center [623, 34] width 23 height 23
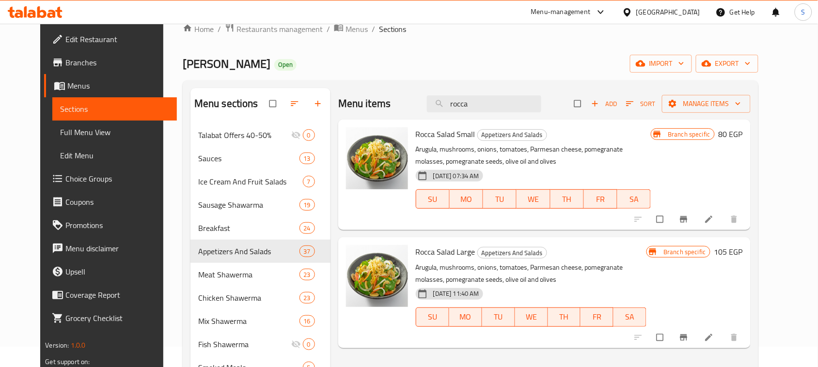
scroll to position [0, 0]
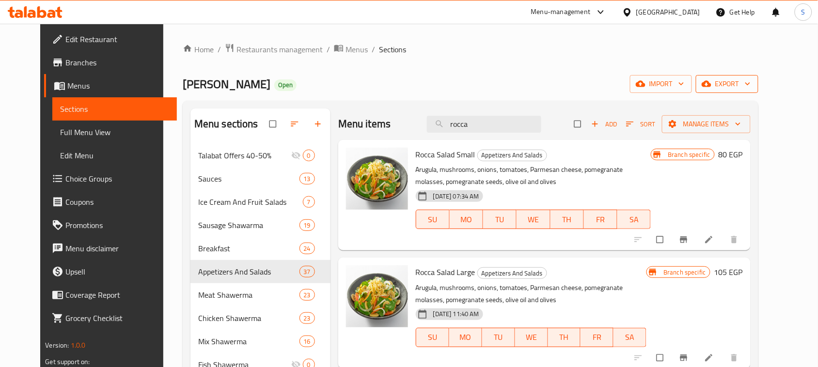
click at [751, 78] on span "export" at bounding box center [727, 84] width 47 height 12
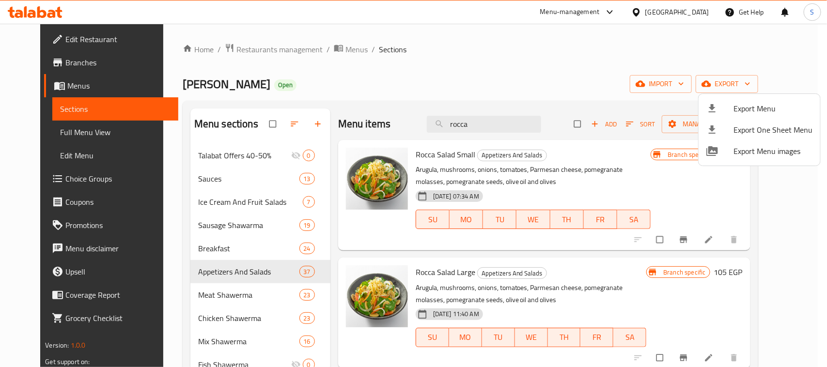
click at [766, 94] on div "Export Menu Export One Sheet Menu Export Menu images" at bounding box center [759, 130] width 123 height 73
click at [762, 106] on span "Export Menu" at bounding box center [773, 109] width 79 height 12
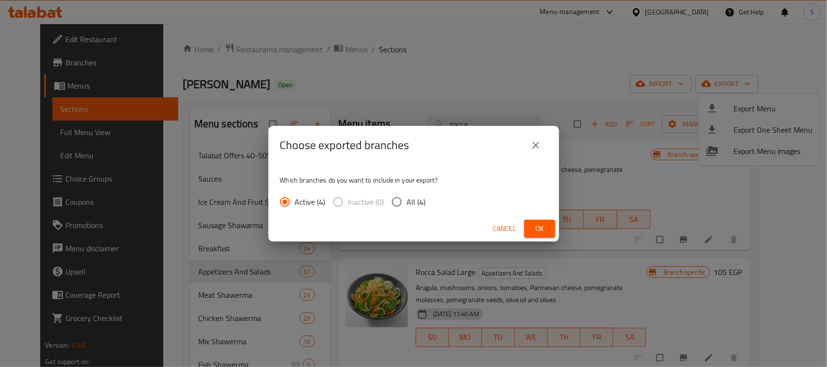
click at [394, 204] on input "All (4)" at bounding box center [397, 202] width 20 height 20
radio input "true"
click at [532, 228] on span "Ok" at bounding box center [540, 229] width 16 height 12
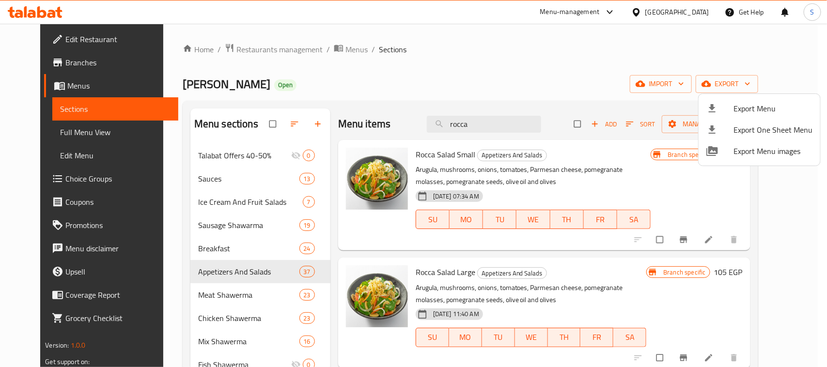
click at [437, 44] on div at bounding box center [413, 183] width 827 height 367
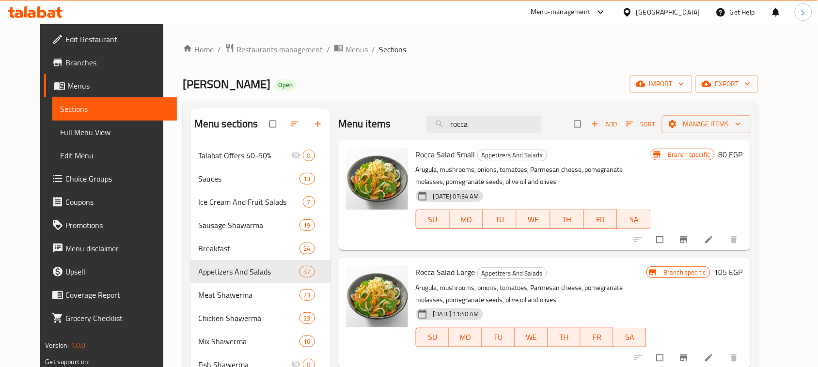
click at [49, 51] on link "Branches" at bounding box center [110, 62] width 133 height 23
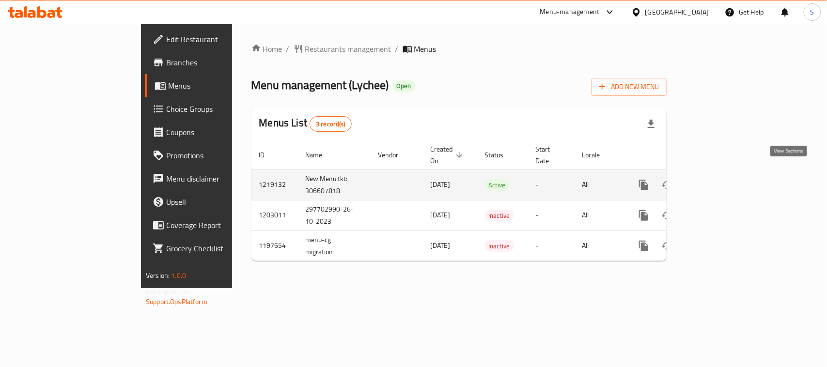
click at [720, 179] on icon "enhanced table" at bounding box center [714, 185] width 12 height 12
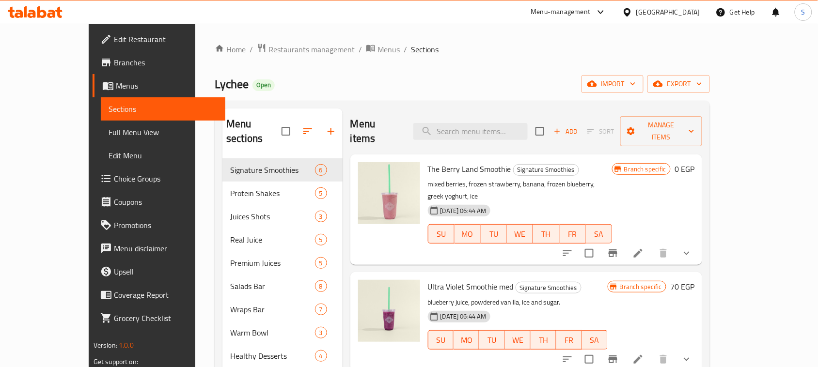
click at [514, 123] on input "search" at bounding box center [470, 131] width 114 height 17
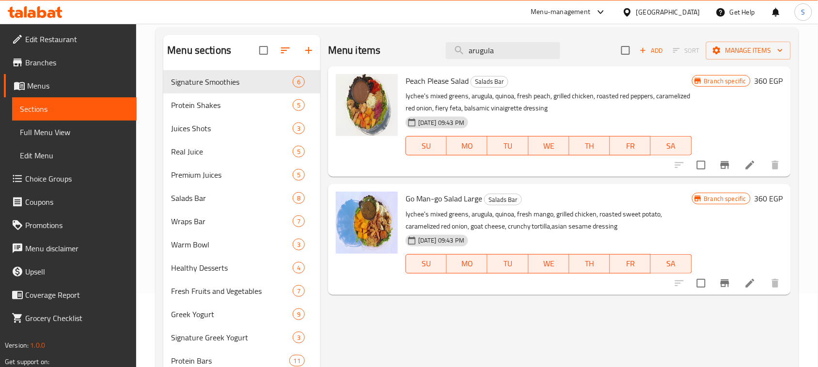
scroll to position [61, 0]
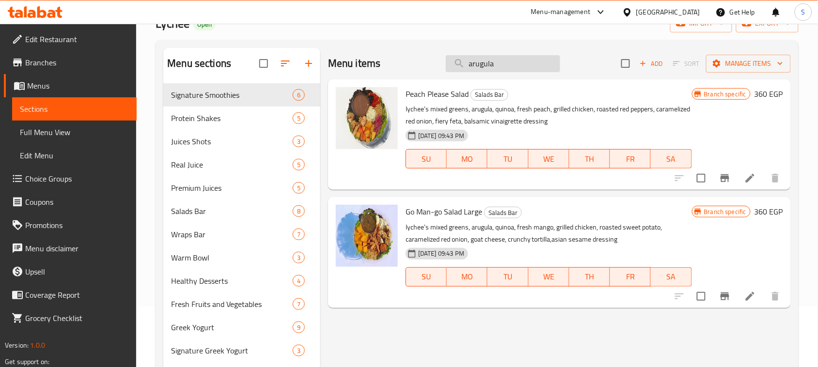
click at [524, 57] on input "arugula" at bounding box center [503, 63] width 114 height 17
paste input "Arugula 40gm"
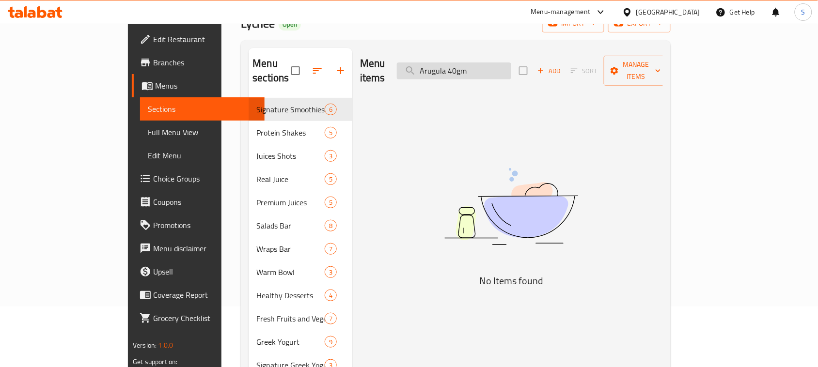
click at [505, 65] on input "Arugula 40gm" at bounding box center [454, 71] width 114 height 17
click at [511, 65] on input "Arugula 40 gm" at bounding box center [454, 71] width 114 height 17
click at [511, 68] on input "Arugula 40 gm" at bounding box center [454, 71] width 114 height 17
drag, startPoint x: 468, startPoint y: 66, endPoint x: 404, endPoint y: 69, distance: 64.0
click at [404, 69] on div "Menu items Arugula Add Sort Manage items" at bounding box center [511, 71] width 303 height 46
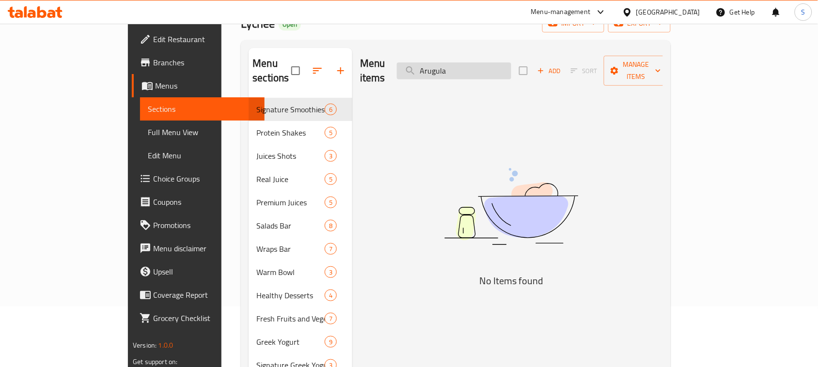
click at [497, 63] on input "Arugula" at bounding box center [454, 71] width 114 height 17
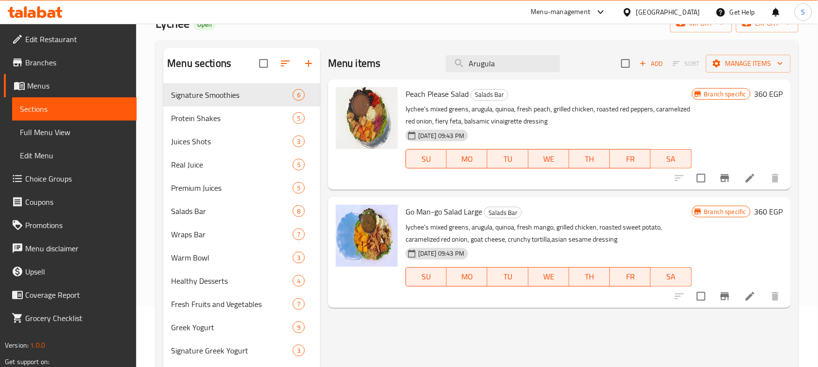
scroll to position [0, 0]
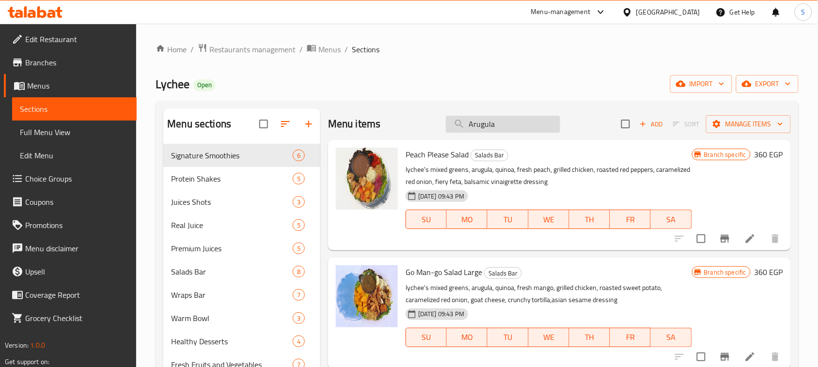
click at [508, 122] on input "Arugula" at bounding box center [503, 124] width 114 height 17
paste input "40gm"
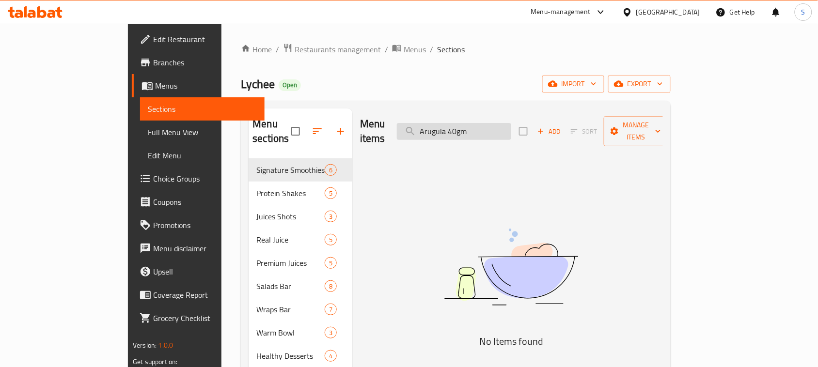
click at [507, 127] on input "Arugula 40gm" at bounding box center [454, 131] width 114 height 17
click at [505, 125] on input "Arugula 40gm" at bounding box center [454, 131] width 114 height 17
click at [495, 123] on input "Arugula 40 gm" at bounding box center [454, 131] width 114 height 17
drag, startPoint x: 497, startPoint y: 127, endPoint x: 527, endPoint y: 127, distance: 30.5
click at [511, 127] on input "Arugula40 gm" at bounding box center [454, 131] width 114 height 17
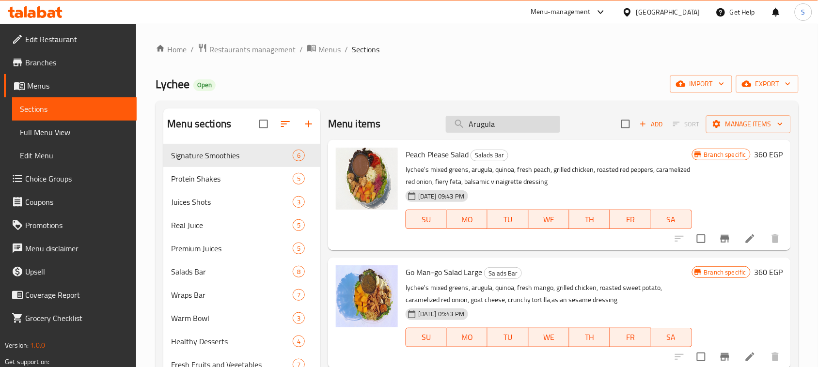
click at [513, 123] on input "Arugula" at bounding box center [503, 124] width 114 height 17
paste input "Brown Rice"
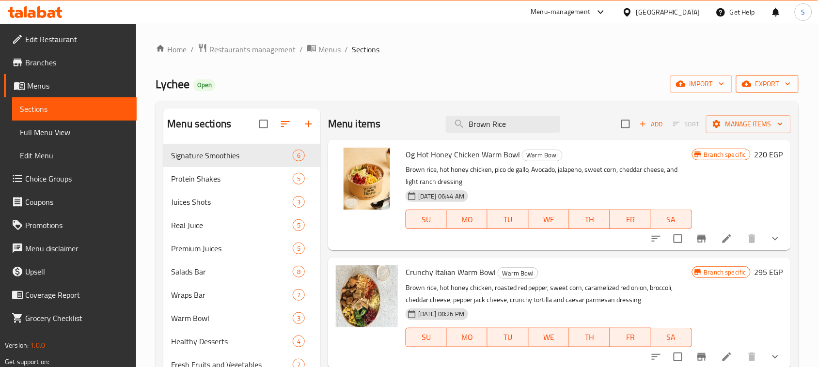
type input "Brown Rice"
click at [768, 90] on span "export" at bounding box center [767, 84] width 47 height 12
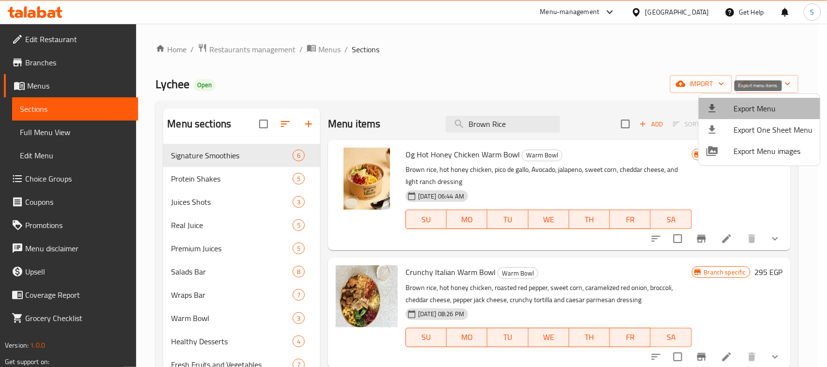
click at [772, 105] on span "Export Menu" at bounding box center [773, 109] width 79 height 12
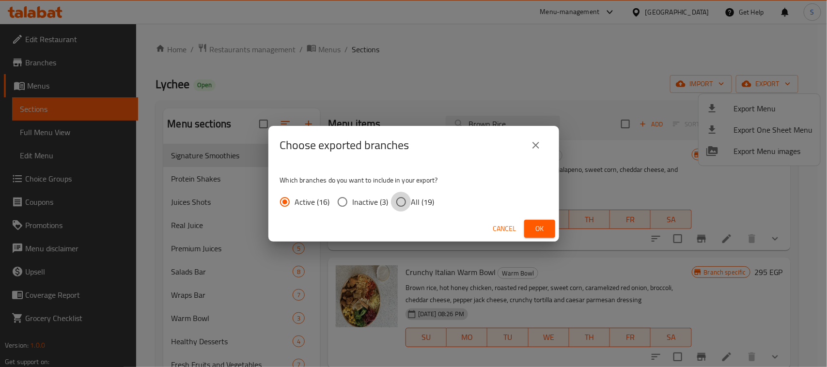
drag, startPoint x: 406, startPoint y: 197, endPoint x: 420, endPoint y: 206, distance: 16.5
click at [406, 198] on input "All (19)" at bounding box center [401, 202] width 20 height 20
radio input "true"
click at [544, 224] on span "Ok" at bounding box center [540, 229] width 16 height 12
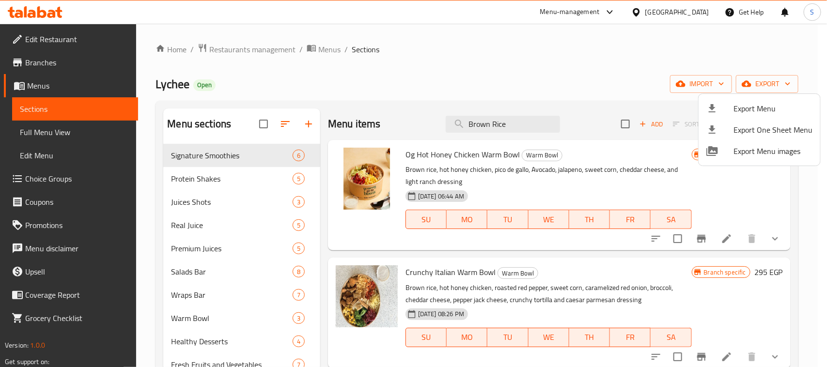
click at [526, 123] on div at bounding box center [413, 183] width 827 height 367
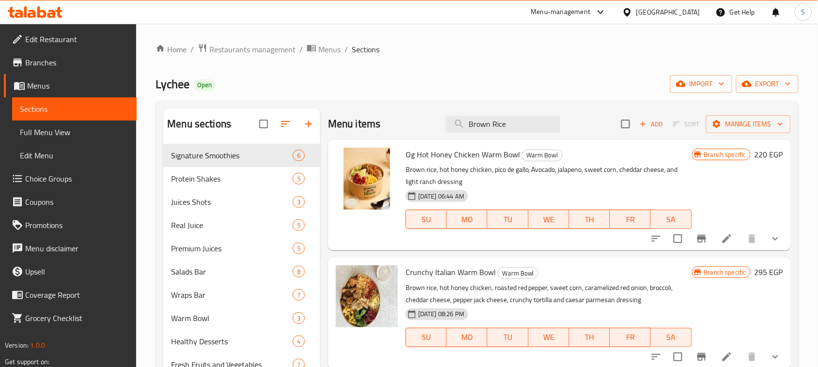
click at [526, 123] on input "Brown Rice" at bounding box center [503, 124] width 114 height 17
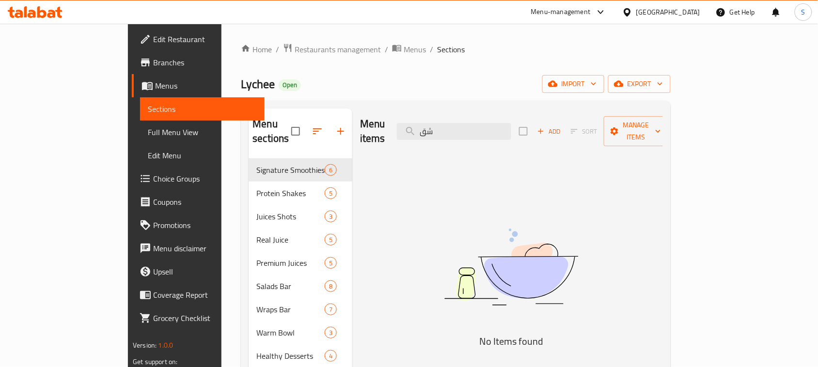
type input "ش"
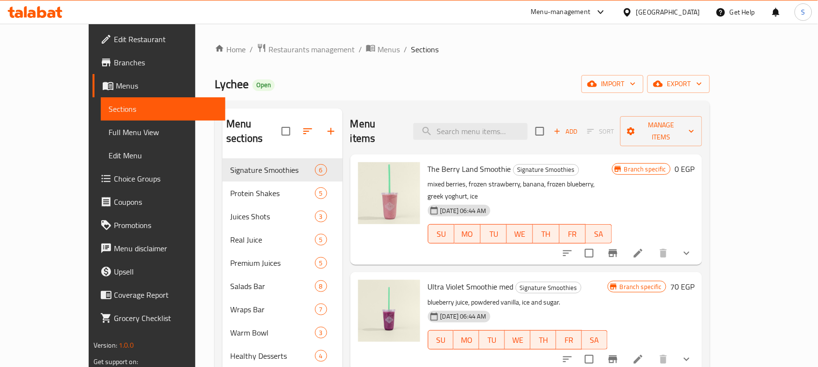
type input "R"
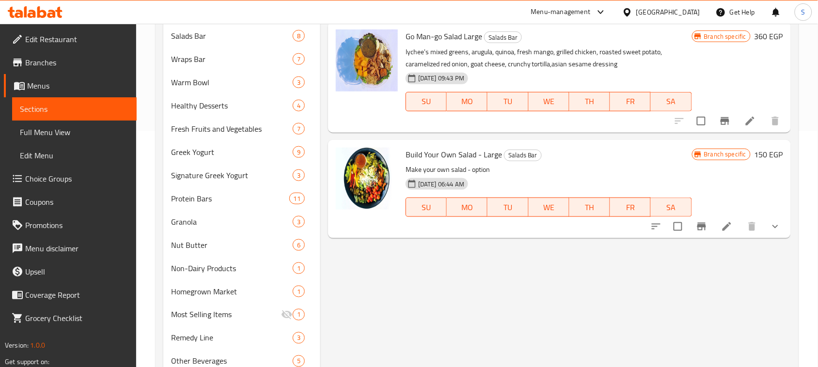
scroll to position [242, 0]
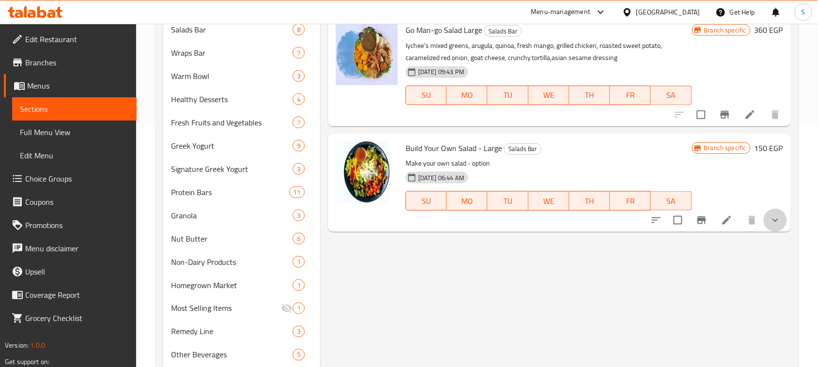
click at [773, 214] on button "show more" at bounding box center [775, 220] width 23 height 23
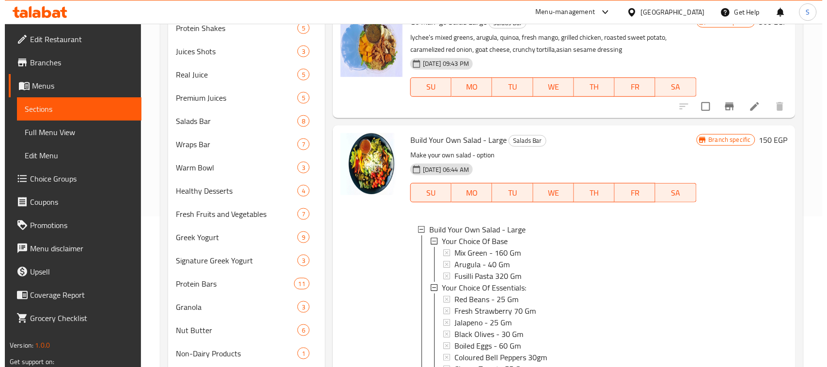
scroll to position [121, 0]
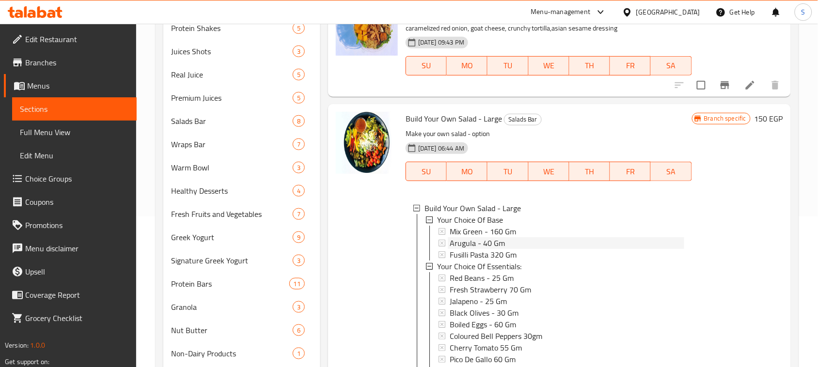
click at [488, 240] on span "Arugula - 40 Gm" at bounding box center [477, 244] width 55 height 12
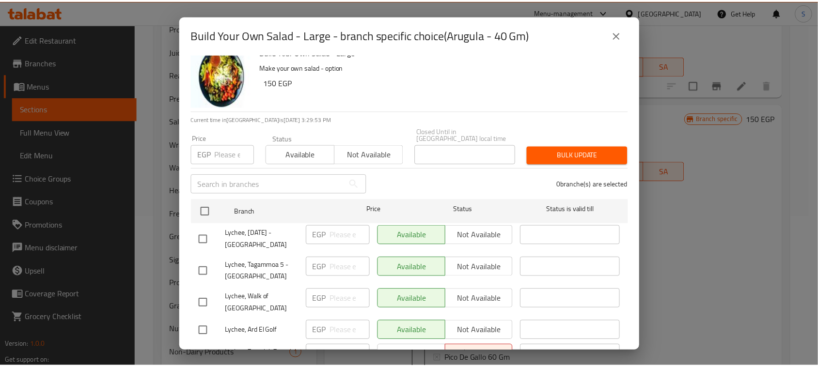
scroll to position [0, 0]
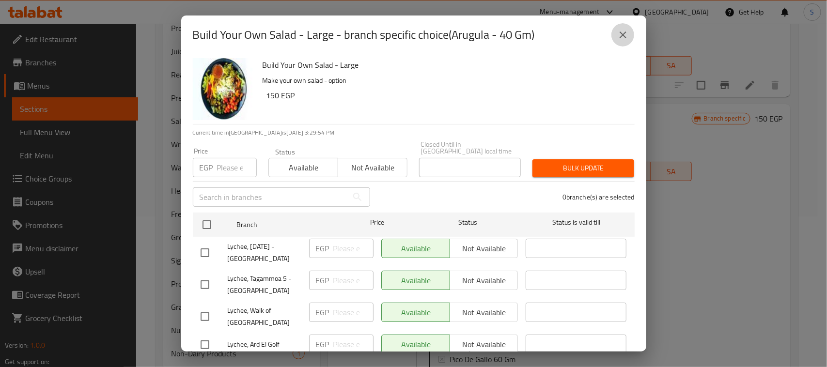
click at [629, 37] on button "close" at bounding box center [623, 34] width 23 height 23
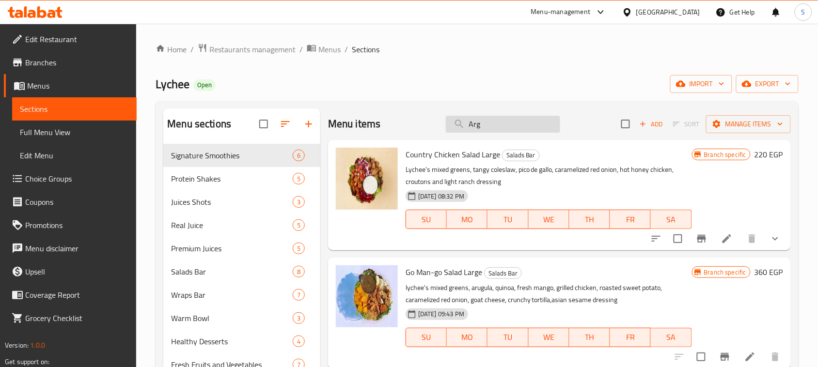
click at [514, 128] on input "Arg" at bounding box center [503, 124] width 114 height 17
paste input "Build Your Own Warm Bowl"
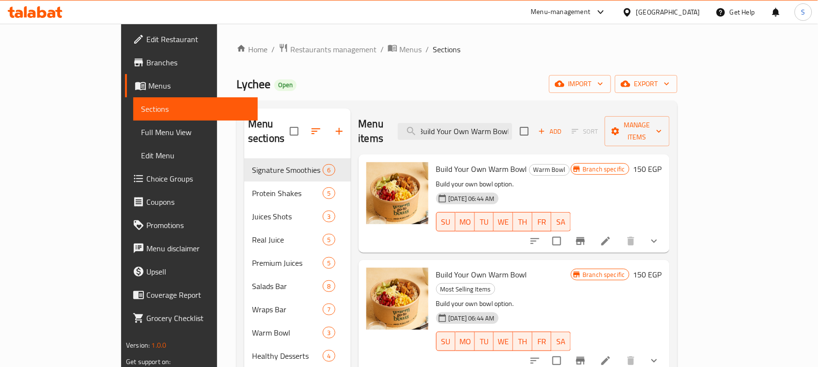
type input "Build Your Own Warm Bowl"
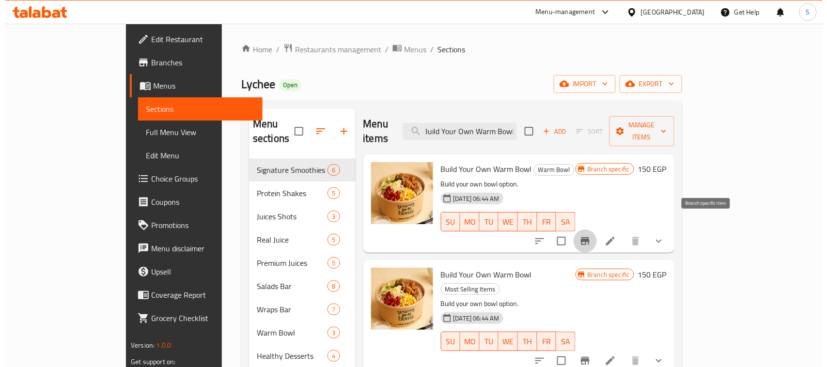
scroll to position [0, 0]
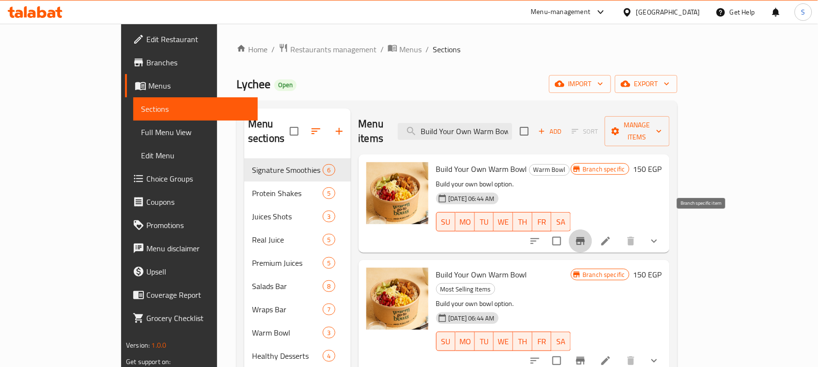
click at [585, 238] on icon "Branch-specific-item" at bounding box center [580, 242] width 9 height 8
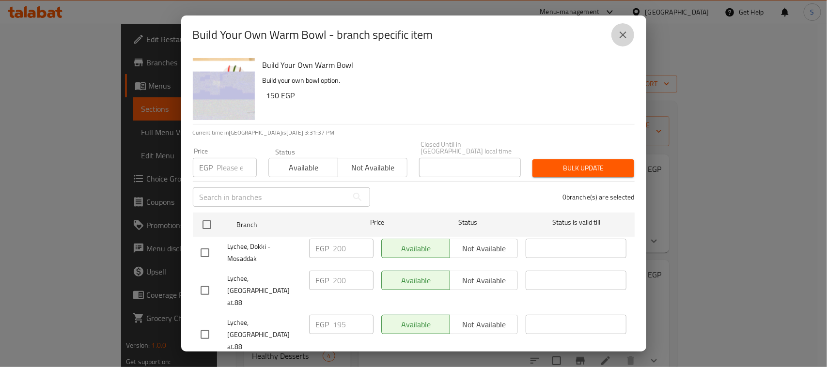
click at [623, 34] on icon "close" at bounding box center [623, 35] width 7 height 7
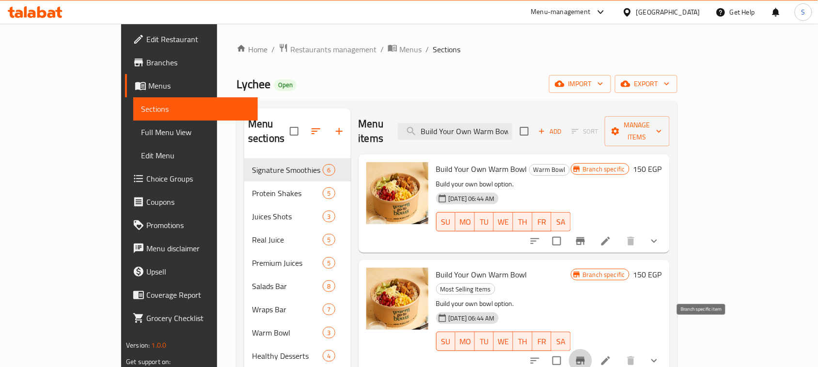
click at [585, 357] on icon "Branch-specific-item" at bounding box center [580, 361] width 9 height 8
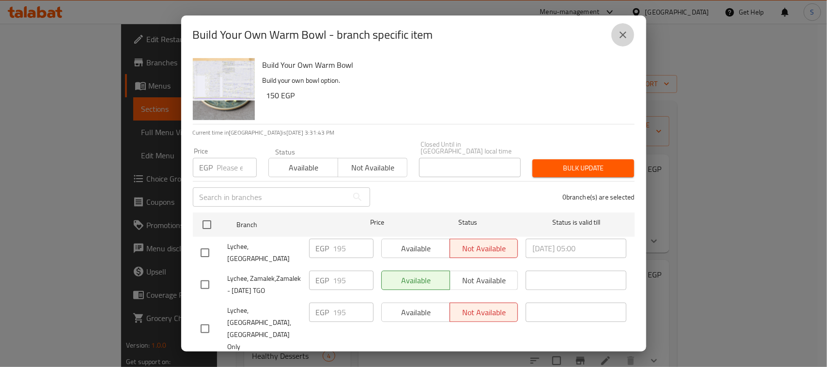
click at [627, 39] on icon "close" at bounding box center [624, 35] width 12 height 12
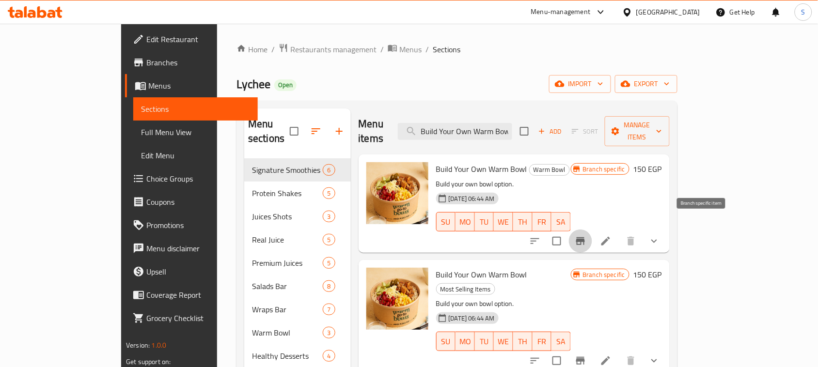
click at [585, 238] on icon "Branch-specific-item" at bounding box center [580, 242] width 9 height 8
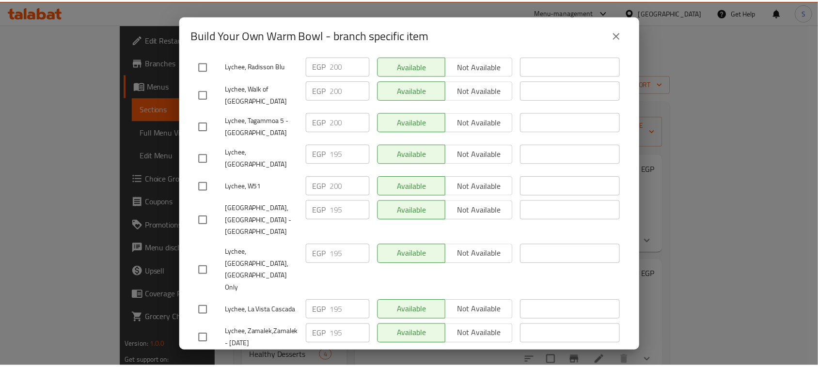
scroll to position [476, 0]
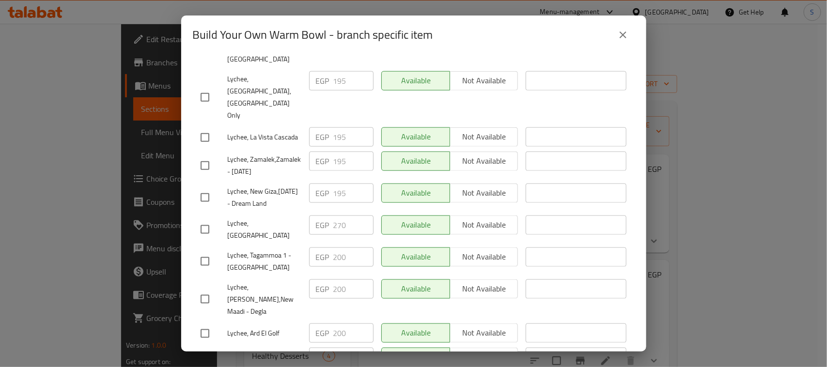
click at [626, 37] on icon "close" at bounding box center [623, 35] width 7 height 7
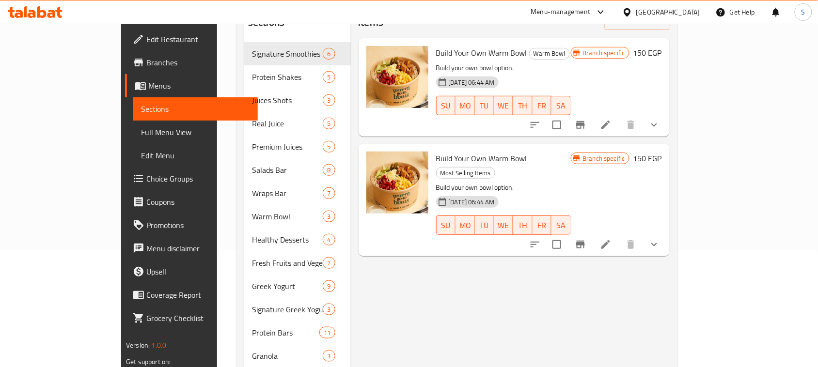
scroll to position [121, 0]
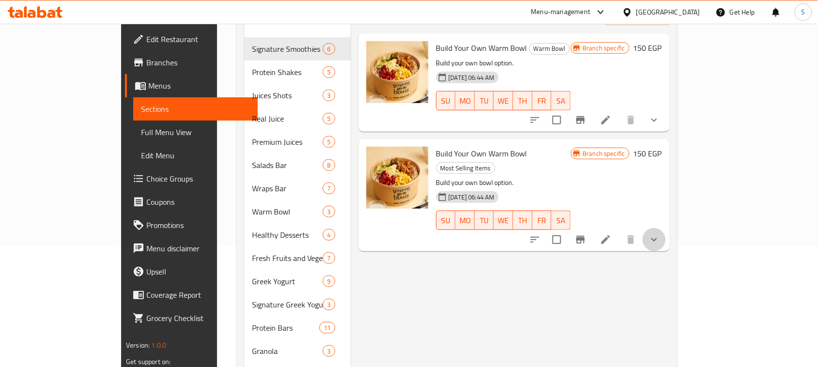
click at [666, 228] on button "show more" at bounding box center [654, 239] width 23 height 23
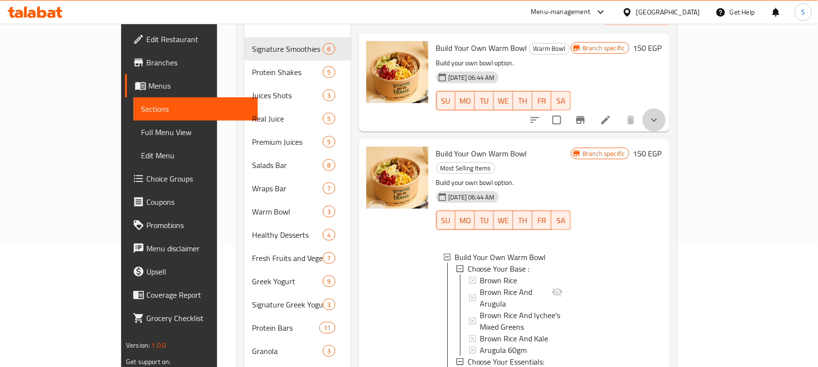
click at [660, 114] on icon "show more" at bounding box center [655, 120] width 12 height 12
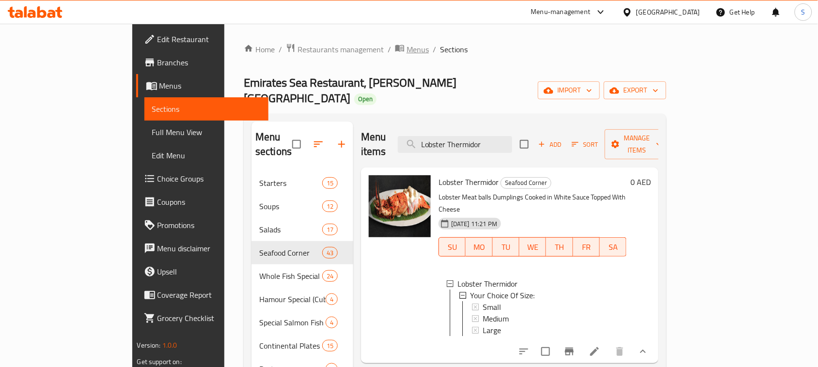
click at [407, 51] on span "Menus" at bounding box center [418, 50] width 22 height 12
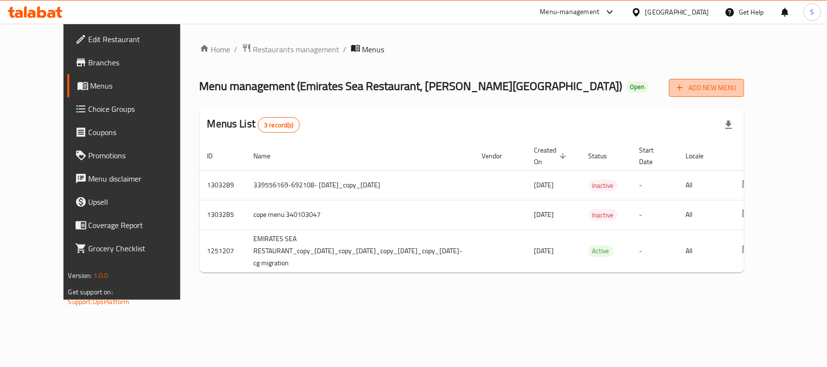
click at [737, 85] on span "Add New Menu" at bounding box center [707, 88] width 60 height 12
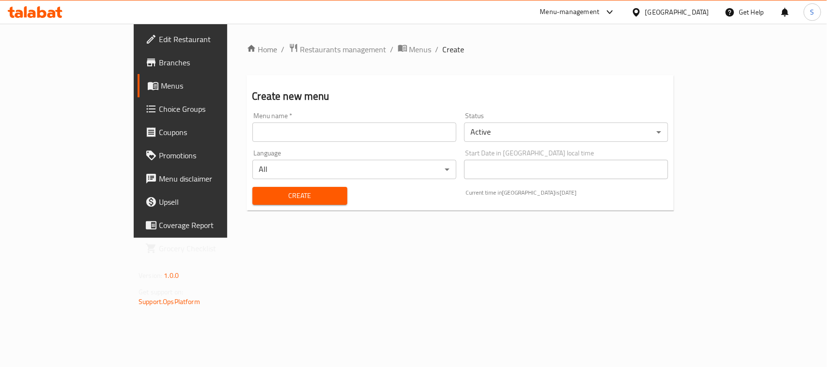
click at [323, 126] on input "text" at bounding box center [355, 132] width 204 height 19
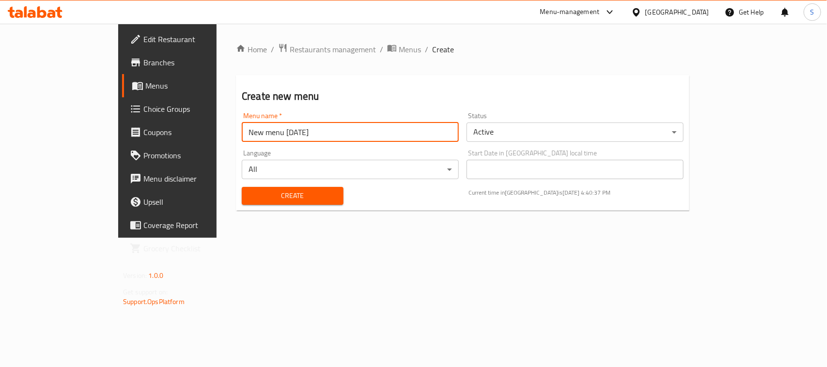
type input "New menu [DATE]"
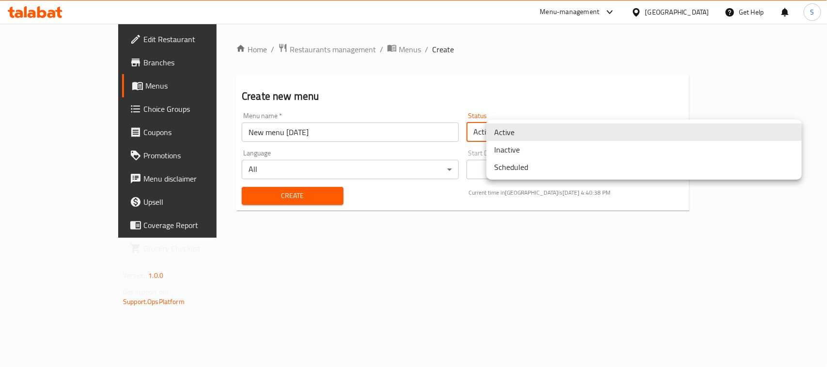
click at [543, 130] on body "​ Menu-management [GEOGRAPHIC_DATA] Get Help S Edit Restaurant Branches Menus C…" at bounding box center [413, 196] width 827 height 344
click at [523, 151] on li "Inactive" at bounding box center [645, 149] width 316 height 17
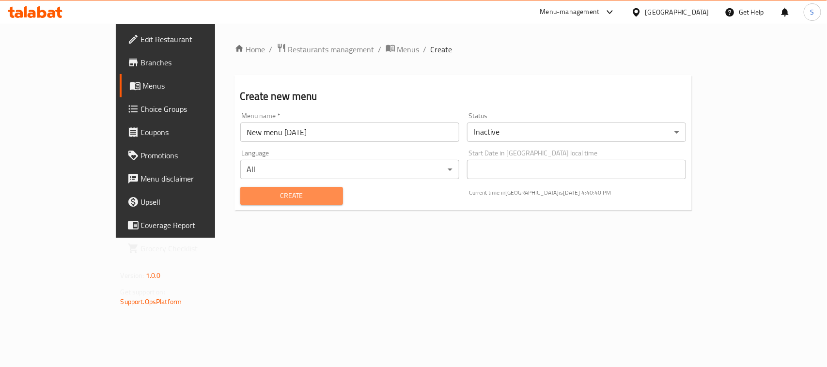
click at [294, 194] on span "Create" at bounding box center [291, 196] width 87 height 12
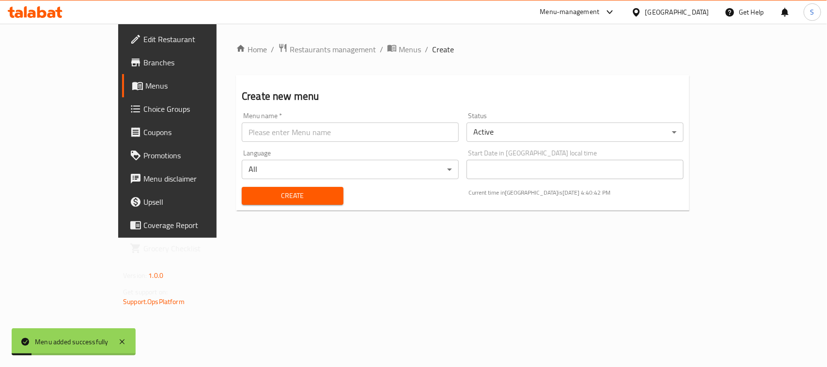
click at [122, 77] on link "Menus" at bounding box center [189, 85] width 134 height 23
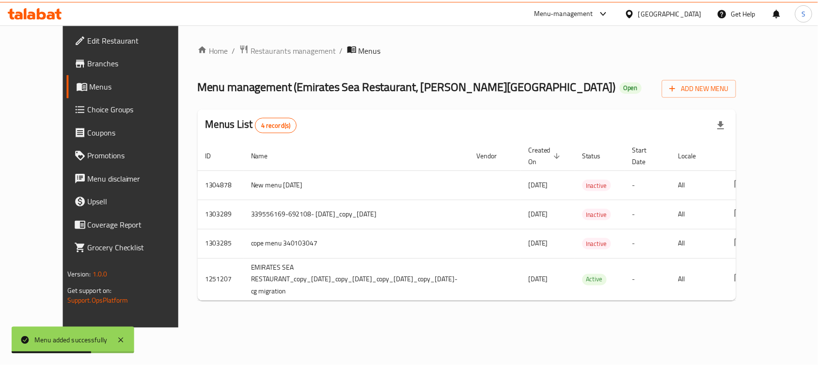
scroll to position [0, 51]
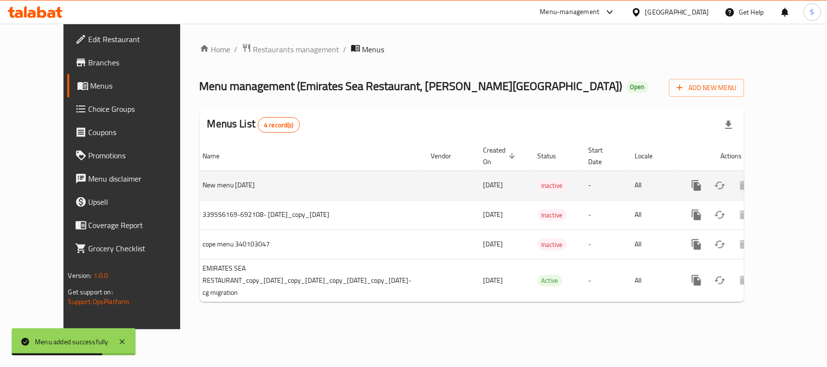
click at [773, 191] on icon "enhanced table" at bounding box center [767, 186] width 12 height 12
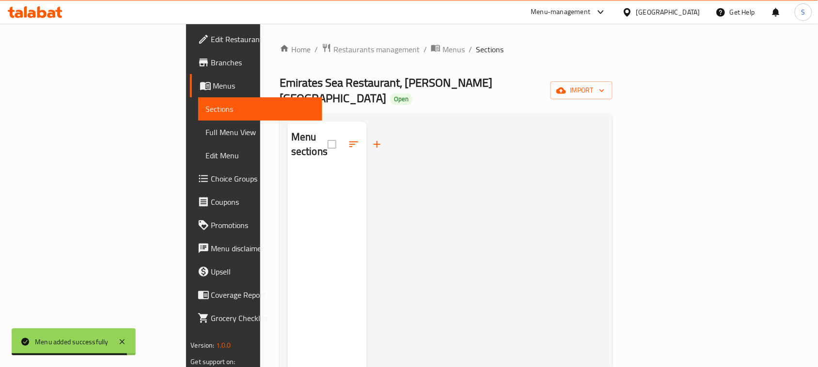
click at [211, 174] on span "Choice Groups" at bounding box center [263, 179] width 104 height 12
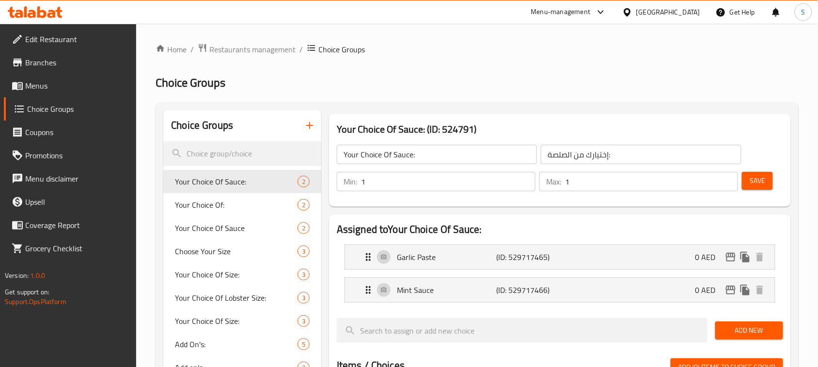
click at [68, 84] on span "Menus" at bounding box center [77, 86] width 104 height 12
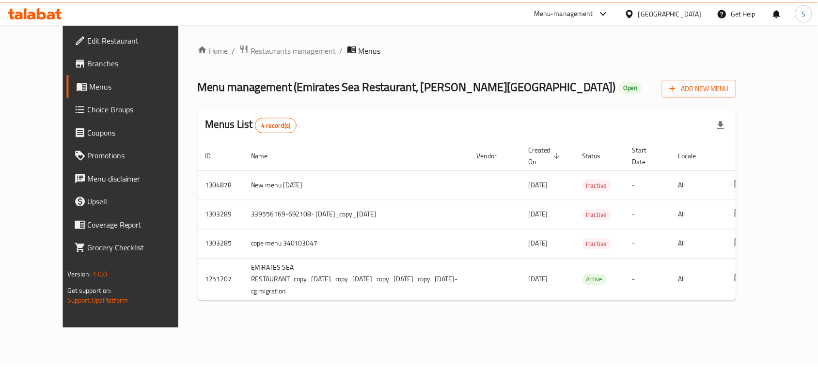
scroll to position [0, 51]
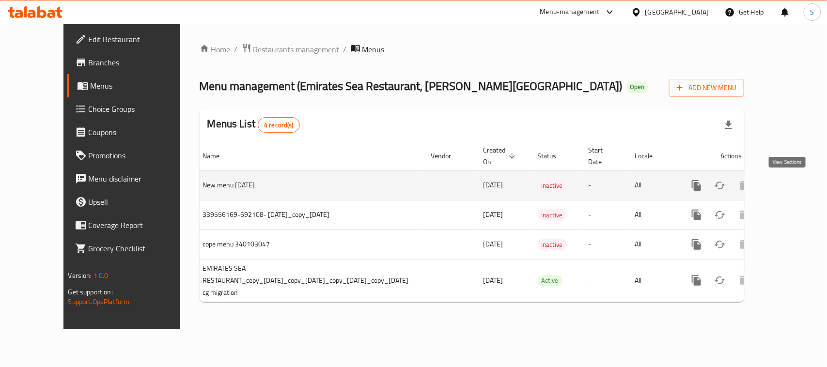
click at [773, 190] on icon "enhanced table" at bounding box center [767, 186] width 12 height 12
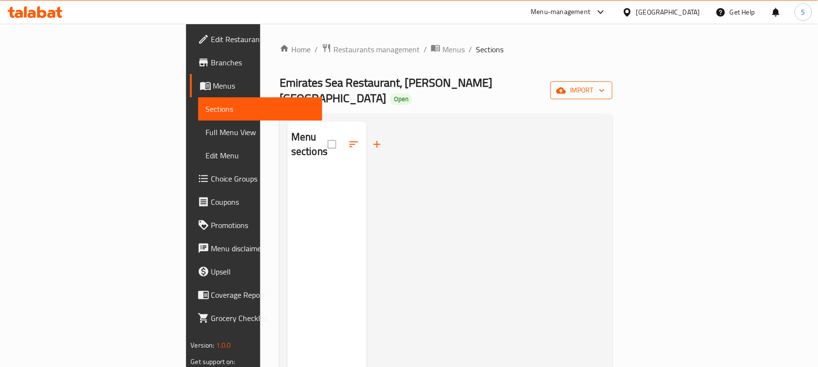
click at [613, 93] on button "import" at bounding box center [582, 90] width 62 height 18
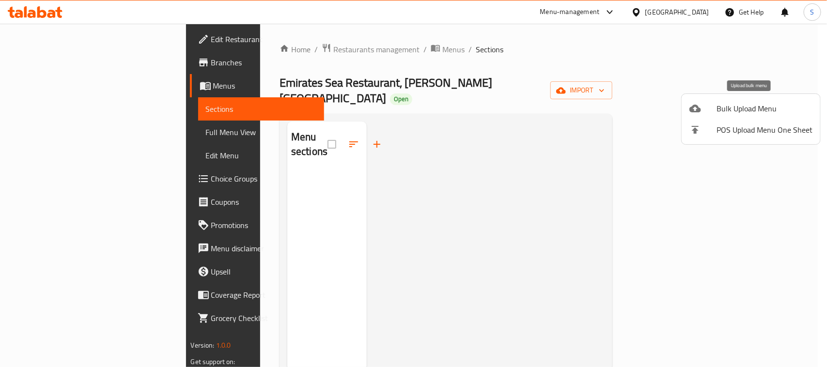
click at [745, 107] on span "Bulk Upload Menu" at bounding box center [765, 109] width 96 height 12
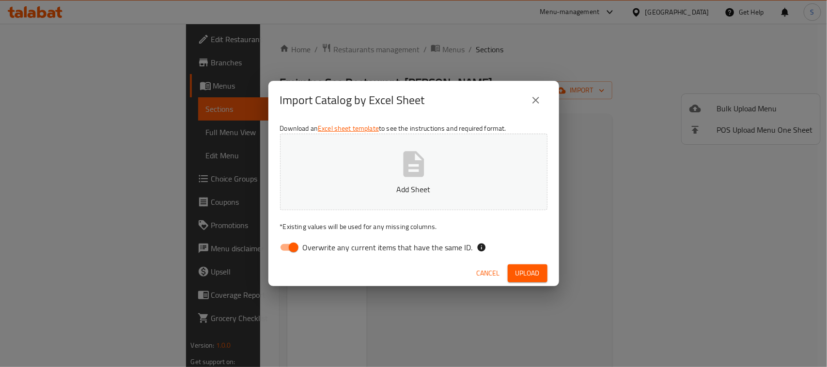
click at [418, 166] on icon "button" at bounding box center [413, 164] width 31 height 31
drag, startPoint x: 524, startPoint y: 275, endPoint x: 345, endPoint y: 267, distance: 179.0
click at [345, 267] on div "Cancel Upload" at bounding box center [414, 274] width 291 height 26
click at [537, 275] on span "Upload" at bounding box center [528, 274] width 24 height 12
click at [518, 275] on span "Upload" at bounding box center [528, 274] width 24 height 12
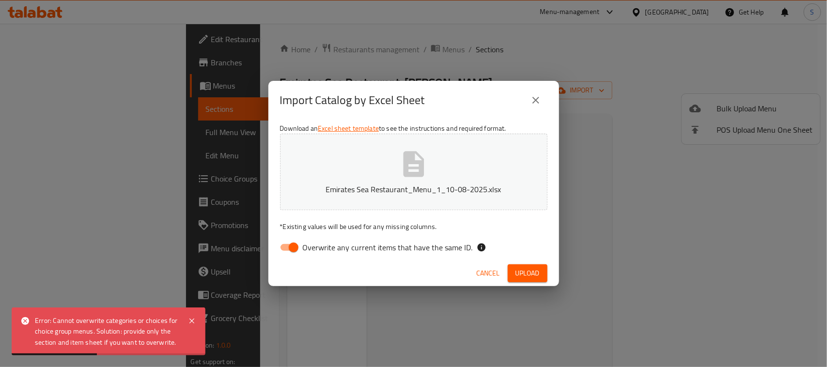
click at [364, 132] on link "Excel sheet template" at bounding box center [348, 128] width 61 height 13
click at [292, 243] on input "Overwrite any current items that have the same ID." at bounding box center [293, 247] width 55 height 18
checkbox input "false"
click at [532, 270] on span "Upload" at bounding box center [528, 274] width 24 height 12
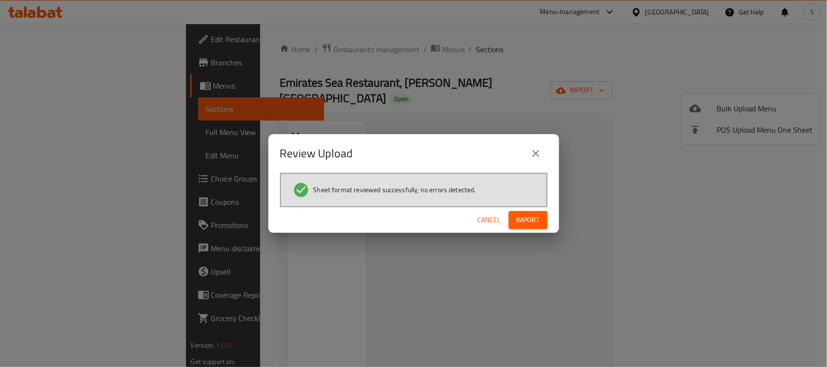
click at [527, 217] on span "Import" at bounding box center [528, 220] width 23 height 12
click at [471, 182] on li "Sheet format reviewed successfully, no errors detected." at bounding box center [414, 190] width 242 height 17
click at [533, 154] on icon "close" at bounding box center [536, 154] width 12 height 12
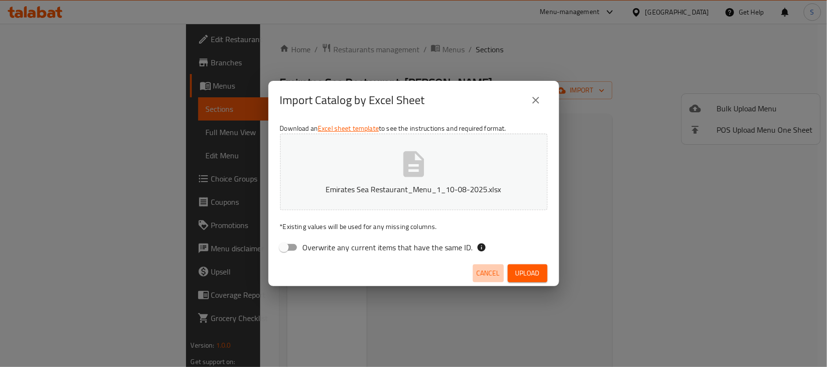
click at [485, 273] on span "Cancel" at bounding box center [488, 274] width 23 height 12
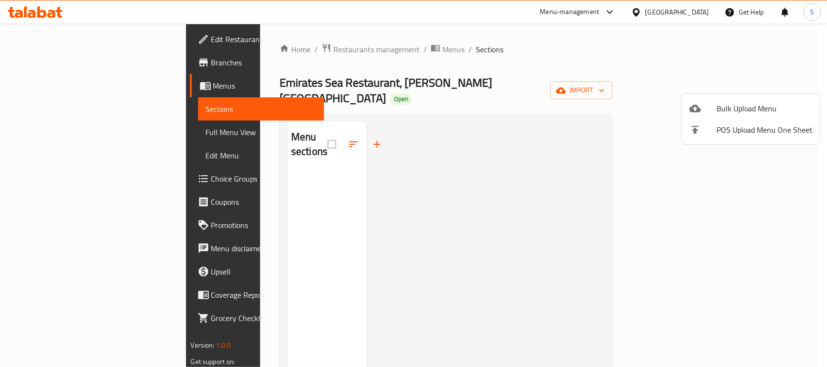
click at [587, 102] on div at bounding box center [413, 183] width 827 height 367
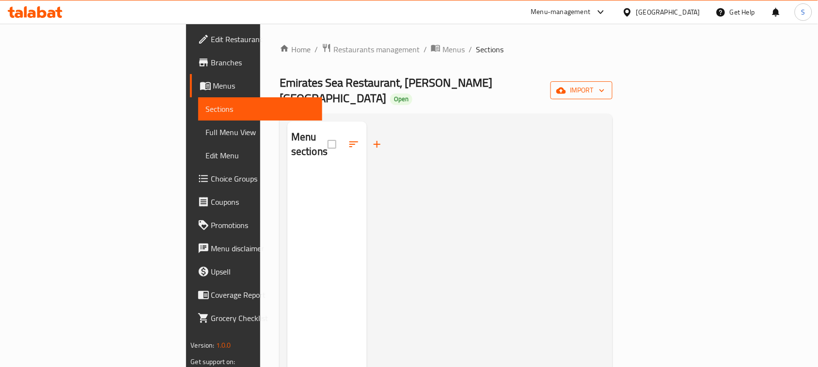
click at [605, 84] on span "import" at bounding box center [581, 90] width 47 height 12
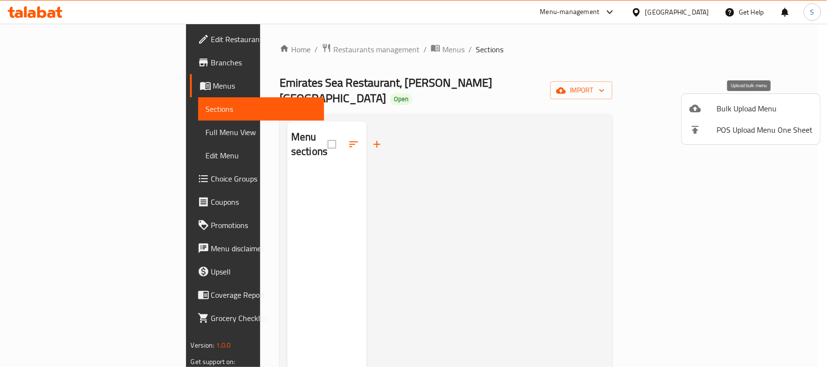
click at [724, 106] on span "Bulk Upload Menu" at bounding box center [765, 109] width 96 height 12
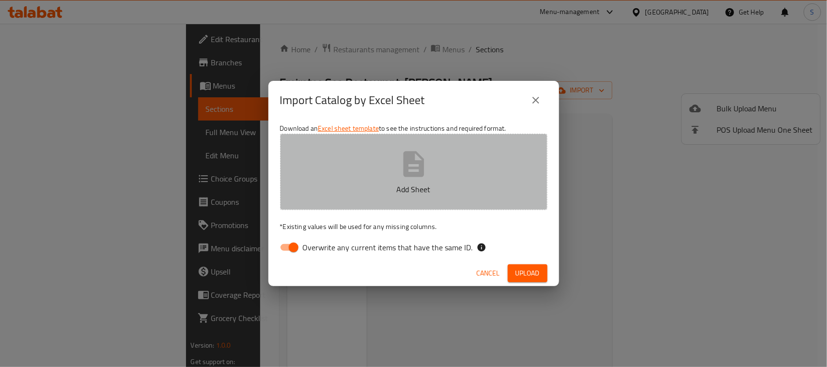
click at [381, 166] on button "Add Sheet" at bounding box center [414, 172] width 268 height 77
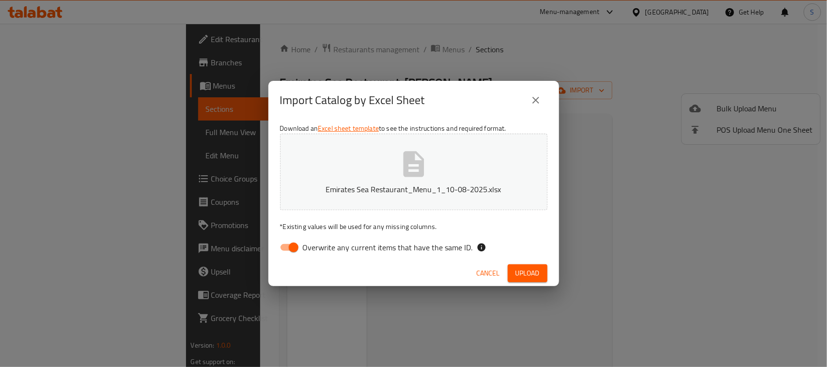
click at [295, 253] on input "Overwrite any current items that have the same ID." at bounding box center [293, 247] width 55 height 18
checkbox input "false"
click at [533, 265] on button "Upload" at bounding box center [528, 274] width 40 height 18
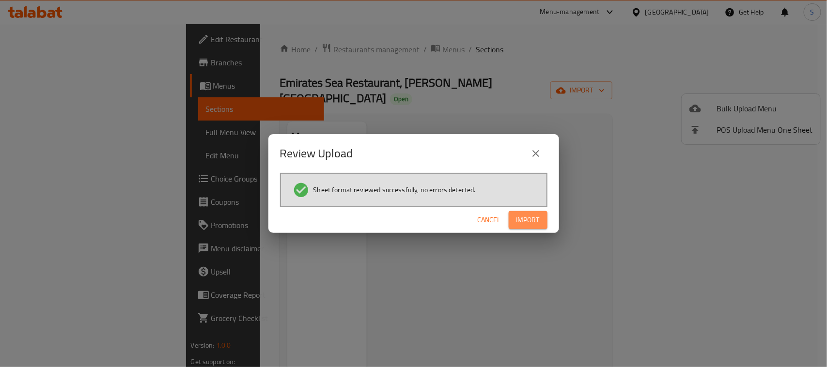
click at [520, 222] on span "Import" at bounding box center [528, 220] width 23 height 12
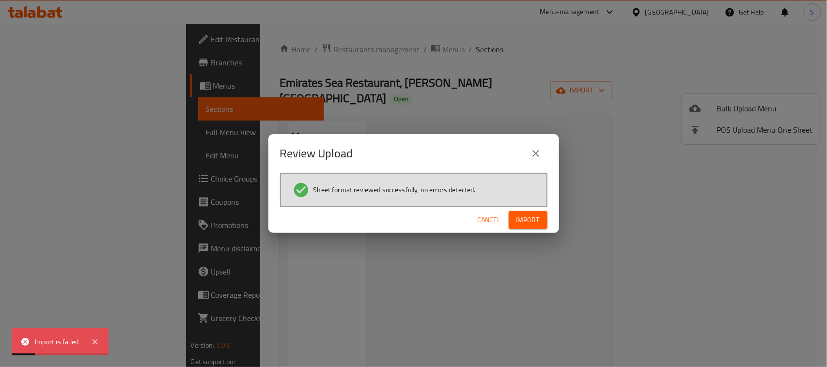
click at [489, 223] on span "Cancel" at bounding box center [489, 220] width 23 height 12
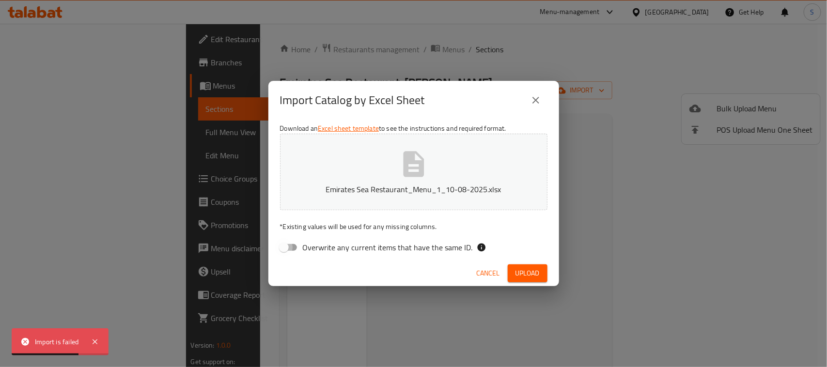
click at [282, 243] on input "Overwrite any current items that have the same ID." at bounding box center [283, 247] width 55 height 18
checkbox input "true"
click at [560, 270] on div "Import Catalog by Excel Sheet Download an Excel sheet template to see the instr…" at bounding box center [413, 183] width 827 height 367
click at [537, 274] on span "Upload" at bounding box center [528, 274] width 24 height 12
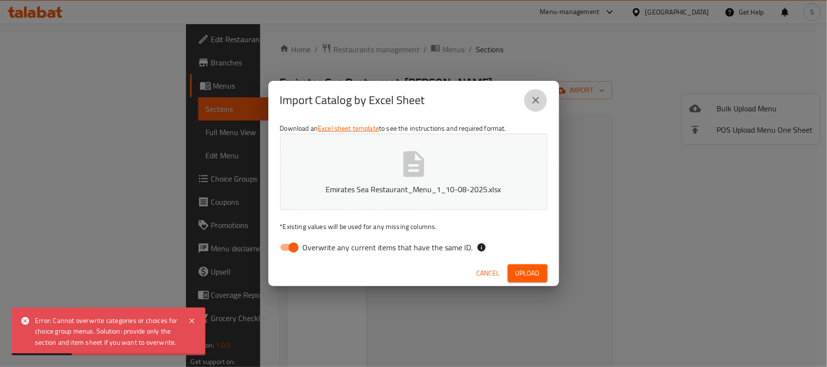
click at [529, 100] on button "close" at bounding box center [535, 100] width 23 height 23
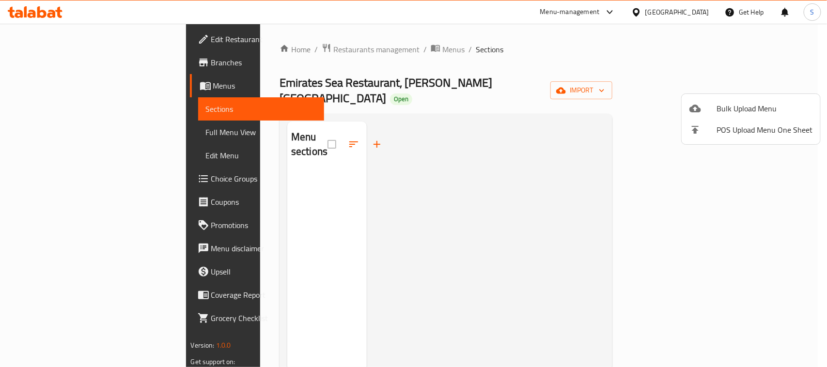
click at [500, 91] on div at bounding box center [413, 183] width 827 height 367
